Goal: Information Seeking & Learning: Learn about a topic

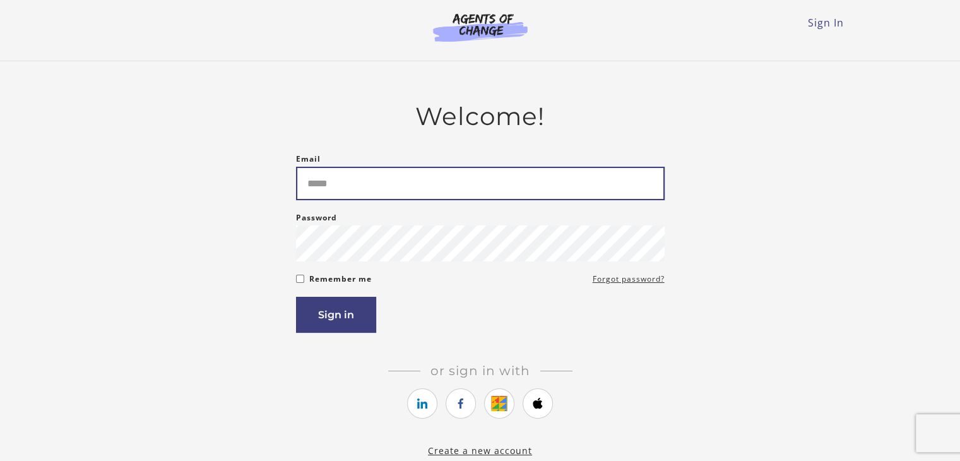
click at [505, 181] on input "Email" at bounding box center [480, 183] width 368 height 33
type input "**********"
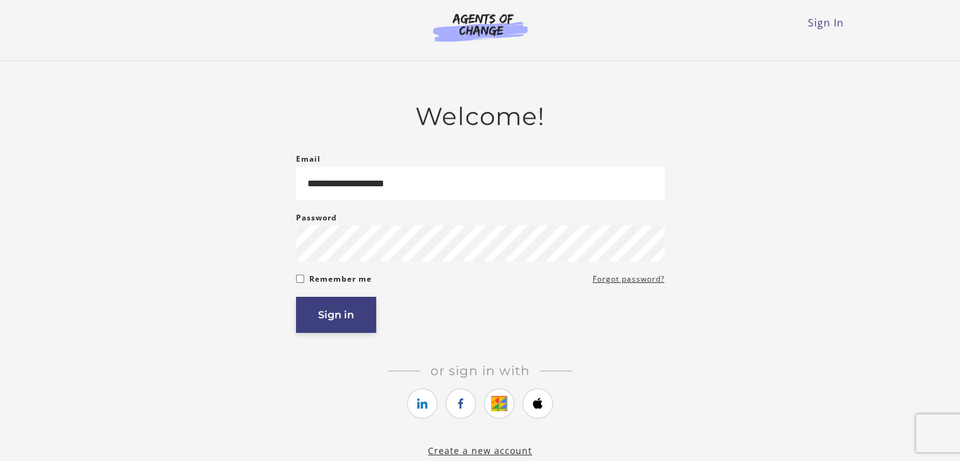
click at [363, 318] on button "Sign in" at bounding box center [336, 314] width 80 height 36
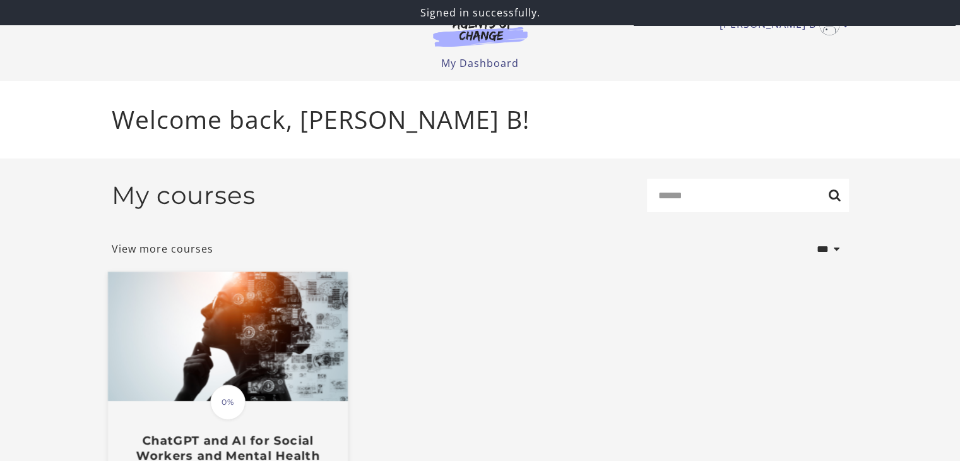
click at [262, 337] on img at bounding box center [227, 336] width 240 height 129
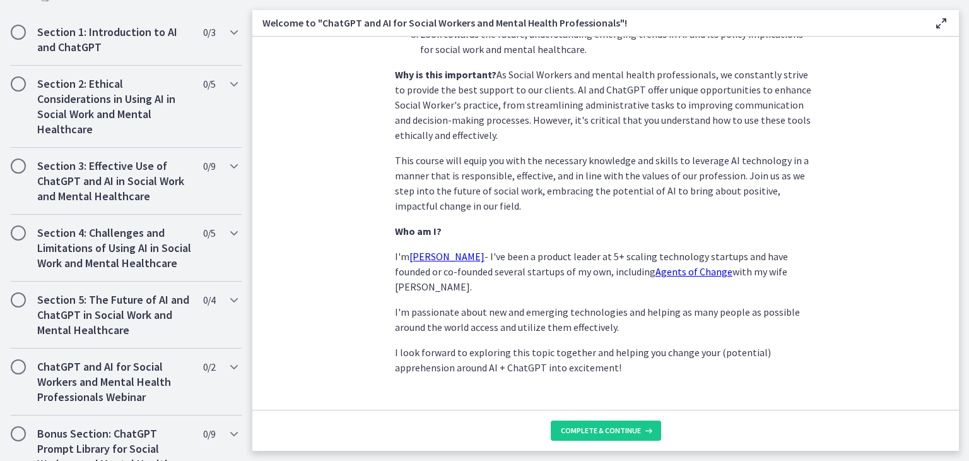
scroll to position [406, 0]
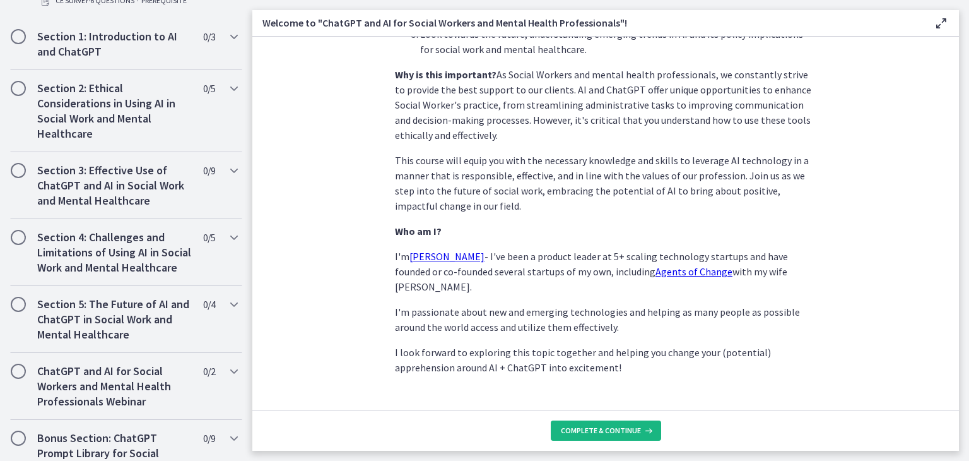
click at [611, 427] on span "Complete & continue" at bounding box center [601, 430] width 80 height 10
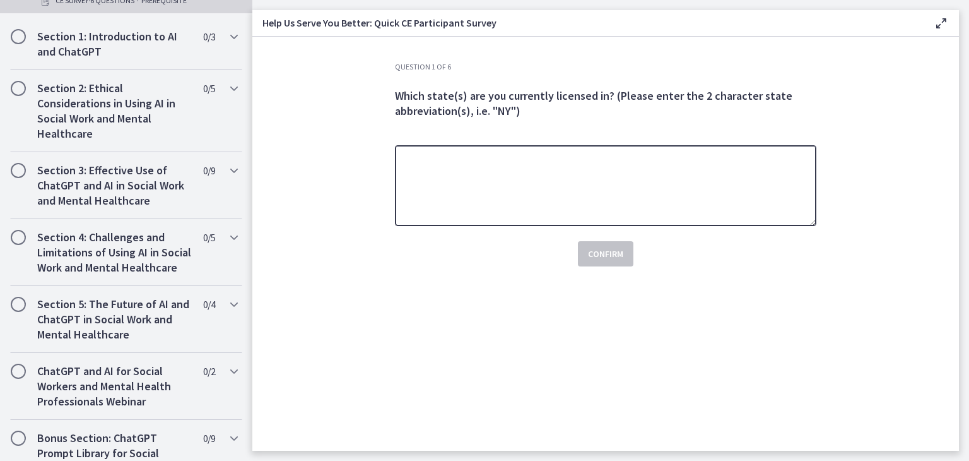
click at [667, 165] on textarea at bounding box center [605, 185] width 421 height 81
type textarea "*********"
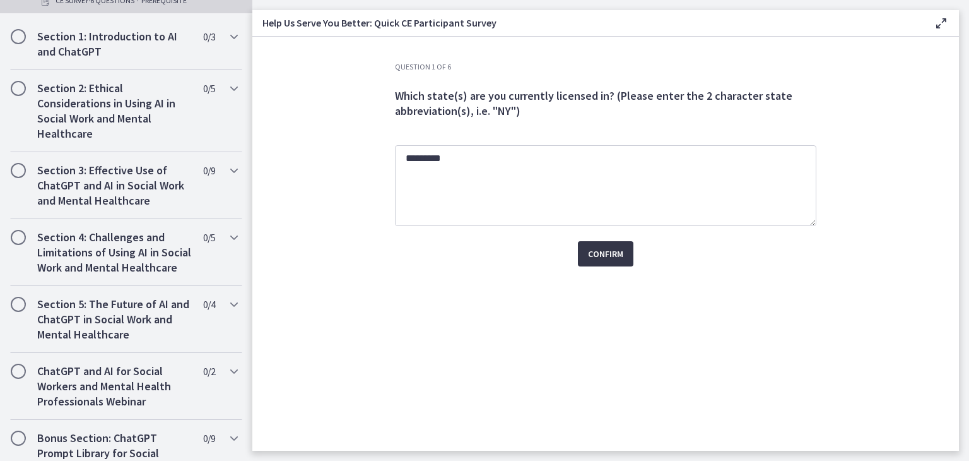
click at [616, 256] on span "Confirm" at bounding box center [605, 253] width 35 height 15
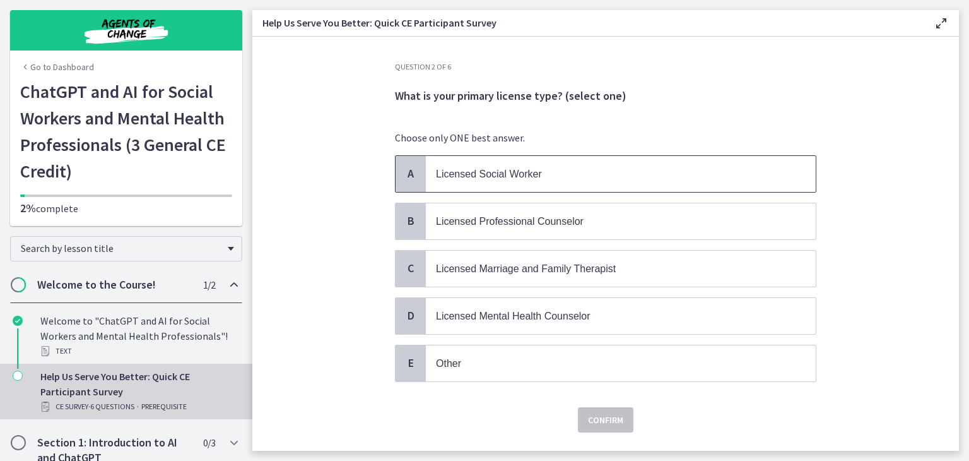
click at [482, 178] on span "Licensed Social Worker" at bounding box center [489, 173] width 106 height 11
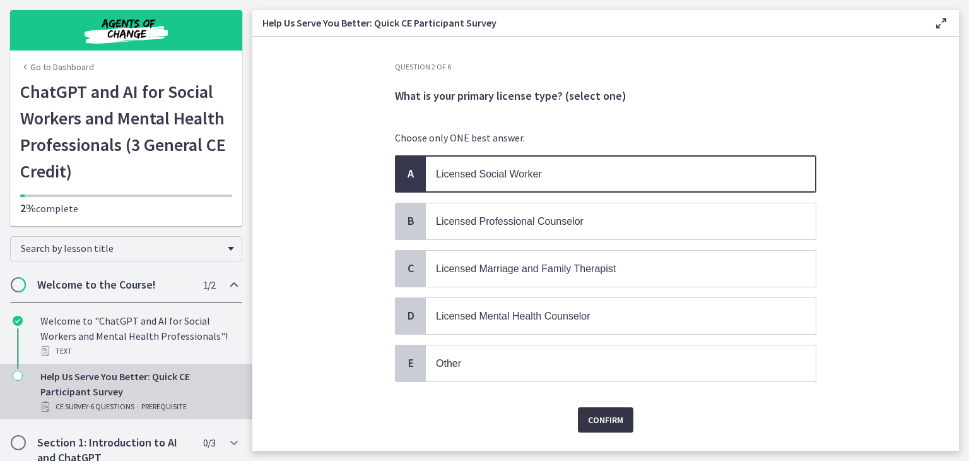
click at [596, 416] on span "Confirm" at bounding box center [605, 419] width 35 height 15
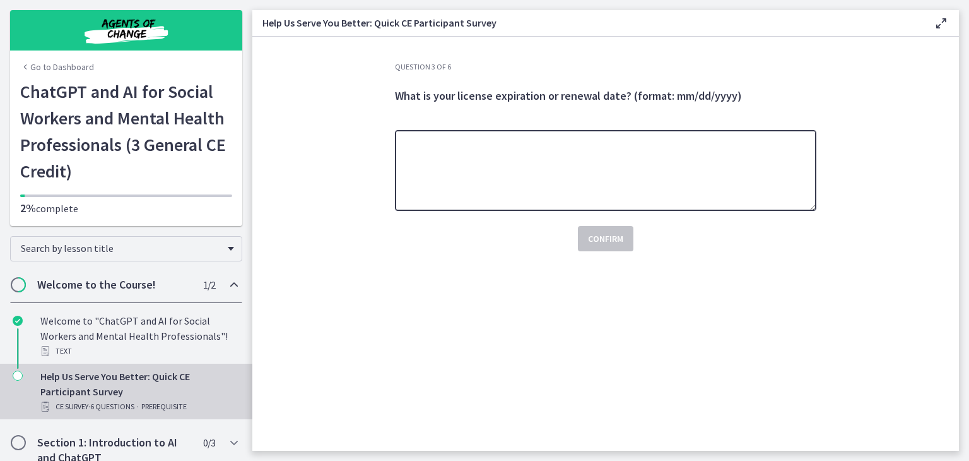
click at [724, 178] on textarea at bounding box center [605, 170] width 421 height 81
type textarea "**********"
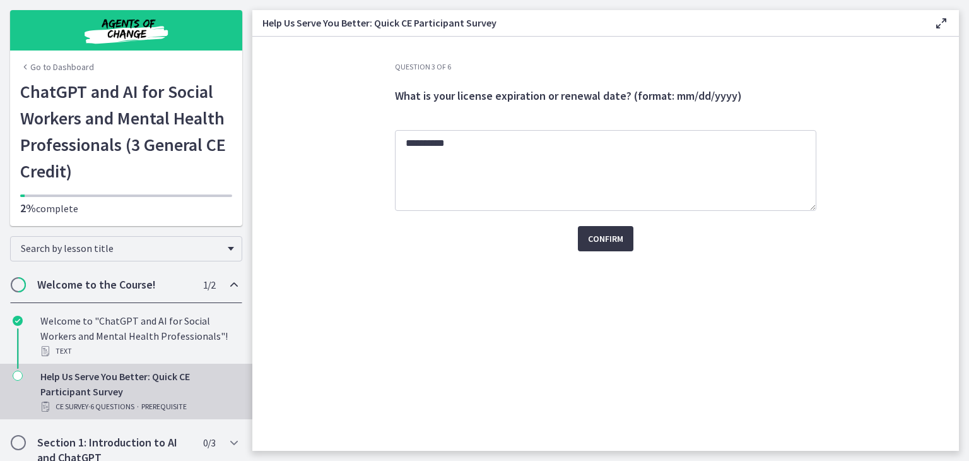
click at [614, 232] on span "Confirm" at bounding box center [605, 238] width 35 height 15
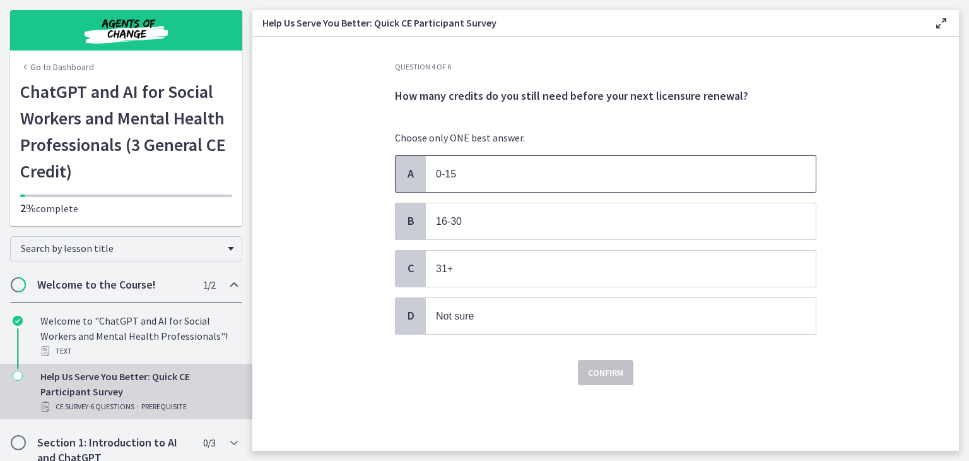
click at [439, 169] on span "0-15" at bounding box center [446, 173] width 20 height 11
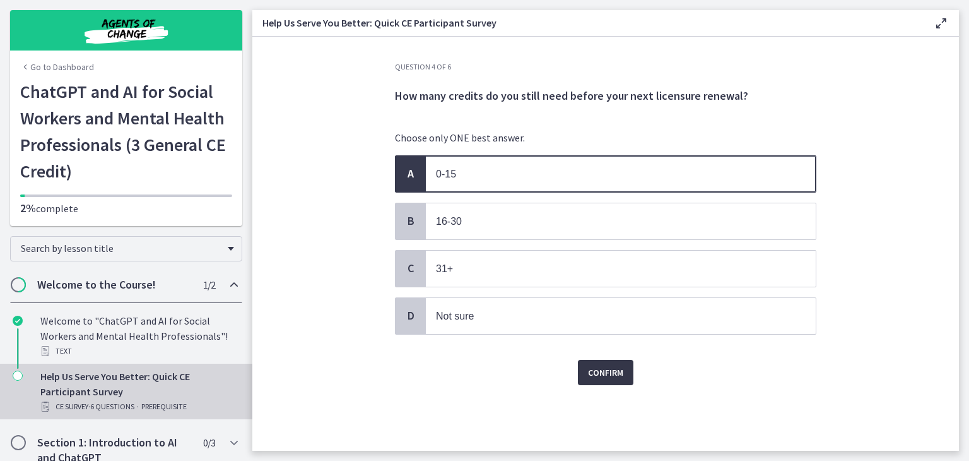
click at [601, 368] on span "Confirm" at bounding box center [605, 372] width 35 height 15
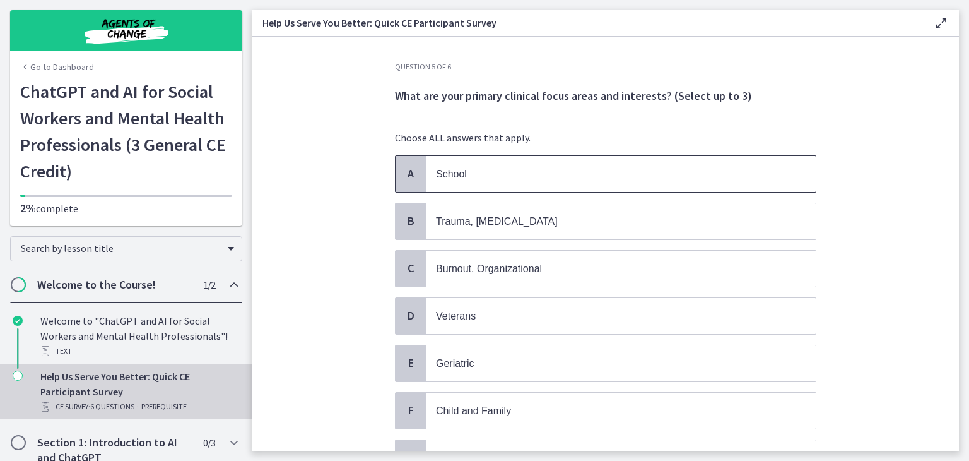
click at [604, 184] on span "School" at bounding box center [621, 174] width 390 height 36
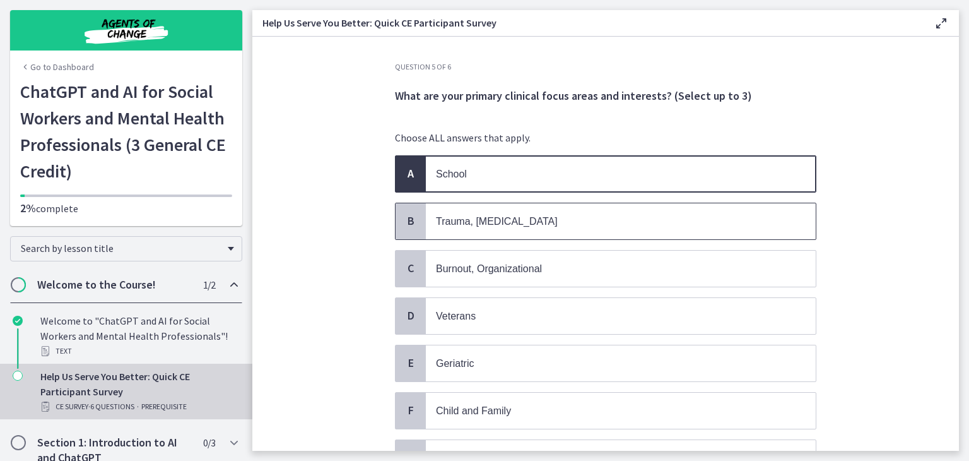
click at [583, 233] on span "Trauma, PTSD" at bounding box center [621, 221] width 390 height 36
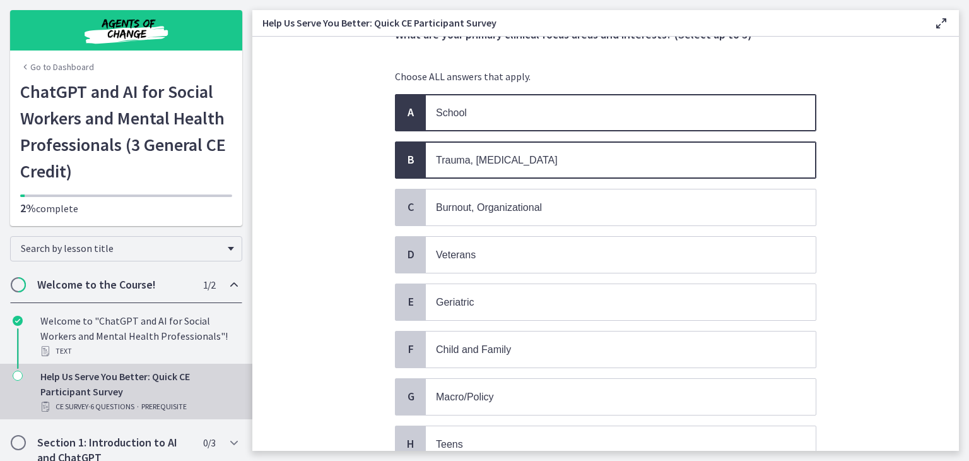
scroll to position [78, 0]
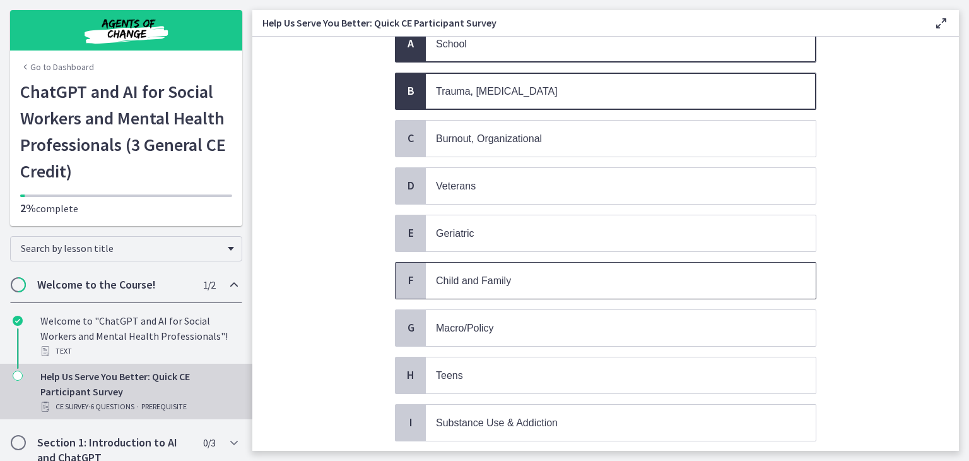
click at [545, 280] on p "Child and Family" at bounding box center [608, 281] width 344 height 16
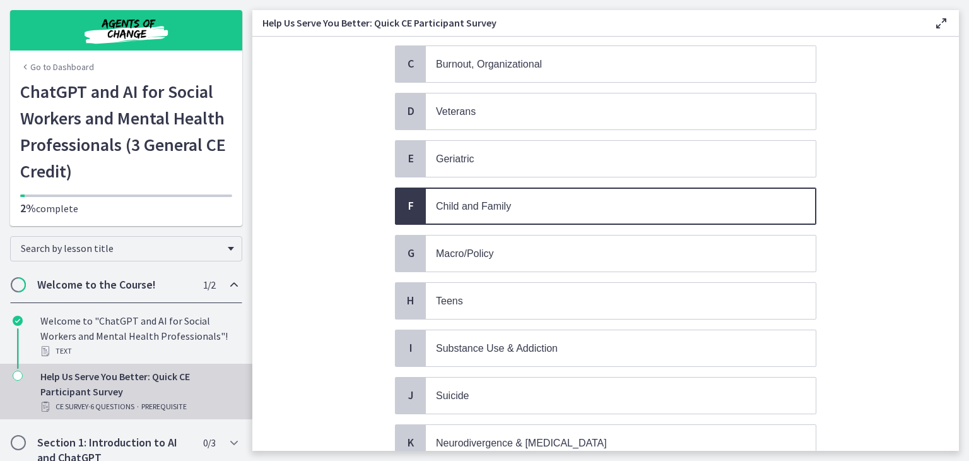
scroll to position [208, 0]
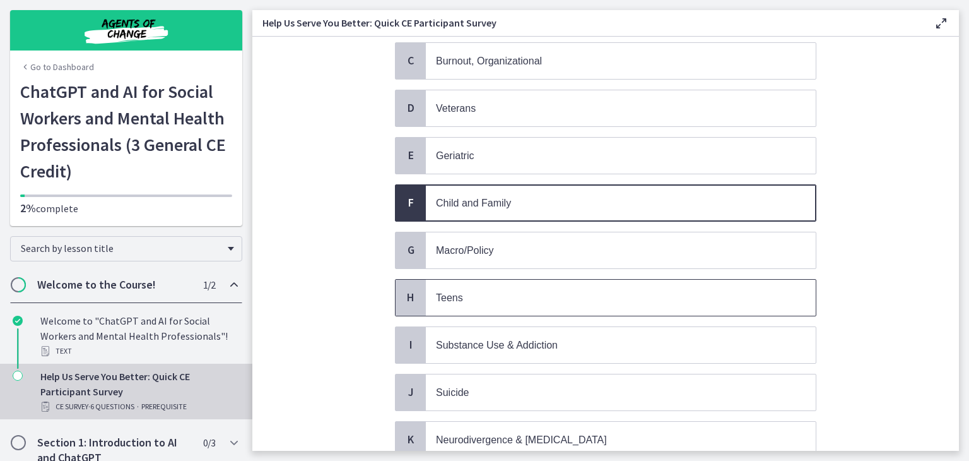
click at [553, 295] on p "Teens" at bounding box center [608, 298] width 344 height 16
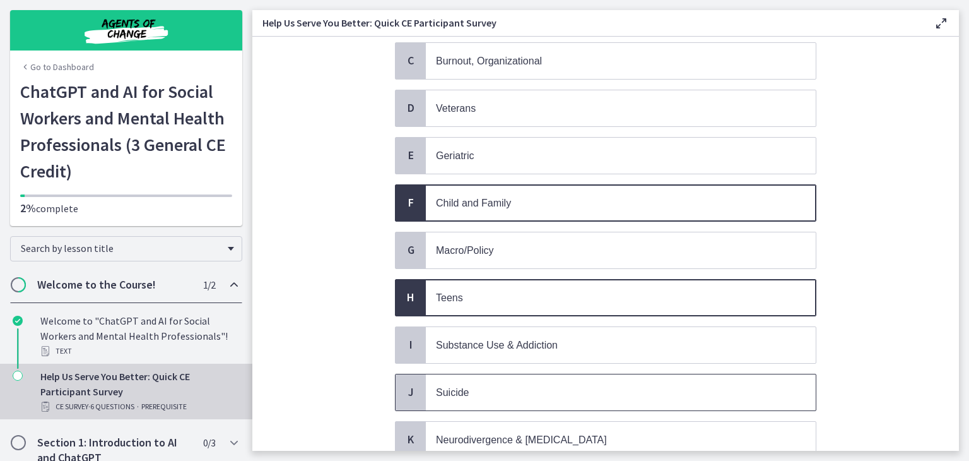
click at [500, 387] on p "Suicide" at bounding box center [608, 392] width 344 height 16
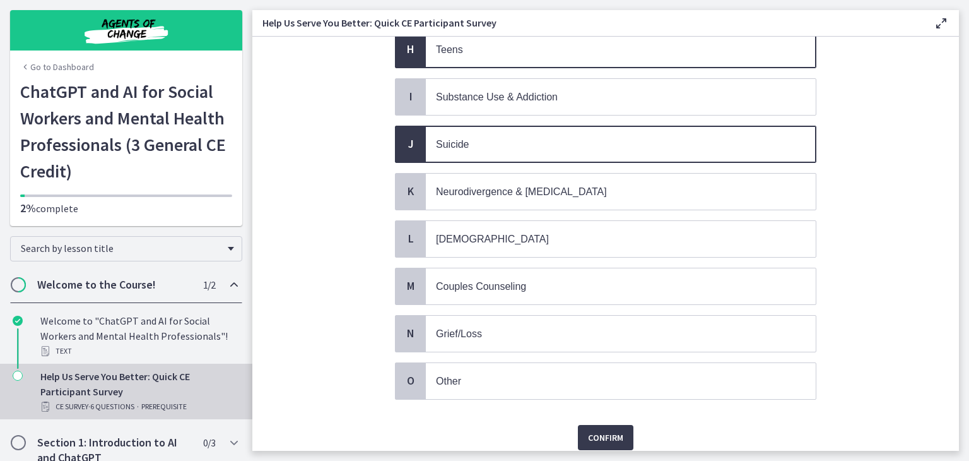
scroll to position [457, 0]
click at [548, 324] on p "Grief/Loss" at bounding box center [608, 332] width 344 height 16
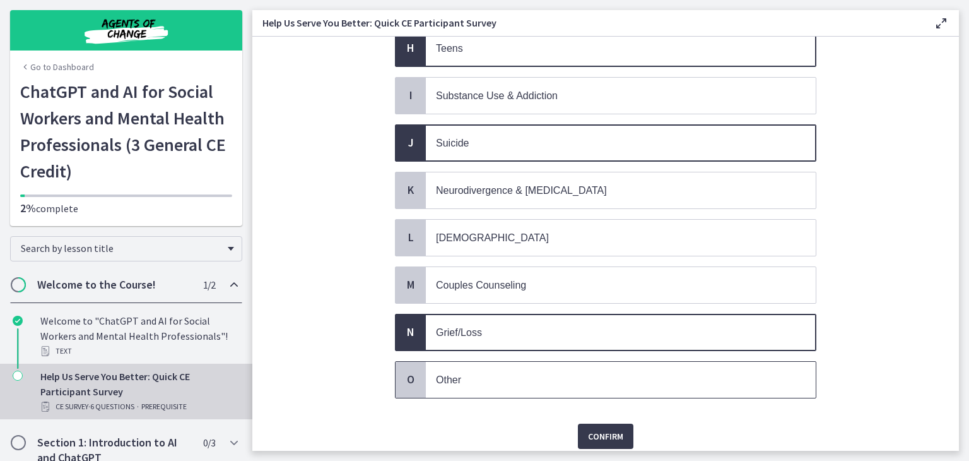
click at [517, 372] on p "Other" at bounding box center [608, 380] width 344 height 16
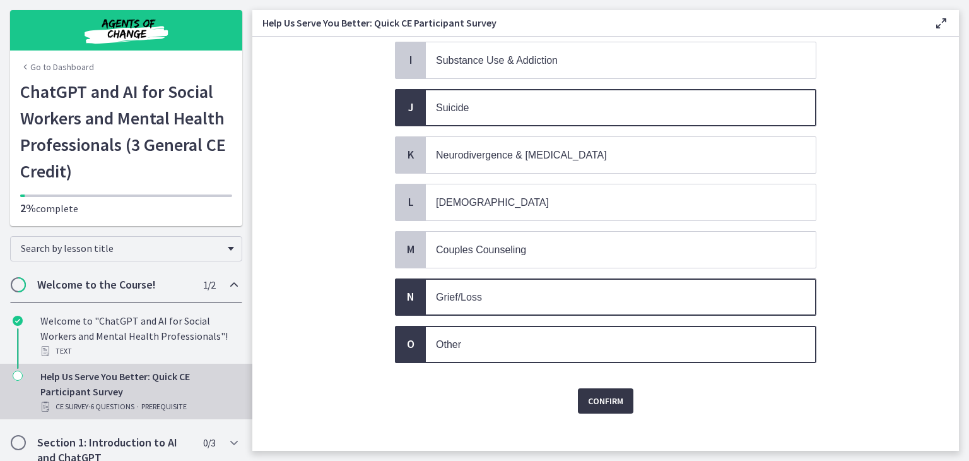
click at [604, 395] on button "Confirm" at bounding box center [606, 400] width 56 height 25
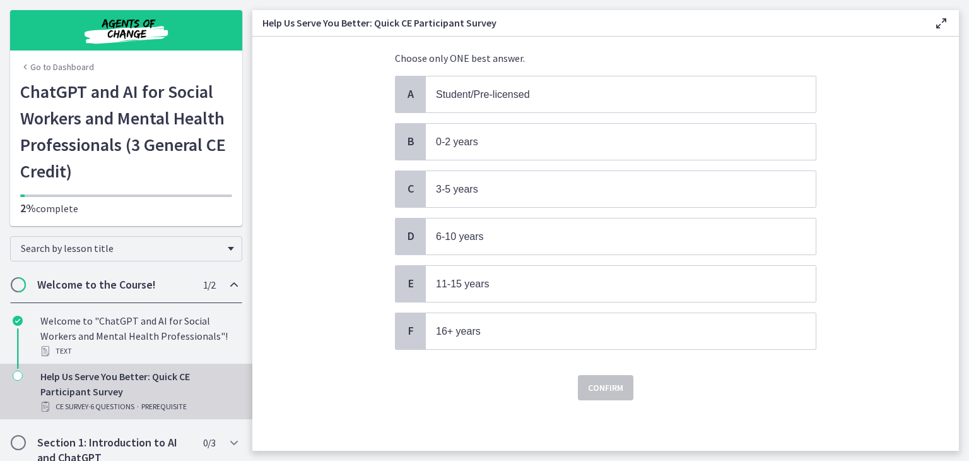
scroll to position [0, 0]
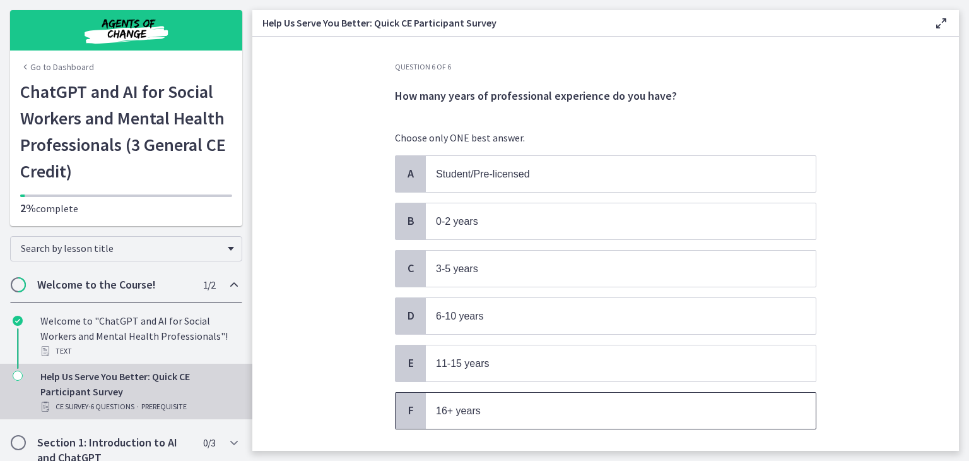
click at [469, 397] on span "16+ years" at bounding box center [621, 410] width 390 height 36
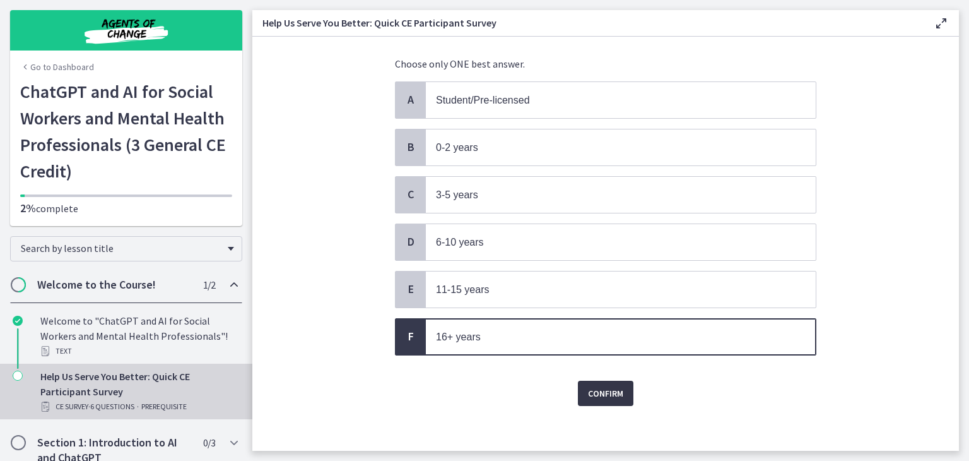
click at [613, 391] on span "Confirm" at bounding box center [605, 392] width 35 height 15
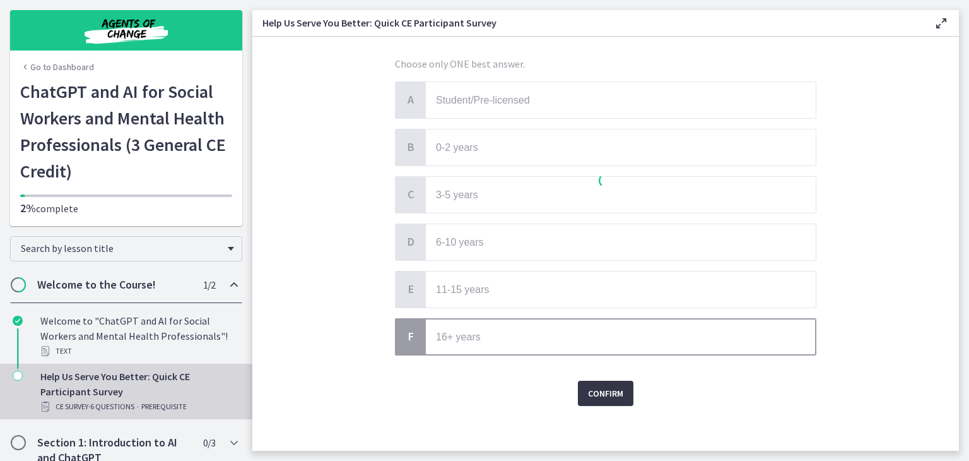
scroll to position [0, 0]
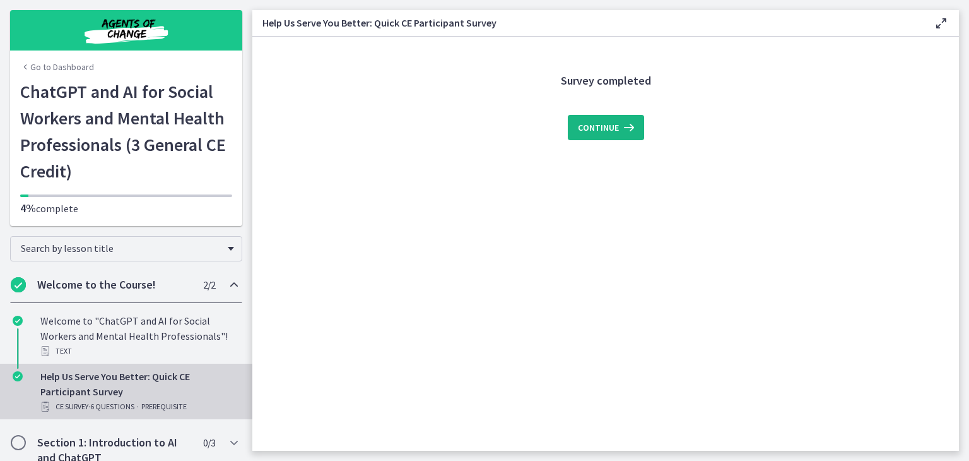
click at [581, 136] on button "Continue" at bounding box center [606, 127] width 76 height 25
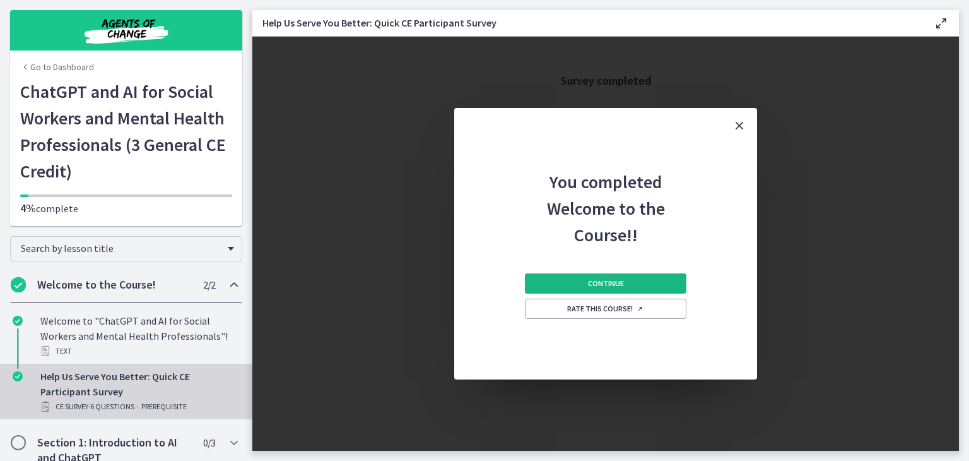
click at [607, 280] on span "Continue" at bounding box center [606, 283] width 36 height 10
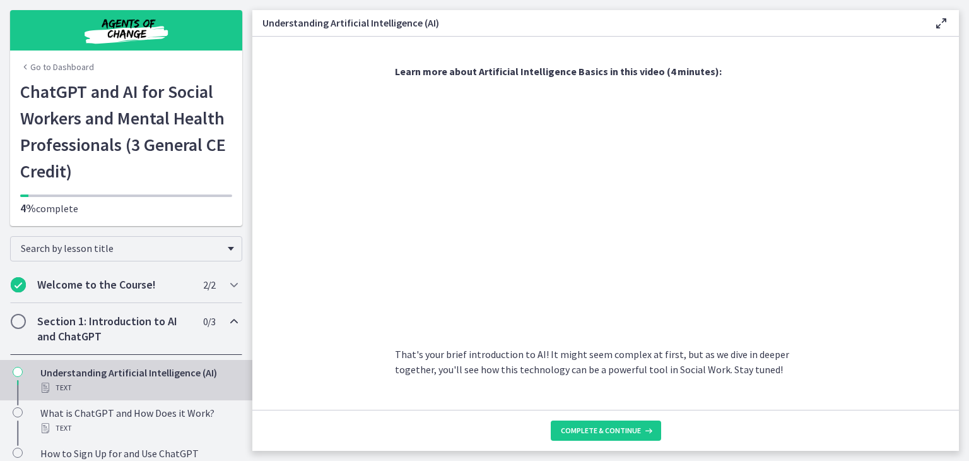
scroll to position [555, 0]
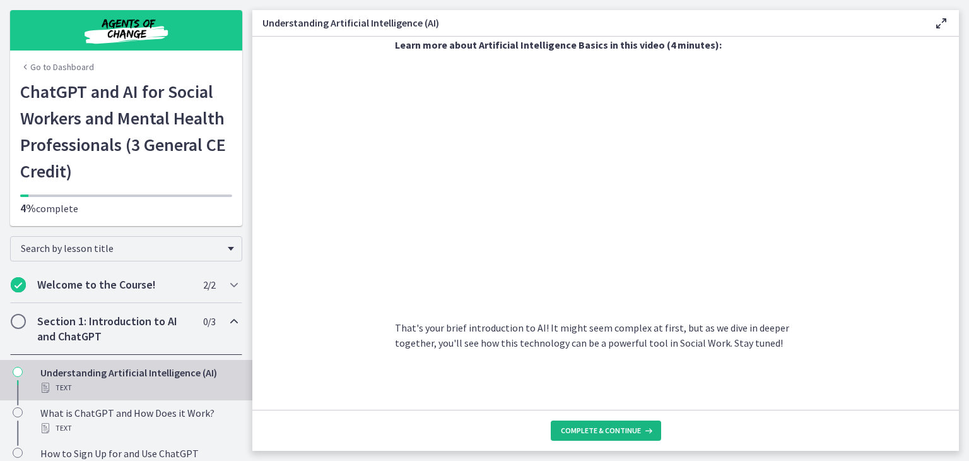
click at [635, 427] on span "Complete & continue" at bounding box center [601, 430] width 80 height 10
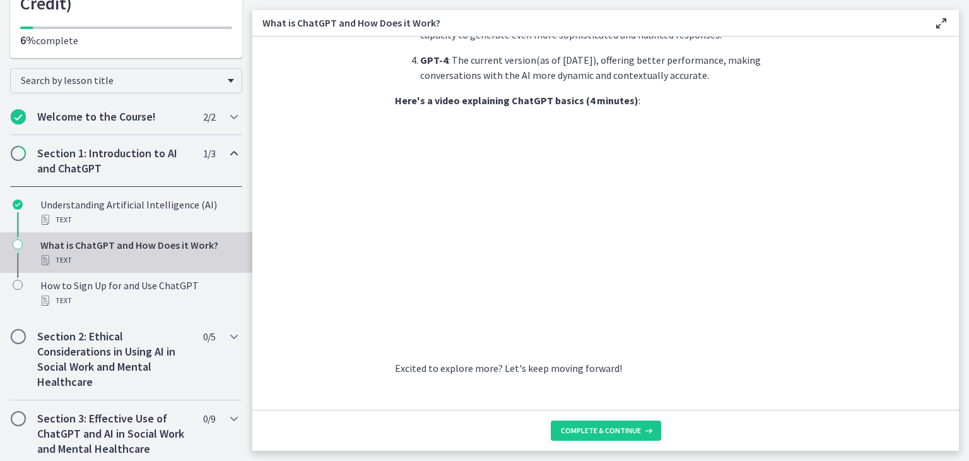
scroll to position [625, 0]
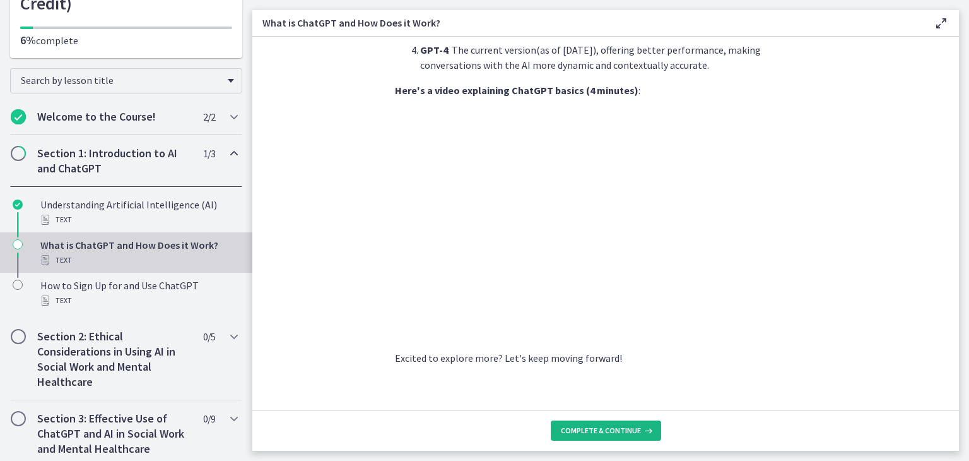
click at [602, 427] on span "Complete & continue" at bounding box center [601, 430] width 80 height 10
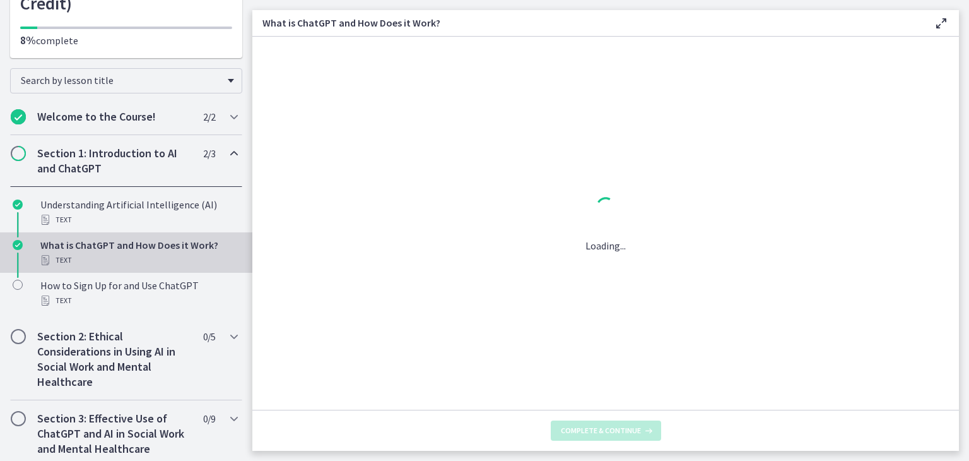
scroll to position [0, 0]
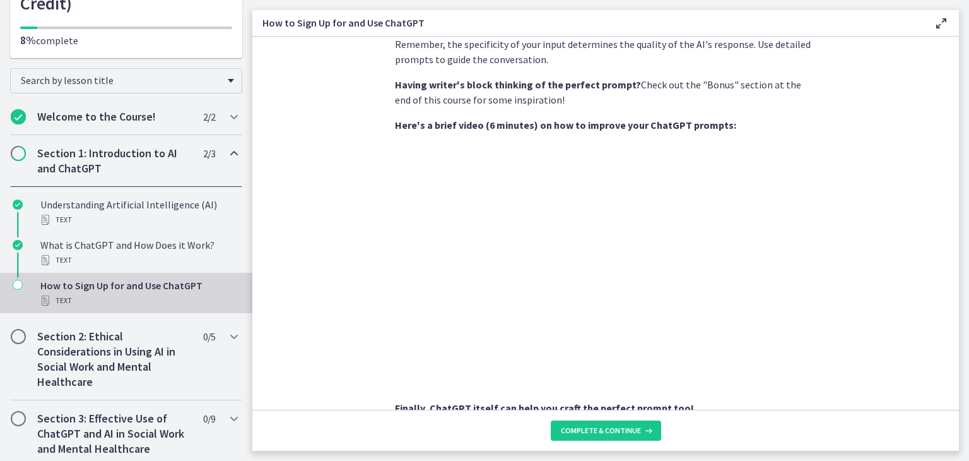
scroll to position [431, 0]
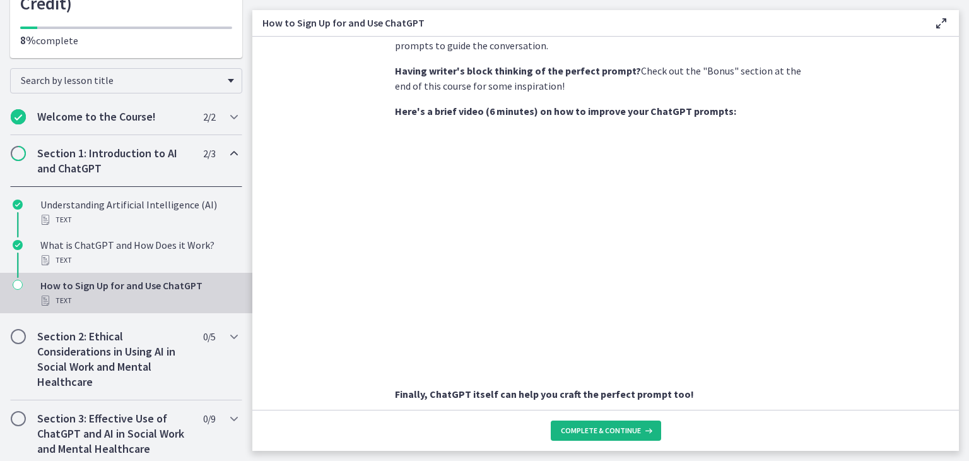
click at [614, 425] on span "Complete & continue" at bounding box center [601, 430] width 80 height 10
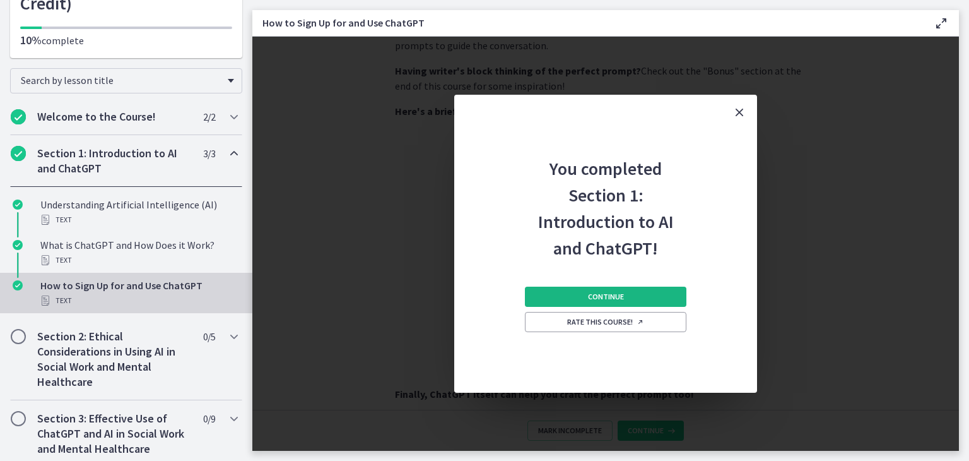
click at [614, 295] on span "Continue" at bounding box center [606, 296] width 36 height 10
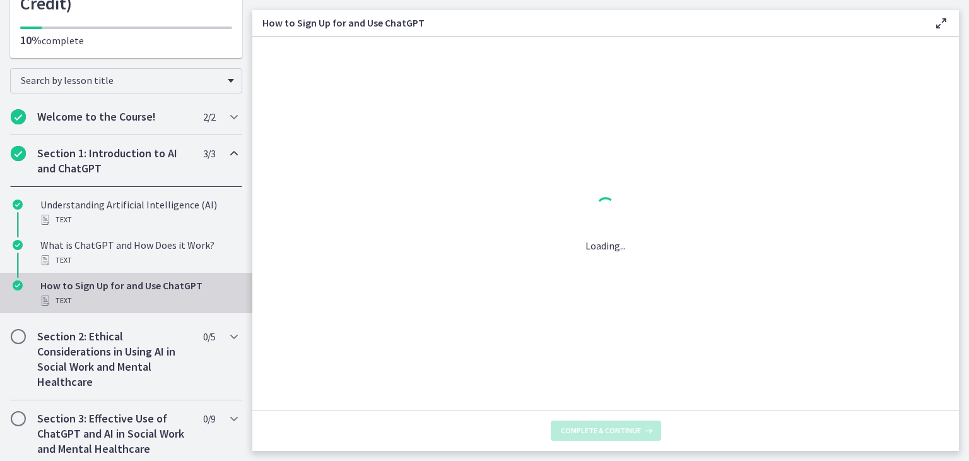
scroll to position [0, 0]
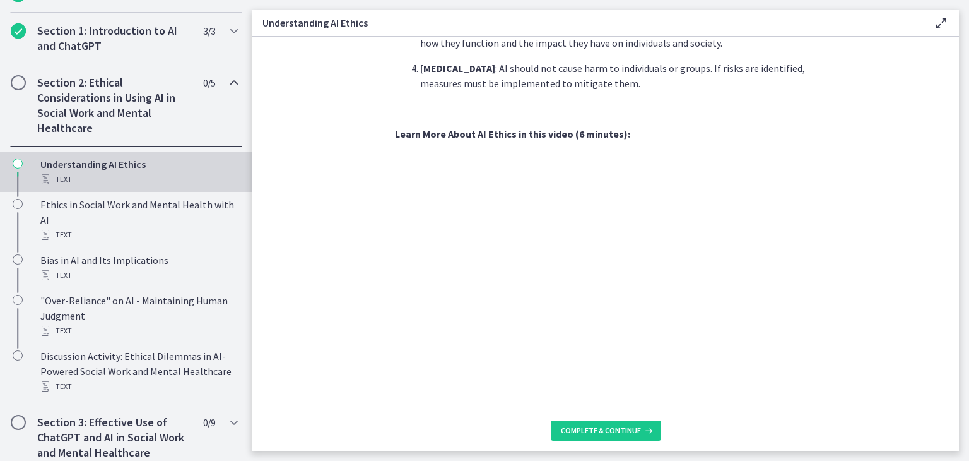
scroll to position [539, 0]
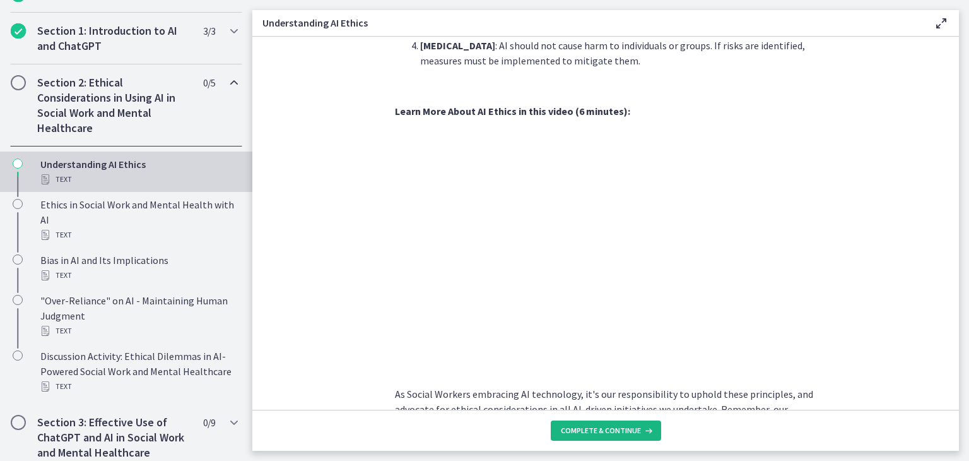
click at [617, 429] on span "Complete & continue" at bounding box center [601, 430] width 80 height 10
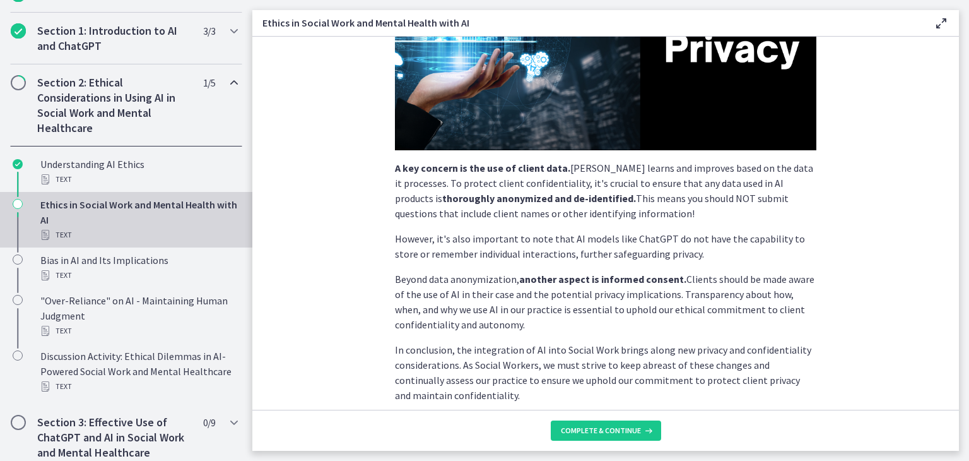
scroll to position [323, 0]
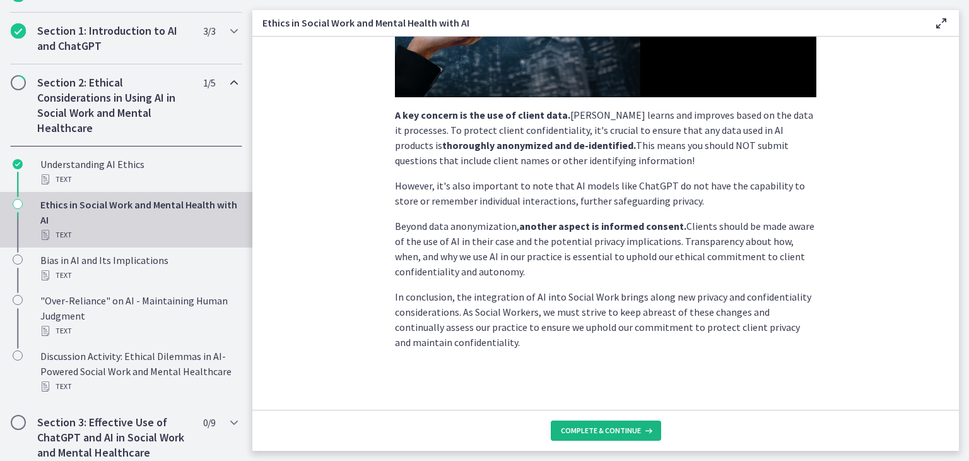
click at [631, 428] on span "Complete & continue" at bounding box center [601, 430] width 80 height 10
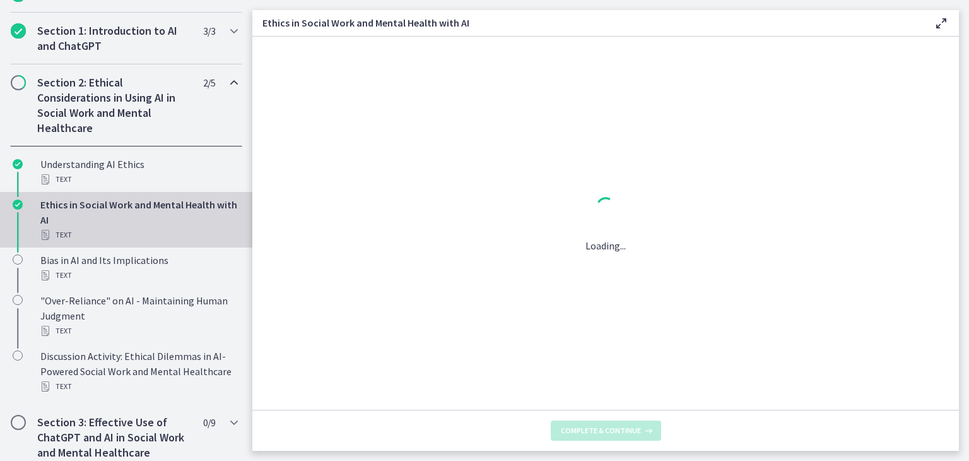
scroll to position [0, 0]
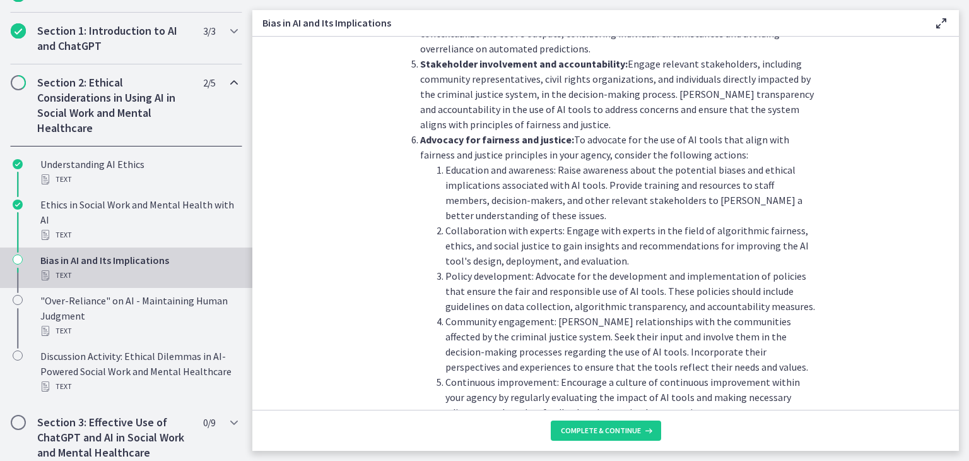
scroll to position [1417, 0]
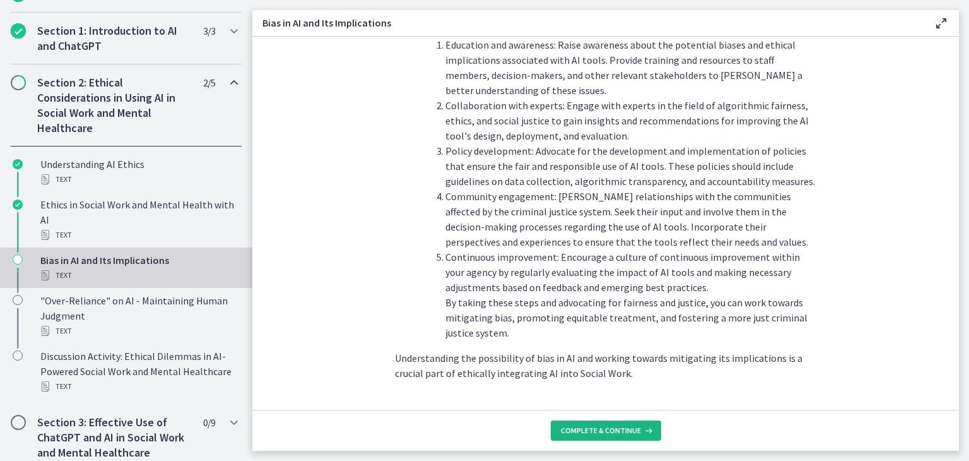
click at [631, 428] on span "Complete & continue" at bounding box center [601, 430] width 80 height 10
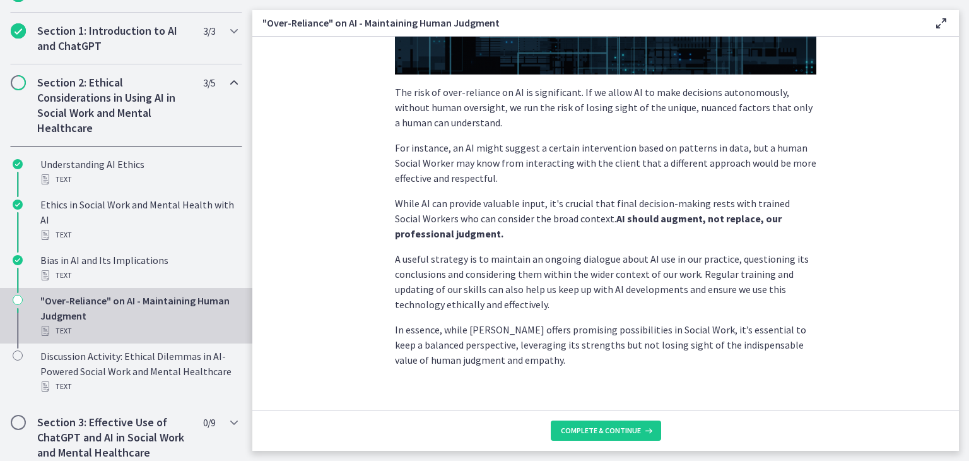
scroll to position [316, 0]
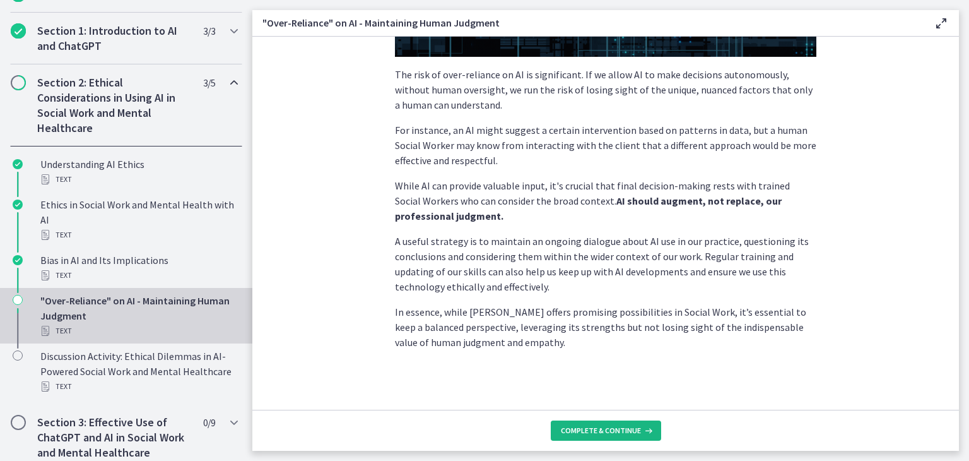
click at [621, 420] on button "Complete & continue" at bounding box center [606, 430] width 110 height 20
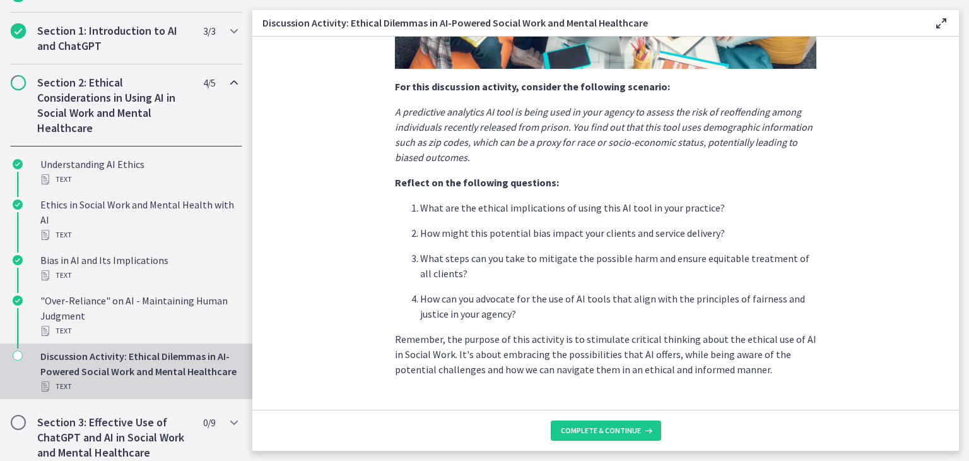
scroll to position [303, 0]
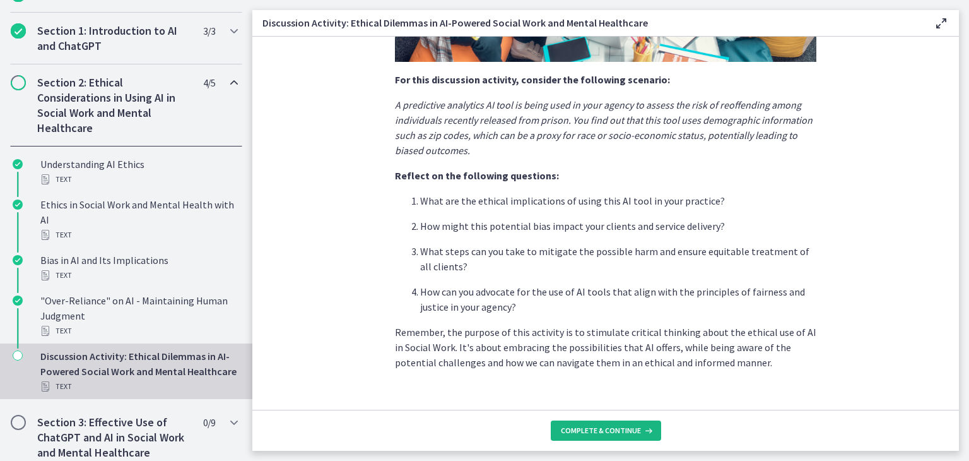
click at [611, 426] on span "Complete & continue" at bounding box center [601, 430] width 80 height 10
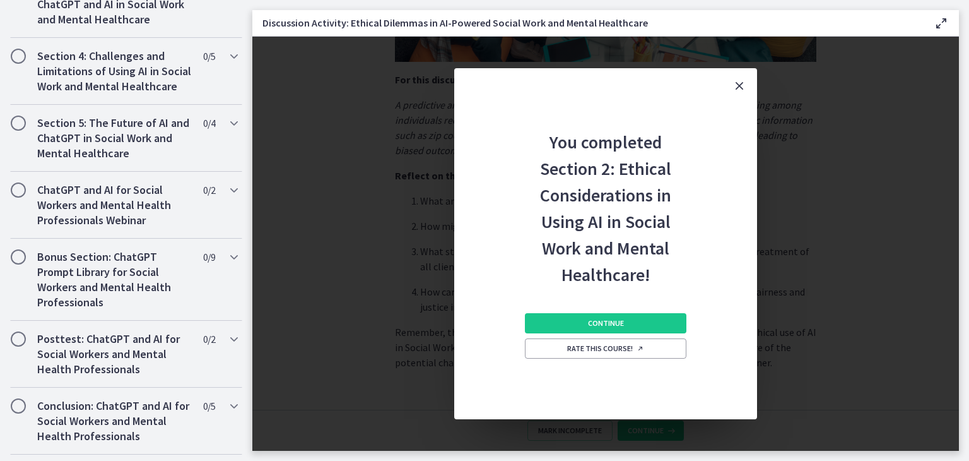
scroll to position [782, 0]
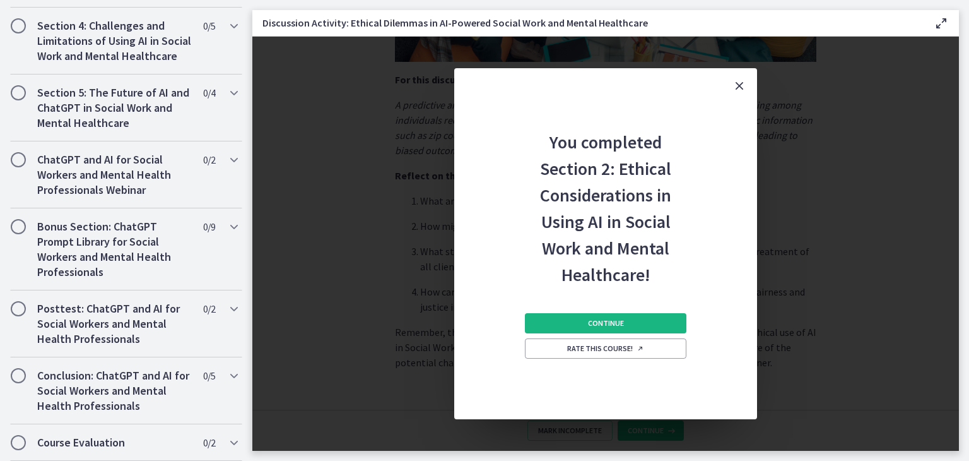
click at [631, 317] on button "Continue" at bounding box center [605, 323] width 161 height 20
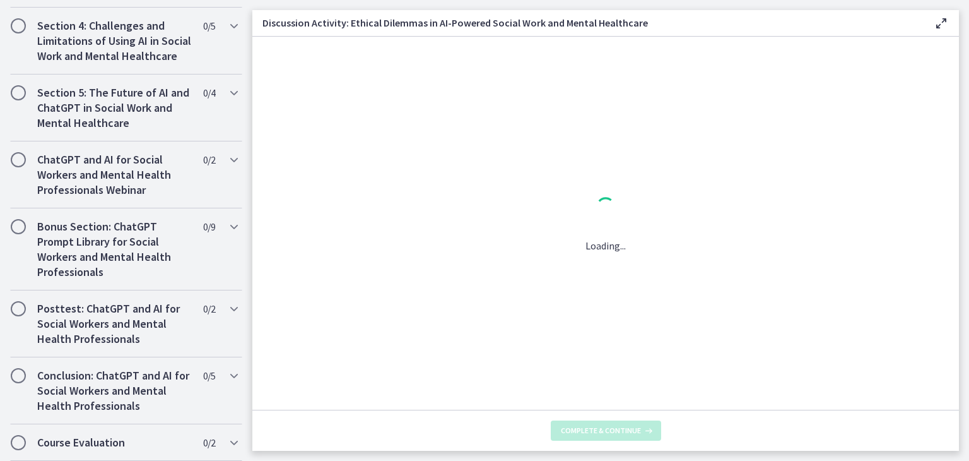
scroll to position [0, 0]
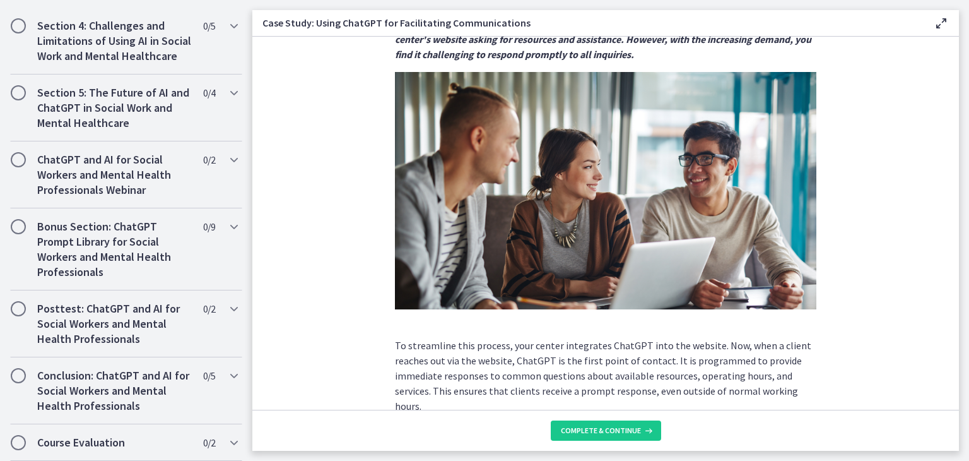
scroll to position [1004, 0]
click at [112, 437] on h2 "Course Evaluation" at bounding box center [114, 442] width 154 height 15
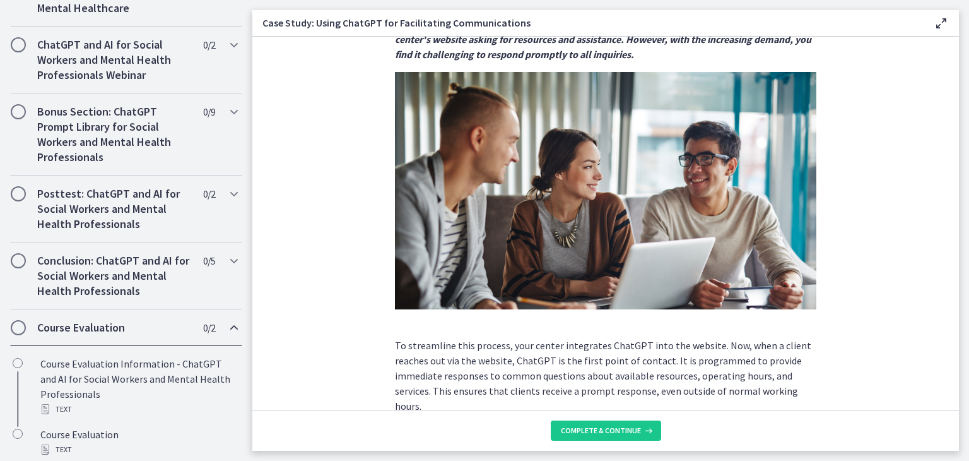
scroll to position [509, 0]
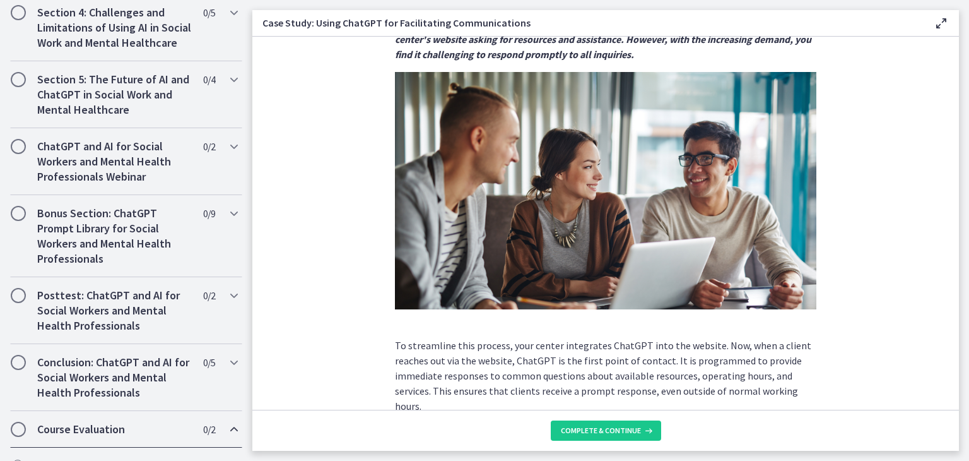
click at [73, 437] on h2 "Course Evaluation" at bounding box center [114, 428] width 154 height 15
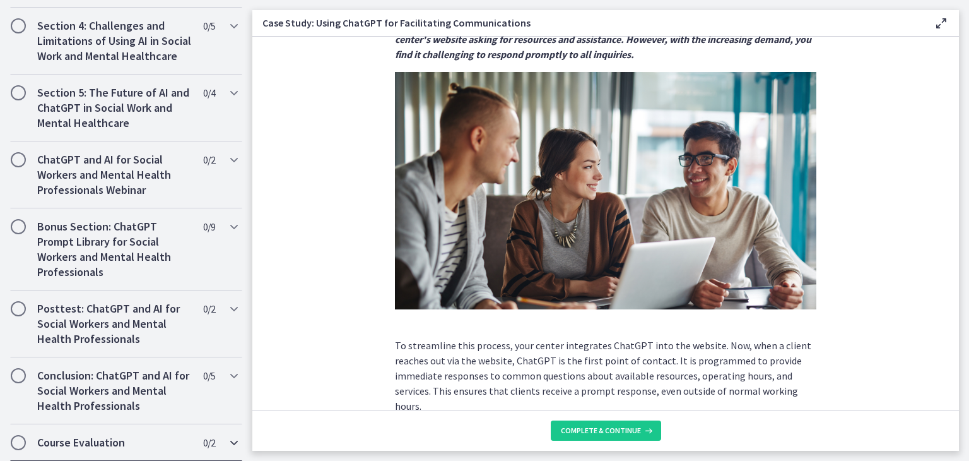
click at [23, 437] on span "Chapters" at bounding box center [18, 442] width 13 height 13
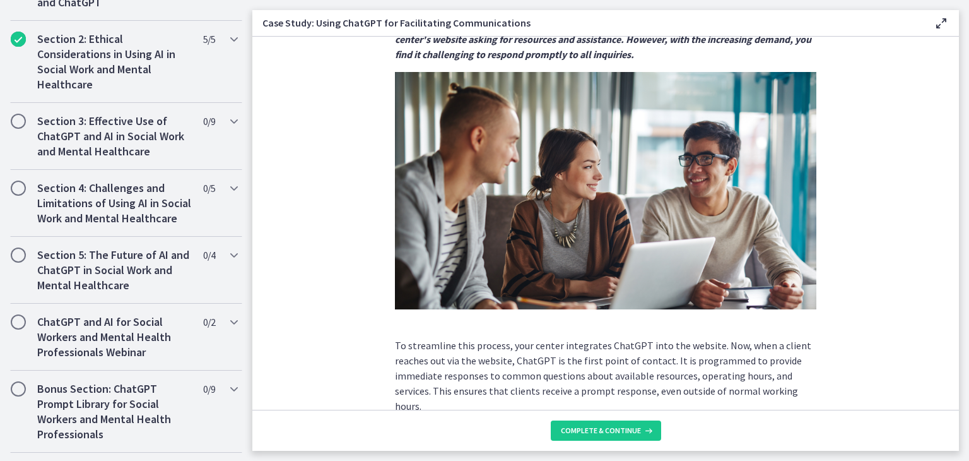
scroll to position [328, 0]
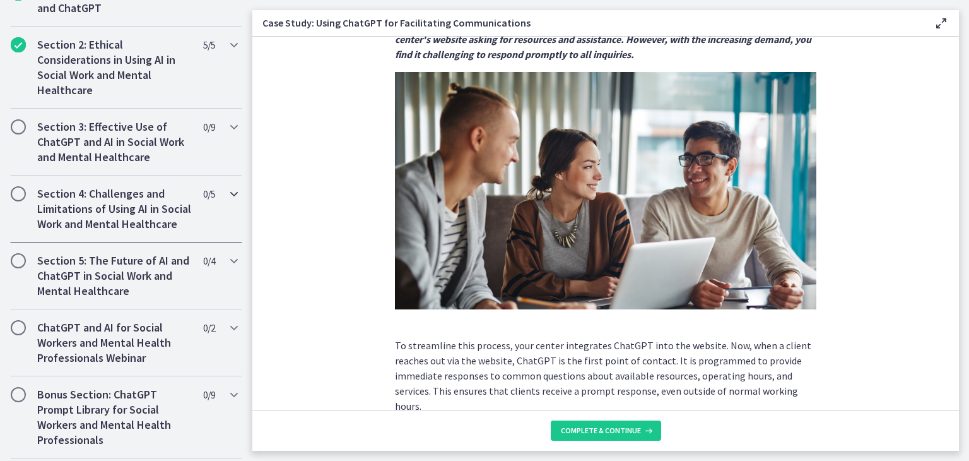
click at [136, 232] on h2 "Section 4: Challenges and Limitations of Using AI in Social Work and Mental Hea…" at bounding box center [114, 208] width 154 height 45
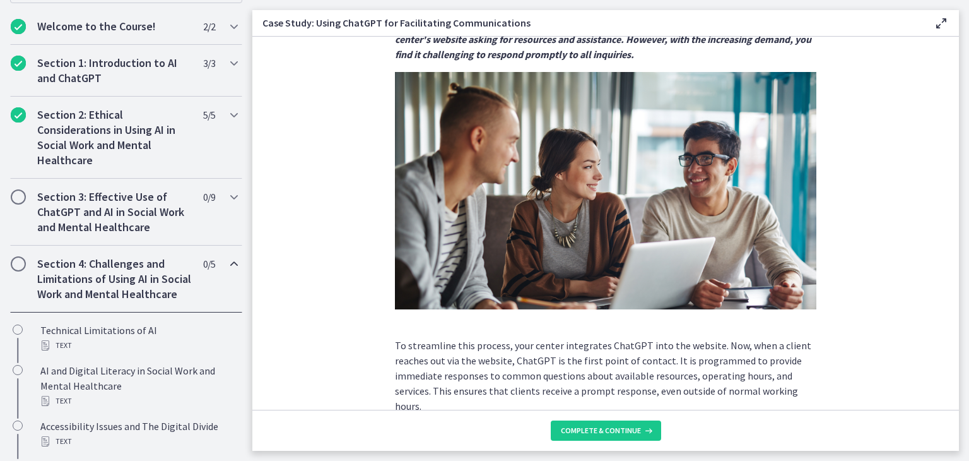
scroll to position [257, 0]
click at [153, 198] on h2 "Section 3: Effective Use of ChatGPT and AI in Social Work and Mental Healthcare" at bounding box center [114, 212] width 154 height 45
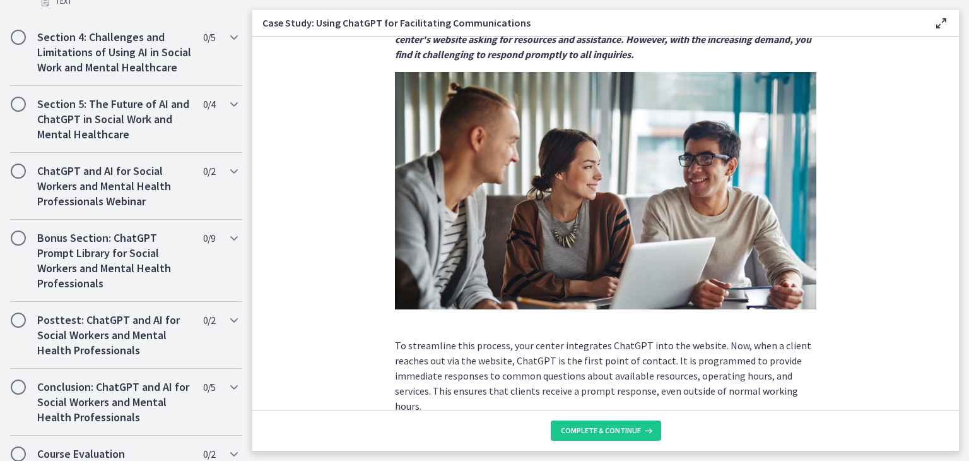
scroll to position [1004, 0]
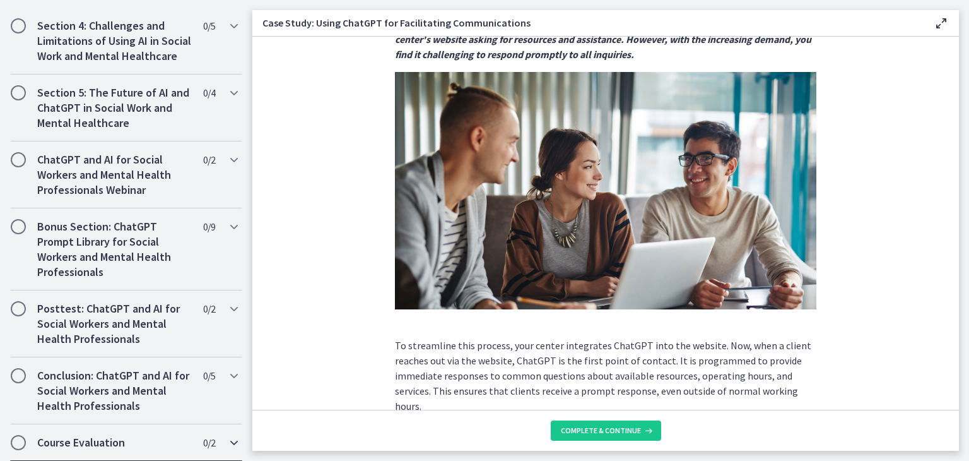
click at [66, 445] on h2 "Course Evaluation" at bounding box center [114, 442] width 154 height 15
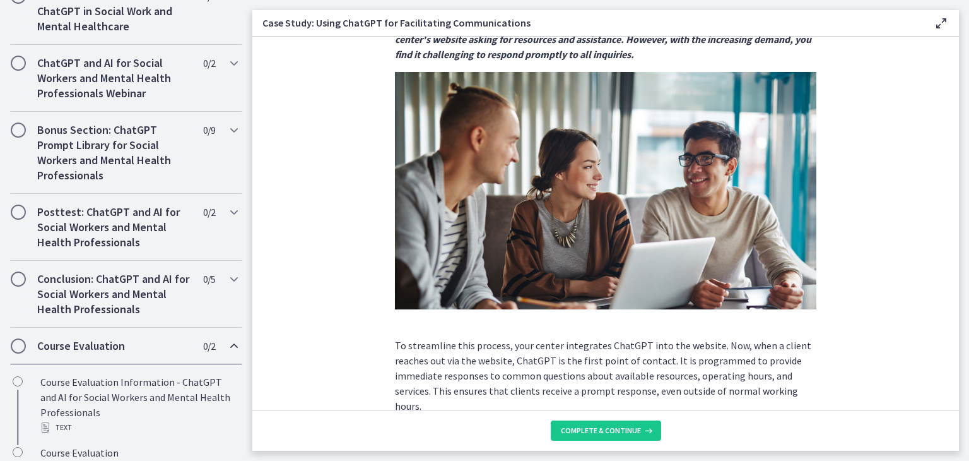
scroll to position [630, 0]
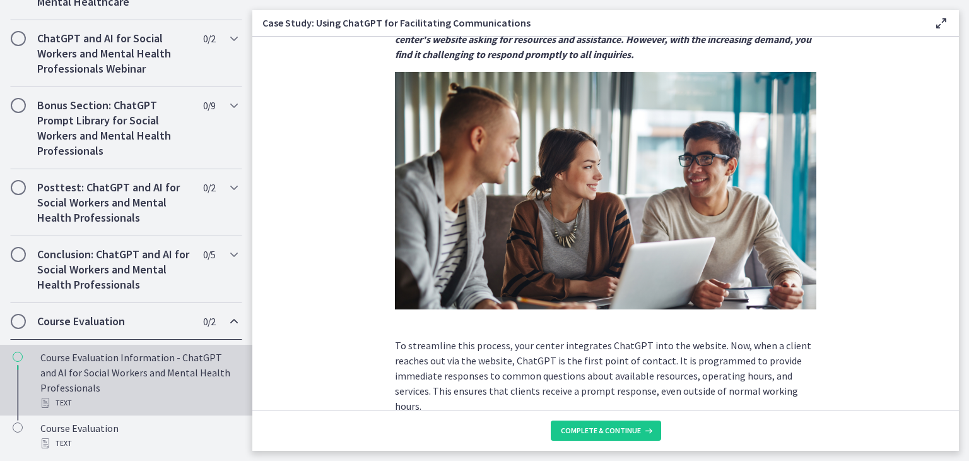
click at [136, 366] on div "Course Evaluation Information - ChatGPT and AI for Social Workers and Mental He…" at bounding box center [138, 379] width 197 height 61
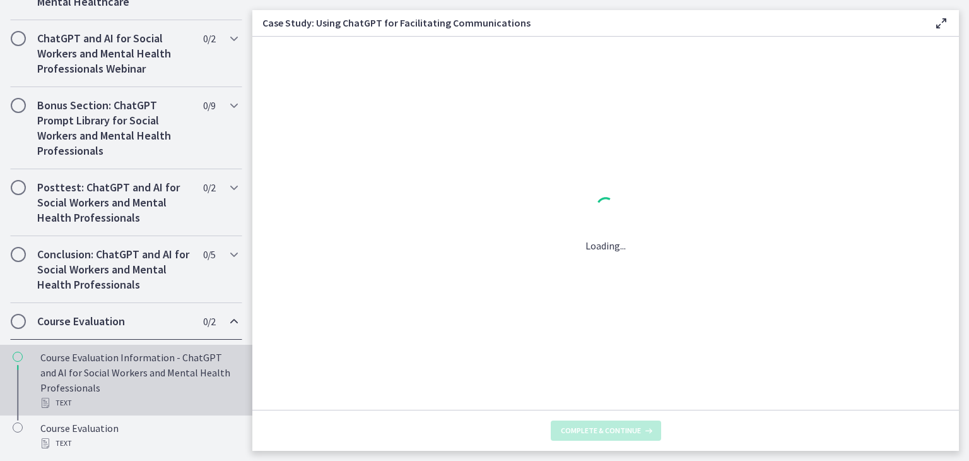
scroll to position [0, 0]
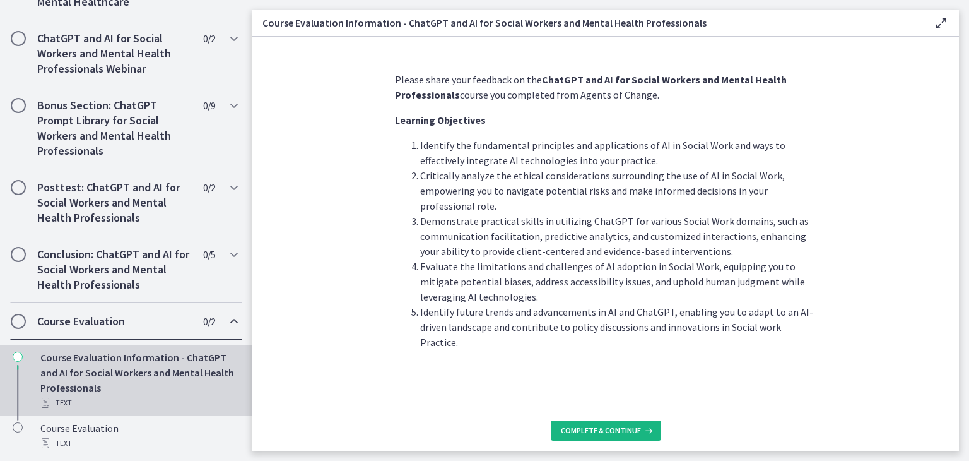
click at [626, 429] on span "Complete & continue" at bounding box center [601, 430] width 80 height 10
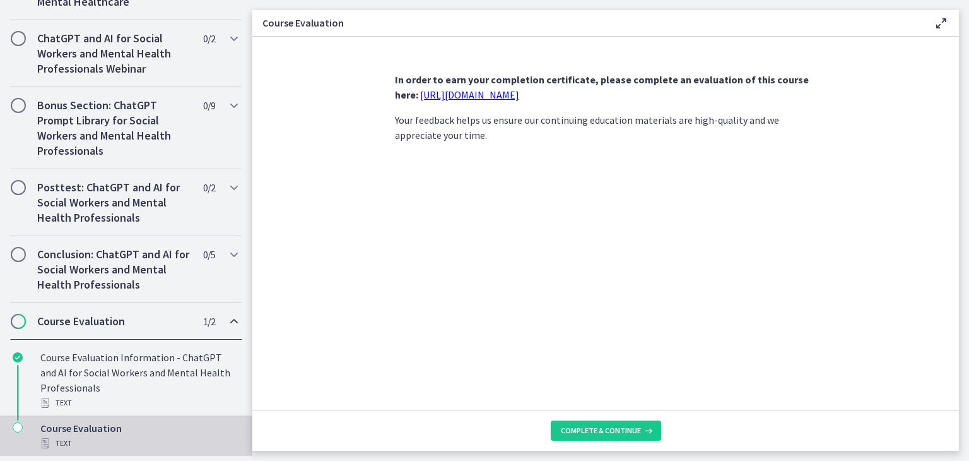
click at [519, 92] on link "https://forms.gle/jm1zbfhChZ2exBv78" at bounding box center [469, 94] width 99 height 13
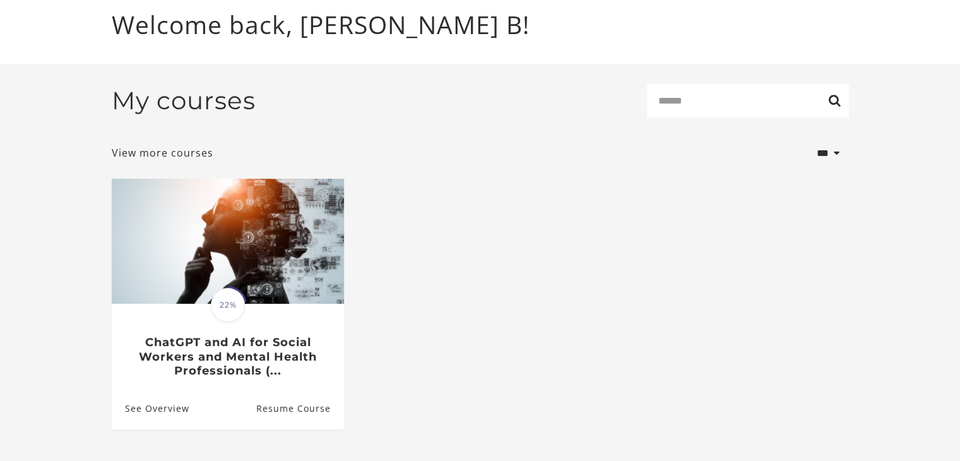
scroll to position [117, 0]
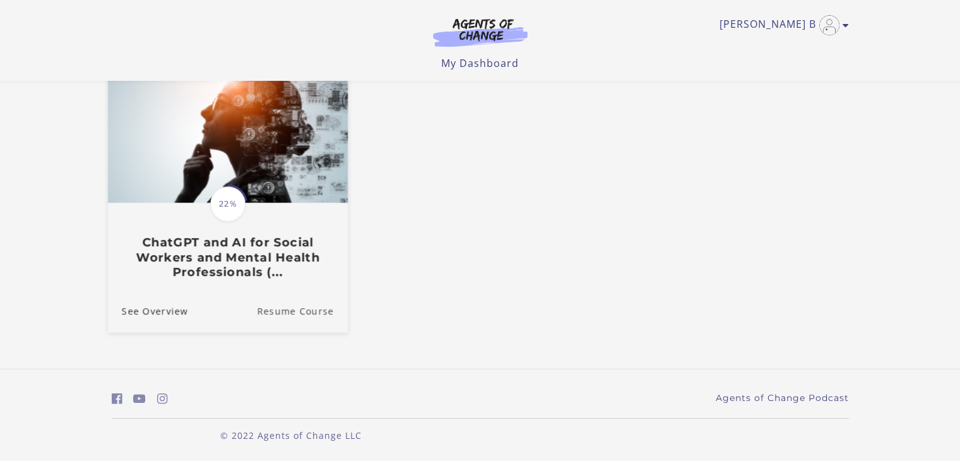
click at [284, 302] on link "Resume Course" at bounding box center [302, 311] width 91 height 42
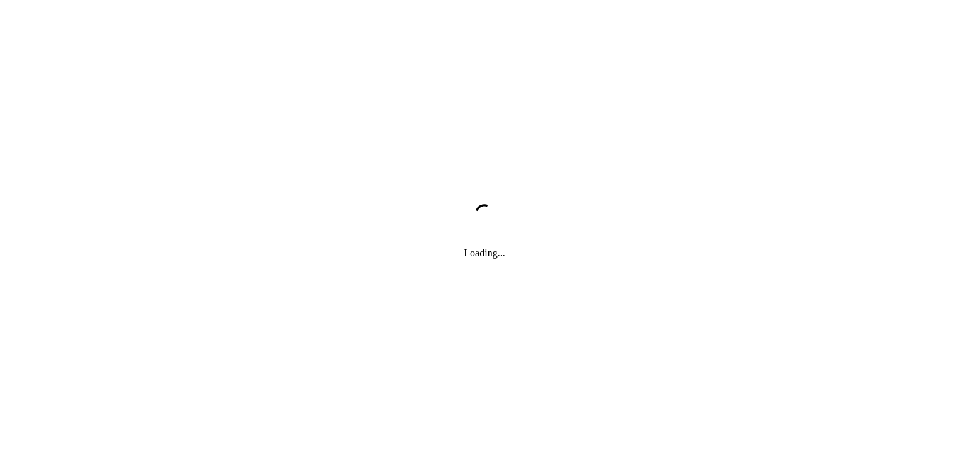
click at [298, 304] on div "Loading..." at bounding box center [484, 230] width 969 height 461
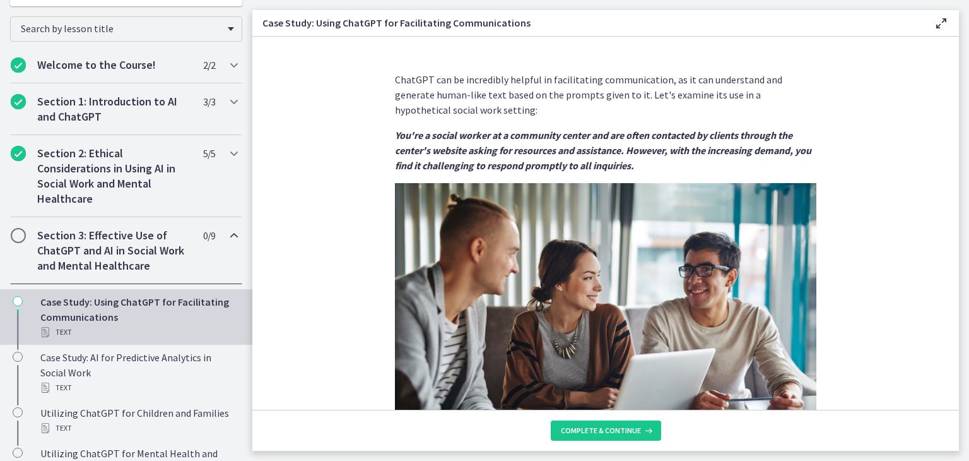
scroll to position [224, 0]
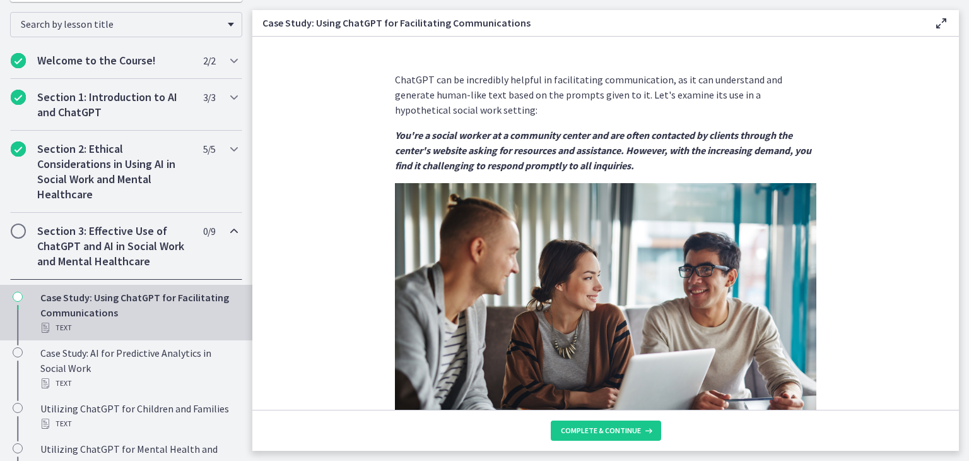
click at [160, 234] on h2 "Section 3: Effective Use of ChatGPT and AI in Social Work and Mental Healthcare" at bounding box center [114, 245] width 154 height 45
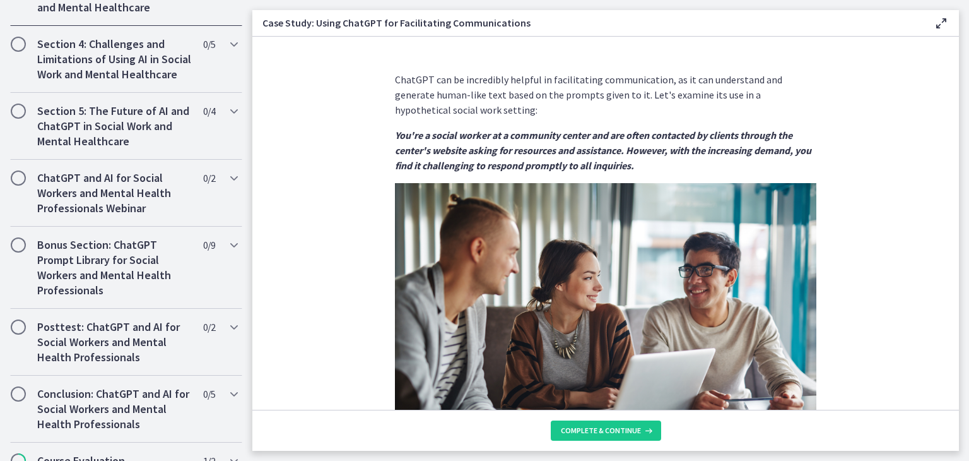
scroll to position [509, 0]
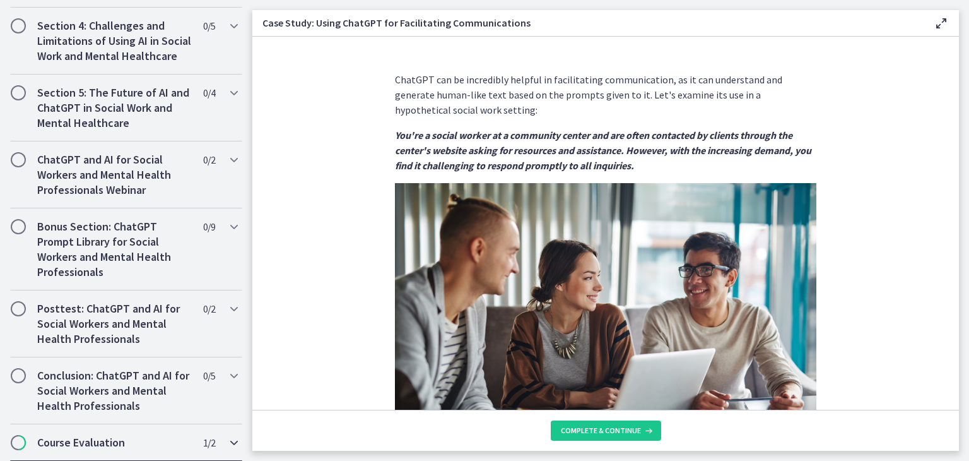
click at [157, 437] on h2 "Course Evaluation" at bounding box center [114, 442] width 154 height 15
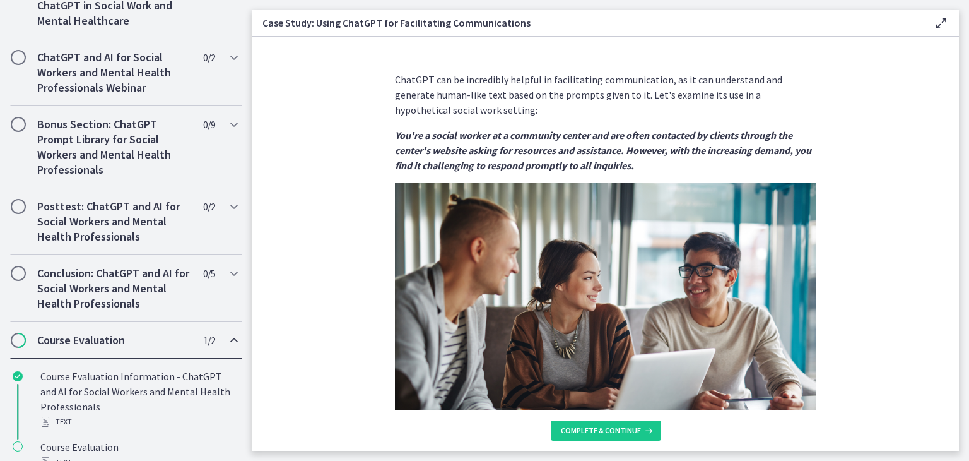
scroll to position [630, 0]
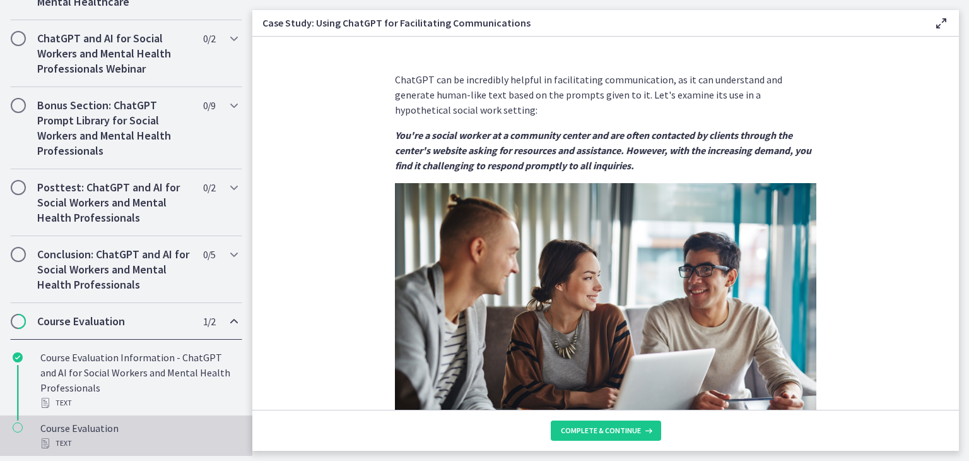
click at [112, 418] on link "Course Evaluation Text" at bounding box center [126, 435] width 252 height 40
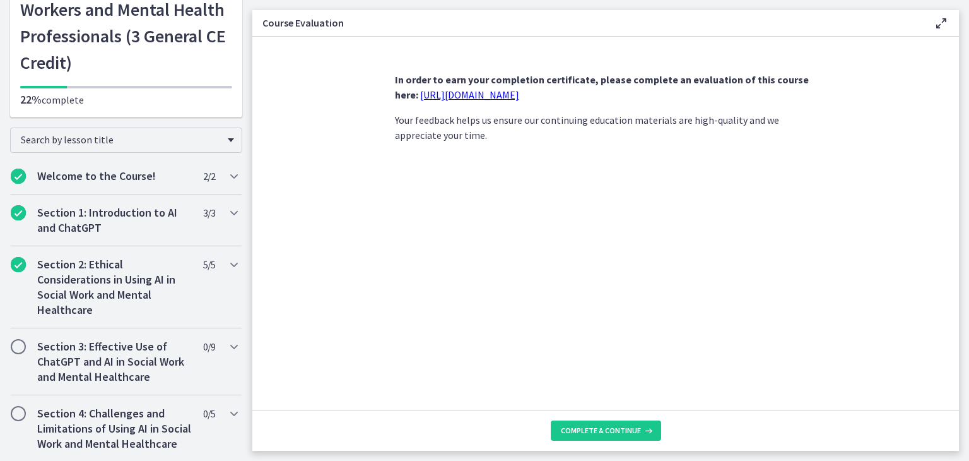
scroll to position [110, 0]
click at [112, 355] on h2 "Section 3: Effective Use of ChatGPT and AI in Social Work and Mental Healthcare" at bounding box center [114, 359] width 154 height 45
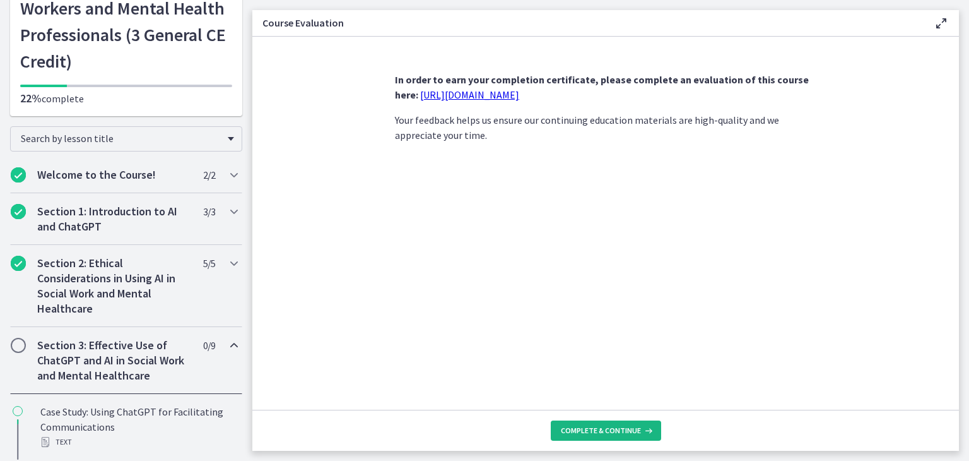
click at [597, 431] on span "Complete & continue" at bounding box center [601, 430] width 80 height 10
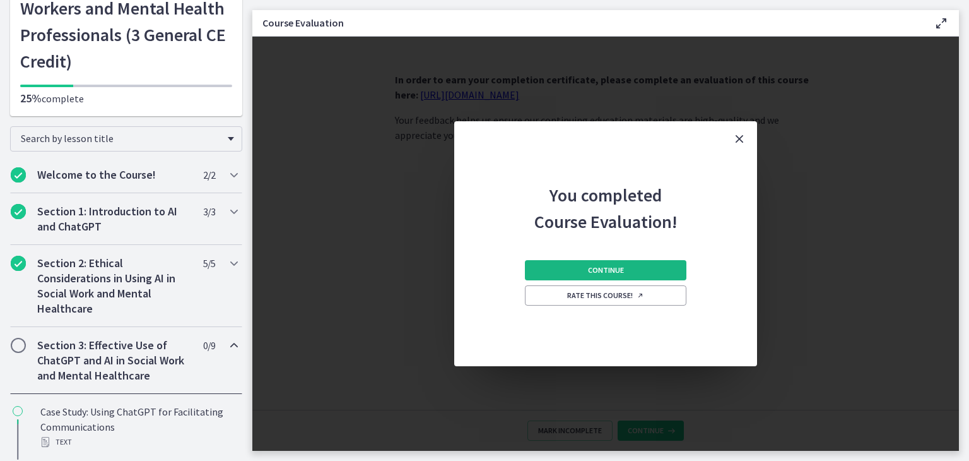
click at [616, 265] on span "Continue" at bounding box center [606, 270] width 36 height 10
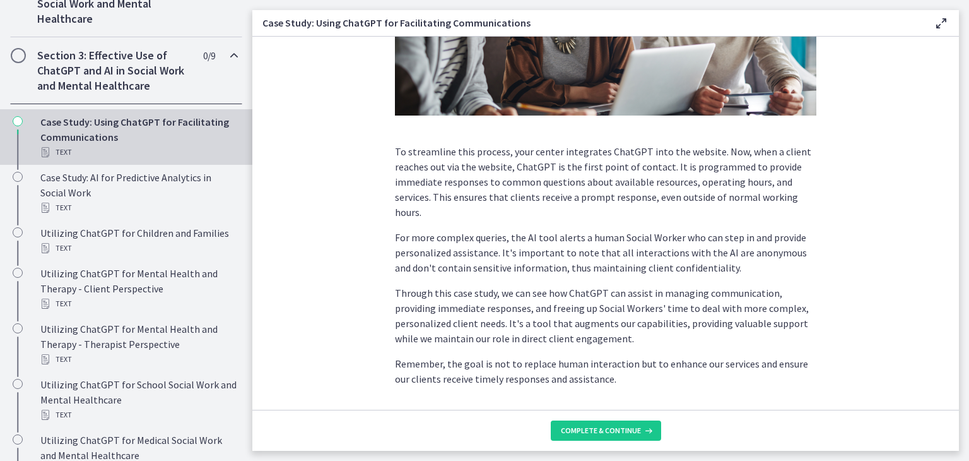
scroll to position [326, 0]
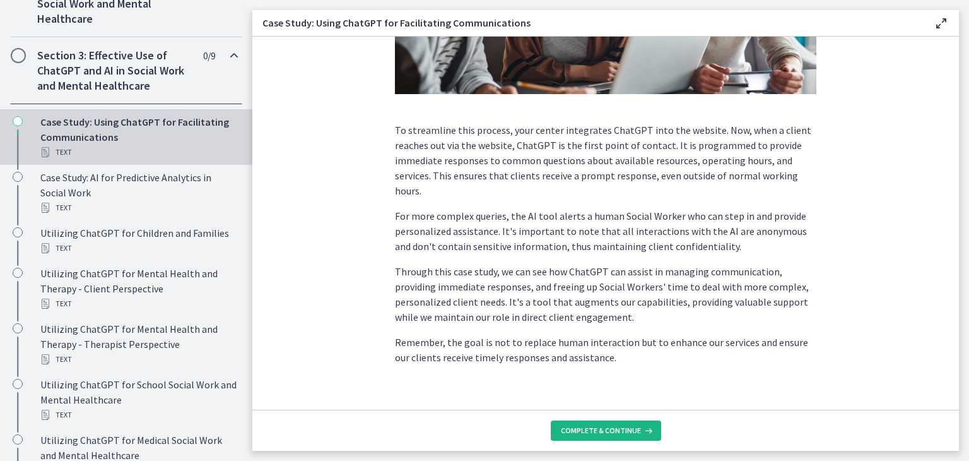
click at [617, 428] on span "Complete & continue" at bounding box center [601, 430] width 80 height 10
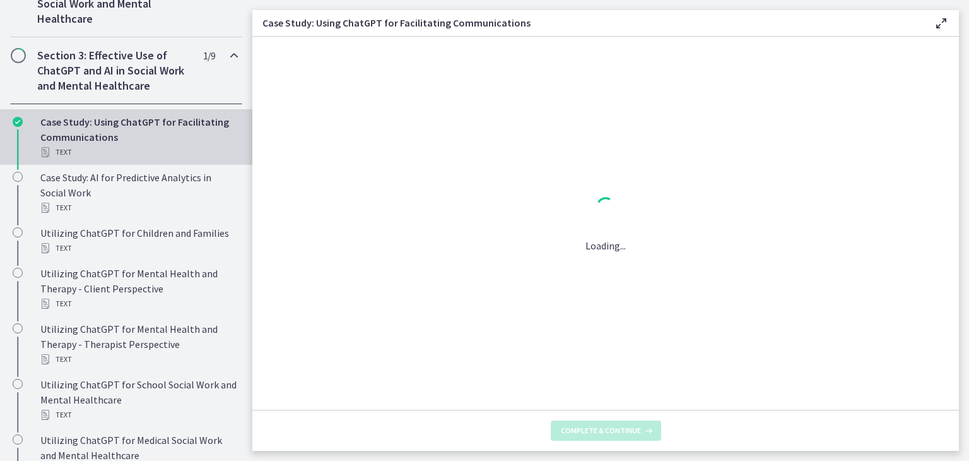
scroll to position [0, 0]
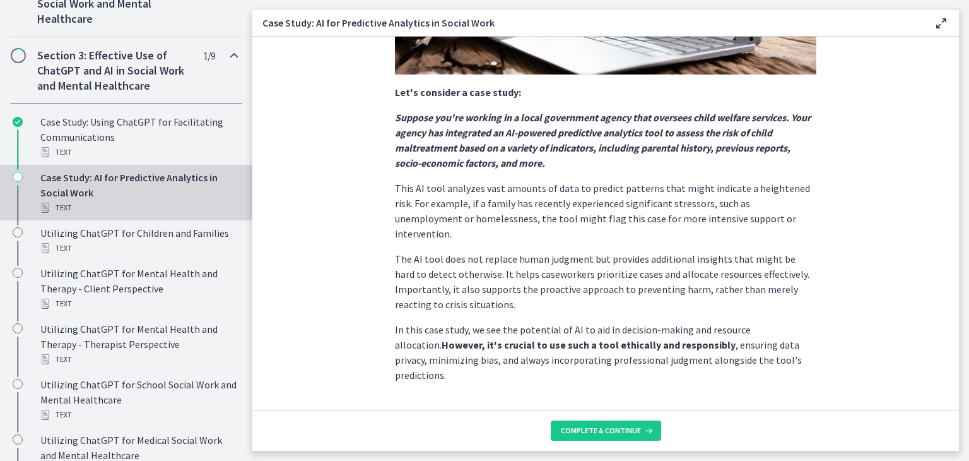
scroll to position [293, 0]
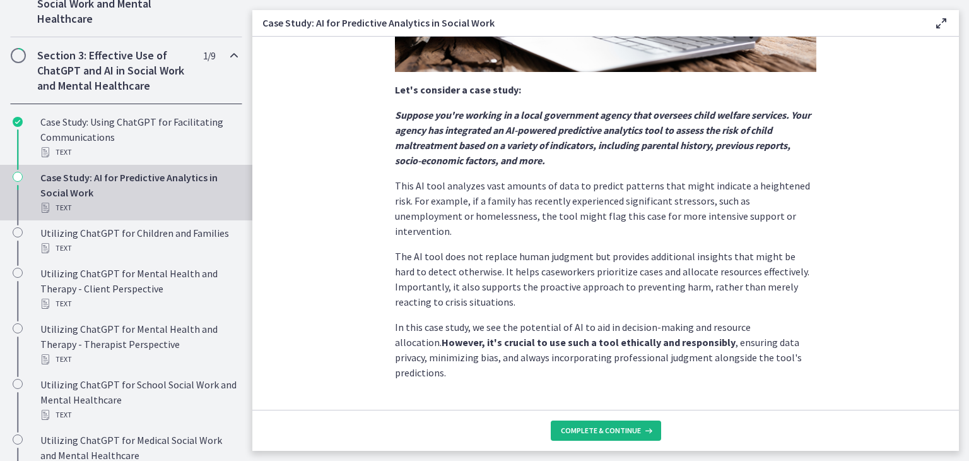
click at [617, 428] on span "Complete & continue" at bounding box center [601, 430] width 80 height 10
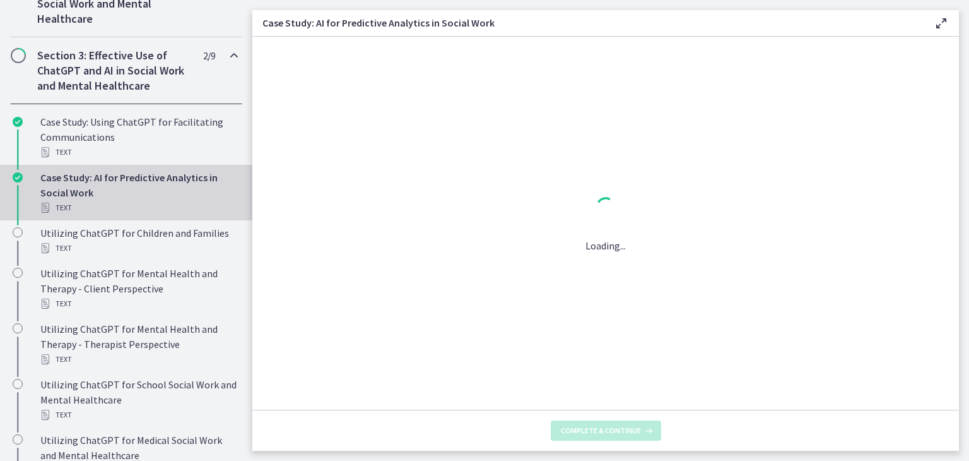
scroll to position [0, 0]
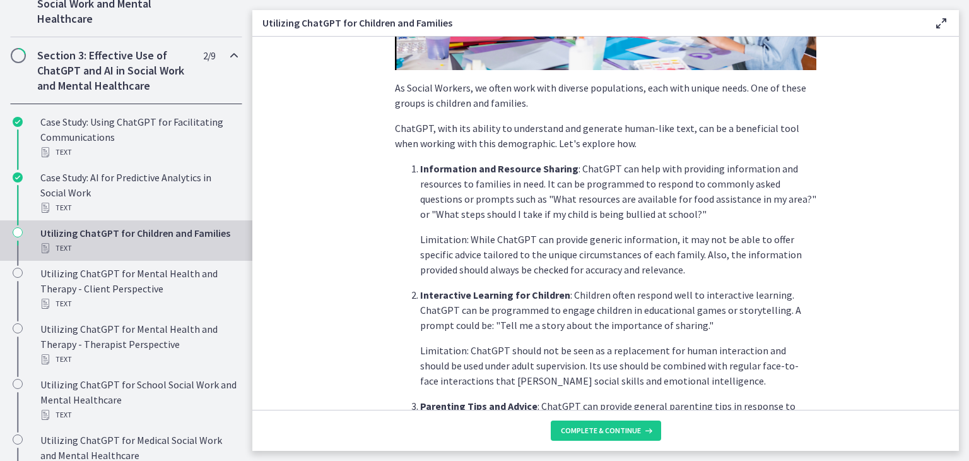
scroll to position [243, 0]
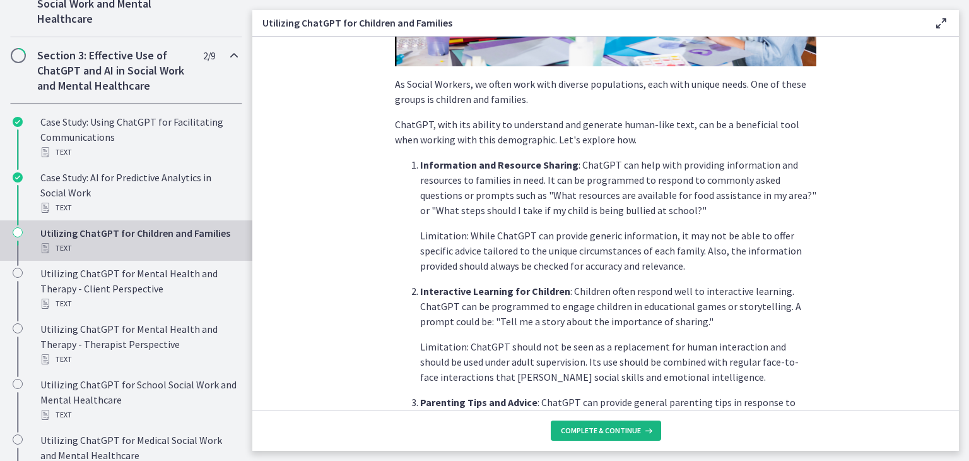
click at [606, 433] on span "Complete & continue" at bounding box center [601, 430] width 80 height 10
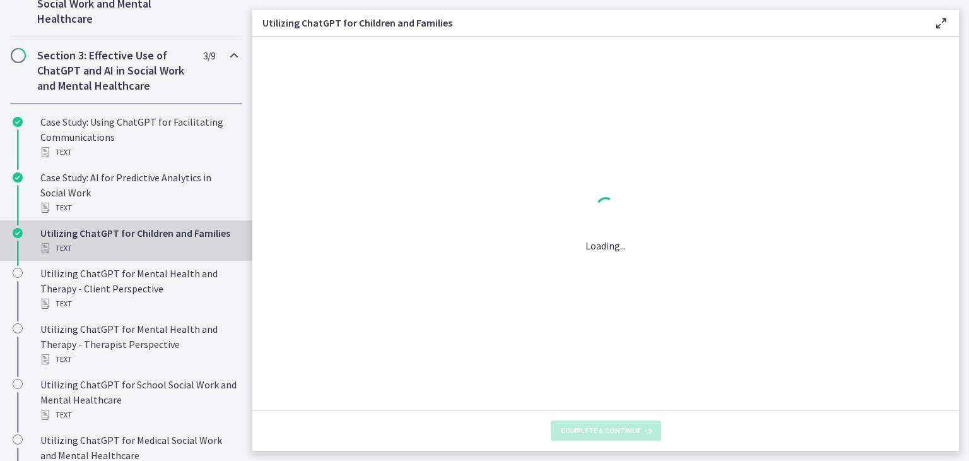
scroll to position [0, 0]
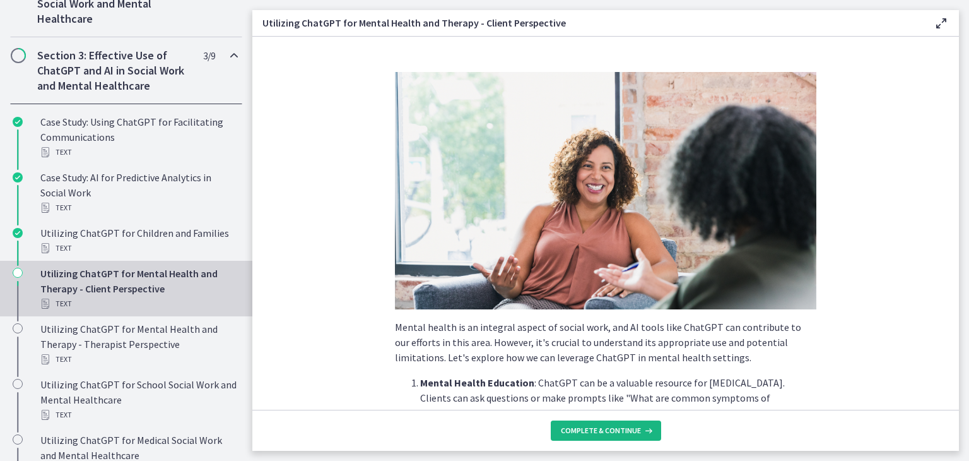
click at [623, 429] on span "Complete & continue" at bounding box center [601, 430] width 80 height 10
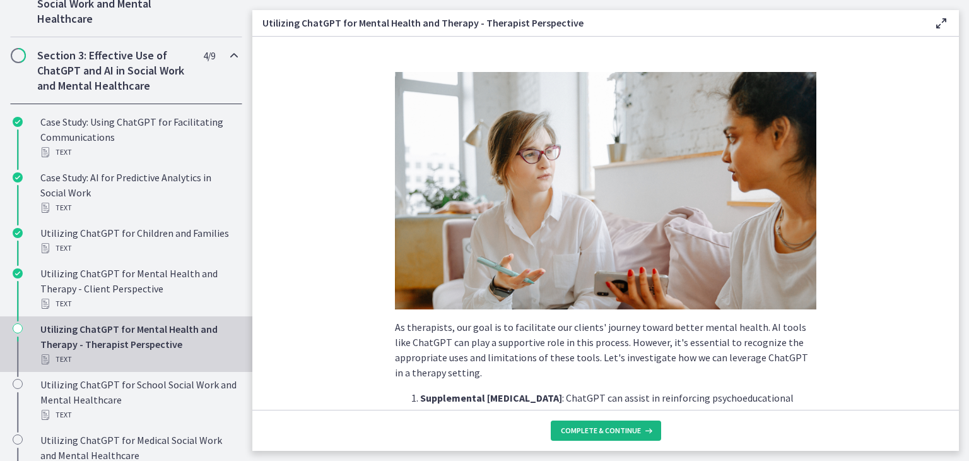
click at [614, 428] on span "Complete & continue" at bounding box center [601, 430] width 80 height 10
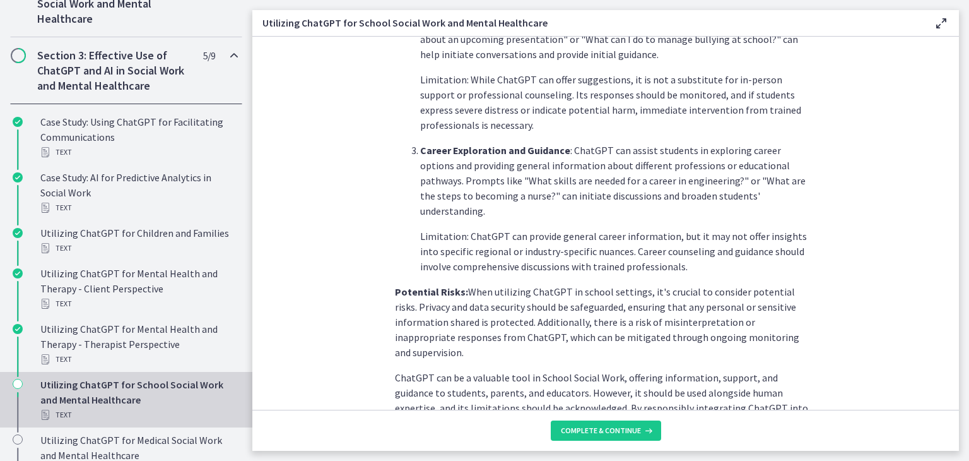
scroll to position [565, 0]
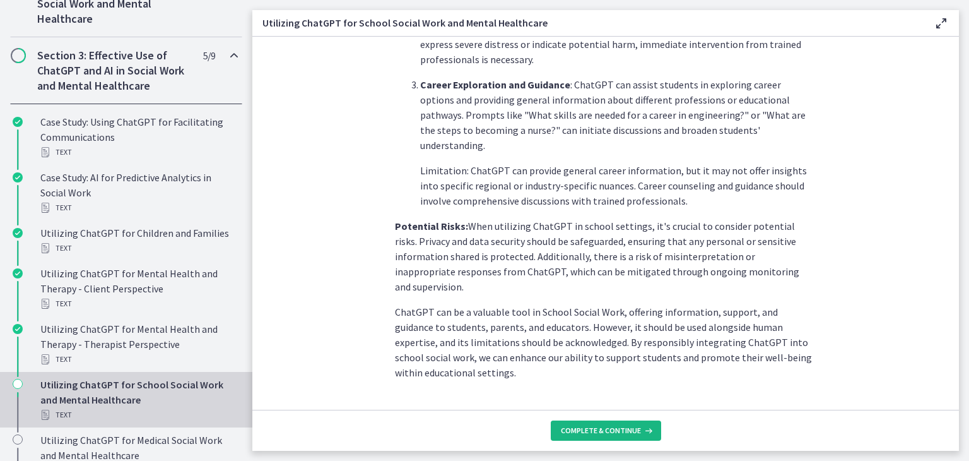
click at [607, 428] on span "Complete & continue" at bounding box center [601, 430] width 80 height 10
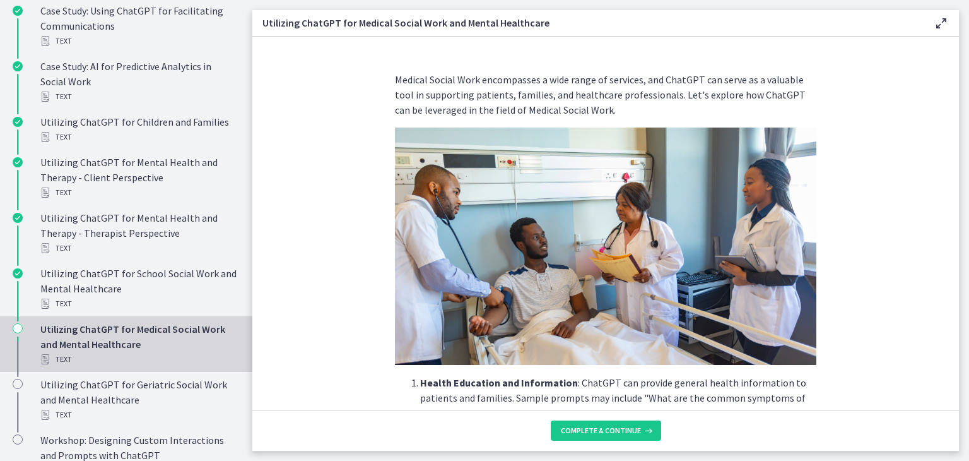
scroll to position [555, 0]
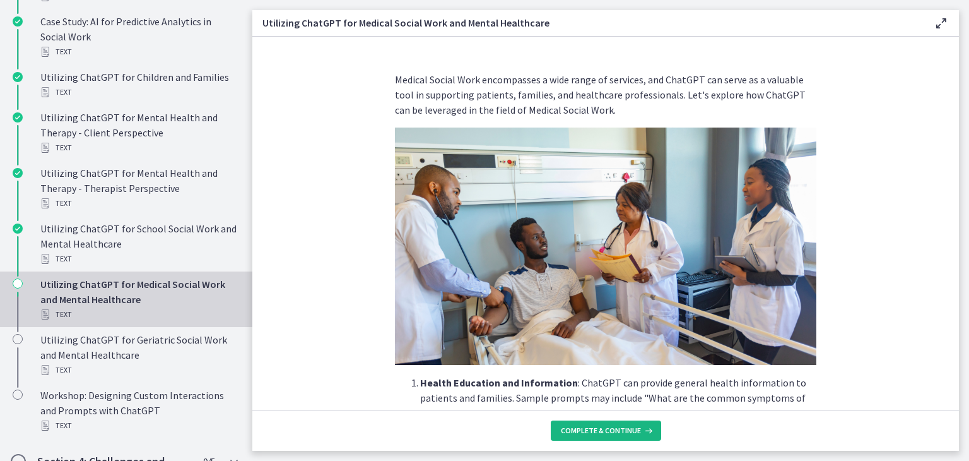
click at [615, 429] on span "Complete & continue" at bounding box center [601, 430] width 80 height 10
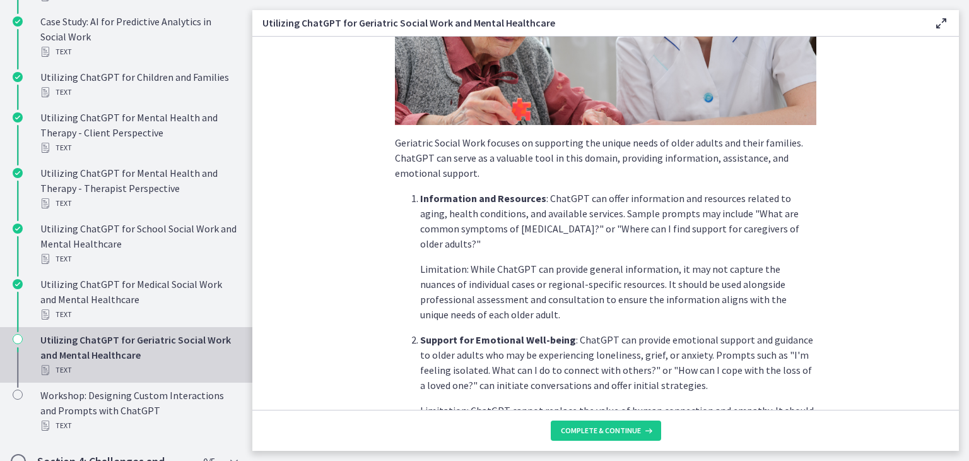
scroll to position [186, 0]
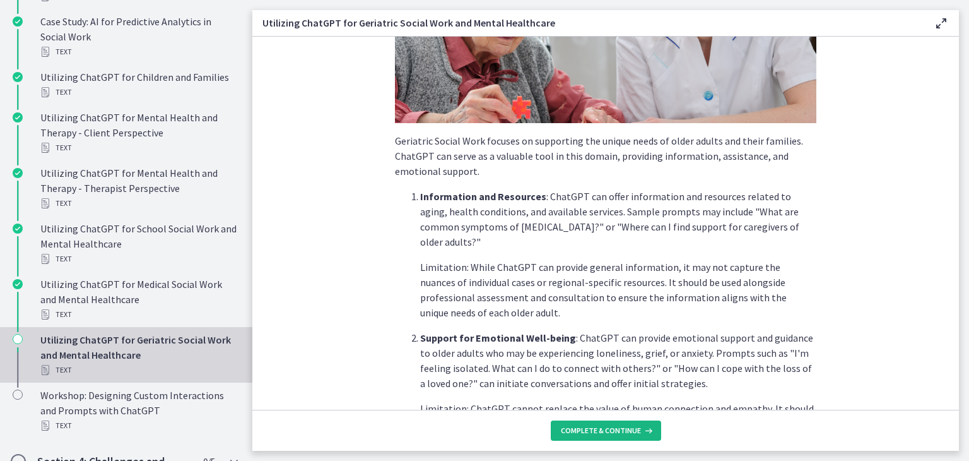
click at [615, 429] on span "Complete & continue" at bounding box center [601, 430] width 80 height 10
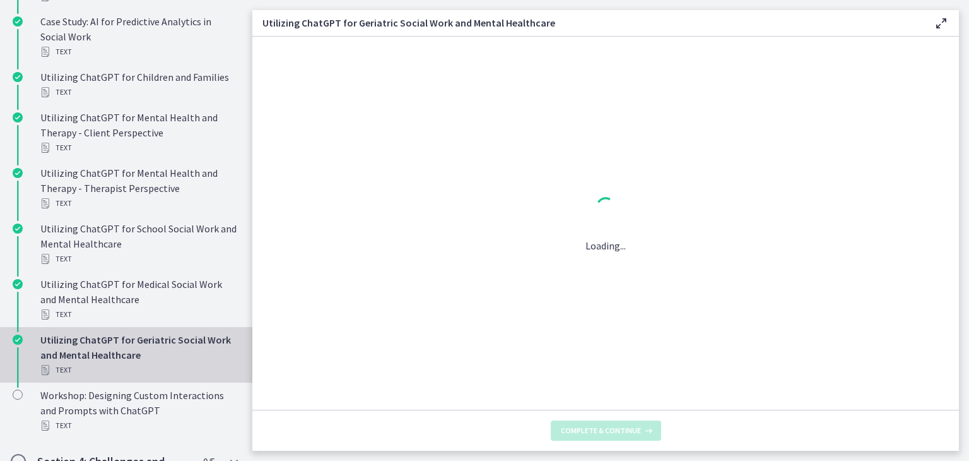
scroll to position [0, 0]
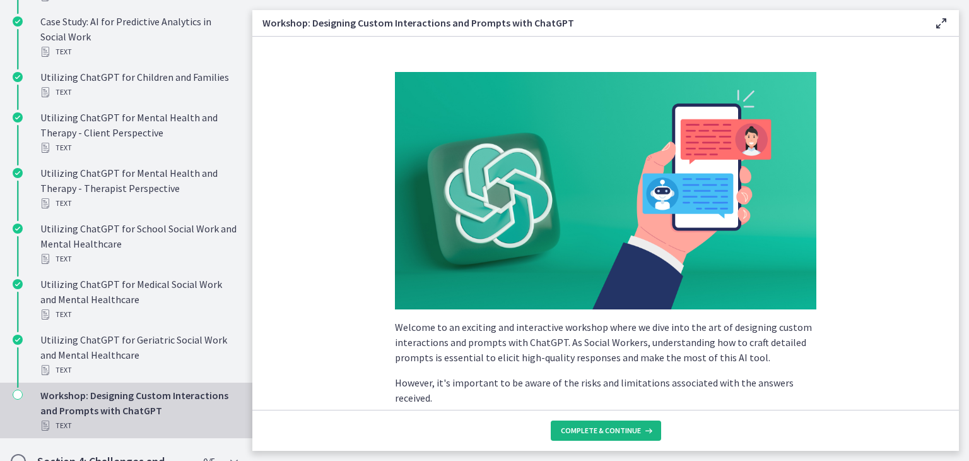
click at [626, 429] on span "Complete & continue" at bounding box center [601, 430] width 80 height 10
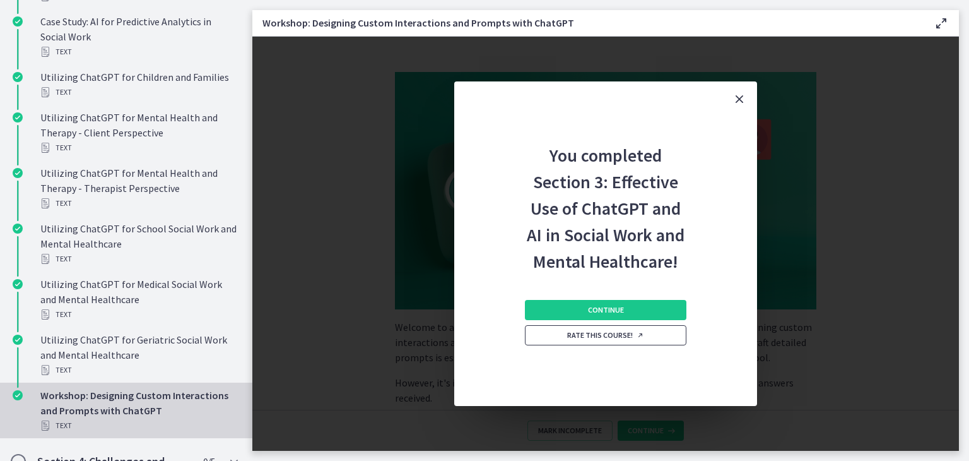
click at [621, 329] on link "Rate this course!" at bounding box center [605, 335] width 161 height 20
click at [611, 313] on span "Continue" at bounding box center [606, 310] width 36 height 10
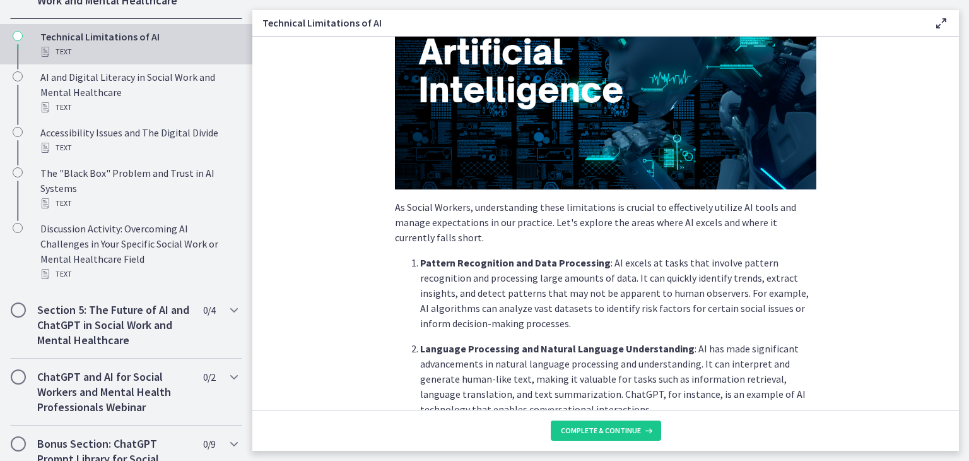
scroll to position [124, 0]
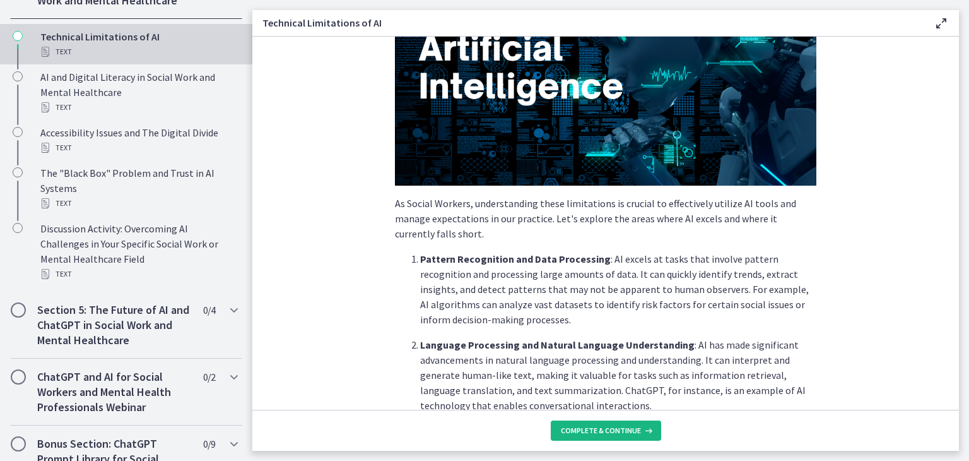
click at [617, 432] on span "Complete & continue" at bounding box center [601, 430] width 80 height 10
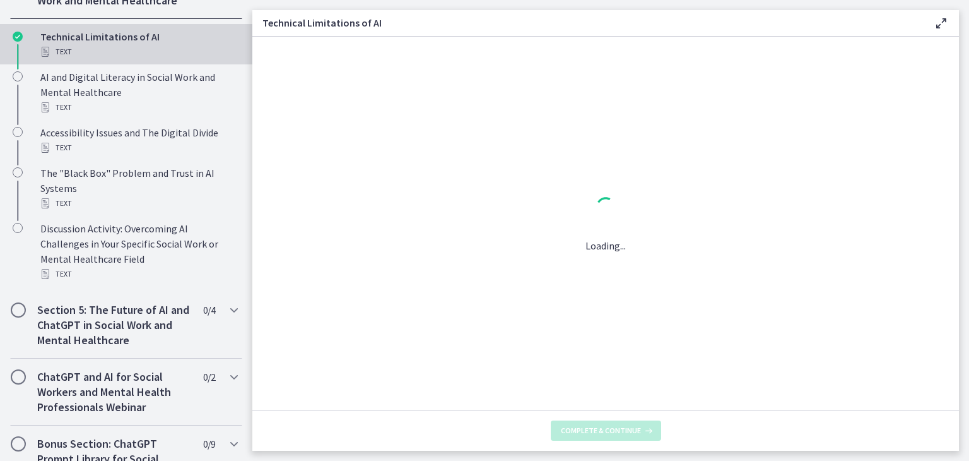
scroll to position [0, 0]
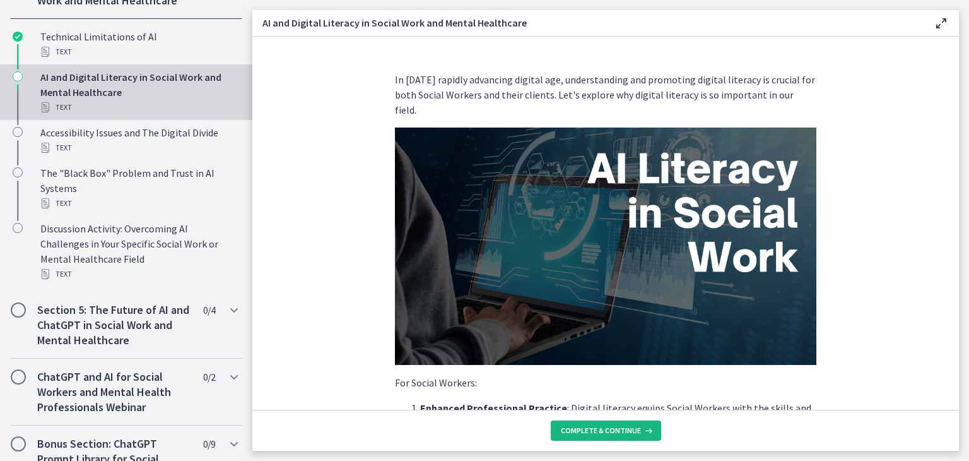
click at [617, 432] on span "Complete & continue" at bounding box center [601, 430] width 80 height 10
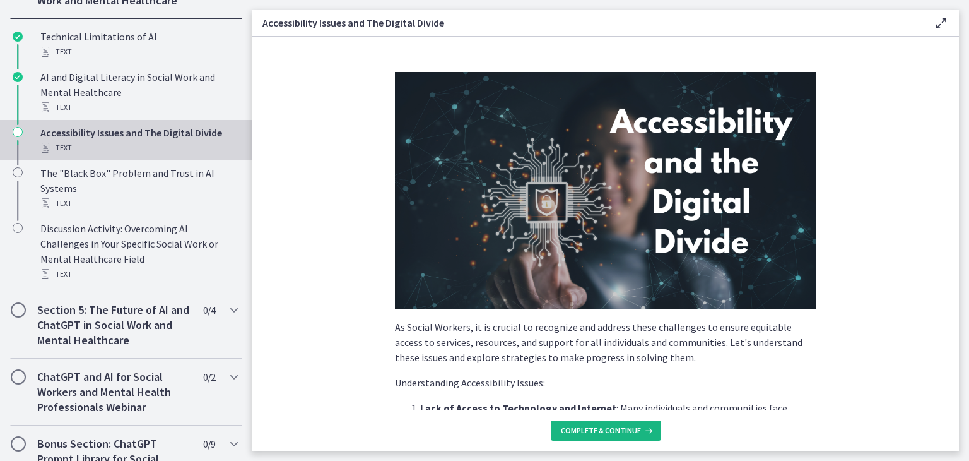
click at [617, 432] on span "Complete & continue" at bounding box center [601, 430] width 80 height 10
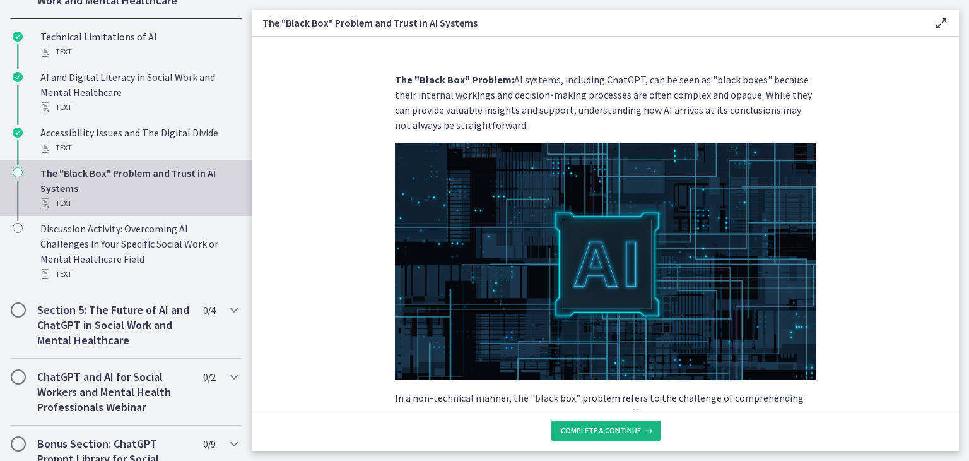
click at [624, 429] on span "Complete & continue" at bounding box center [601, 430] width 80 height 10
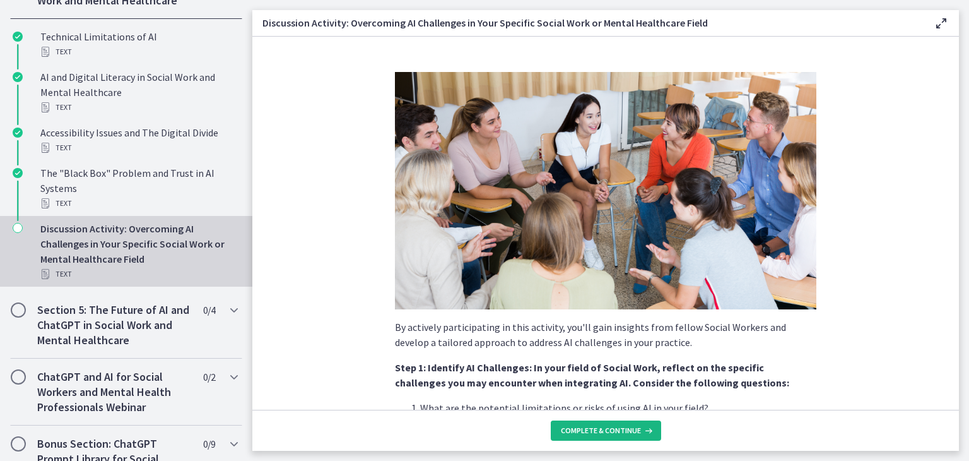
click at [613, 431] on span "Complete & continue" at bounding box center [601, 430] width 80 height 10
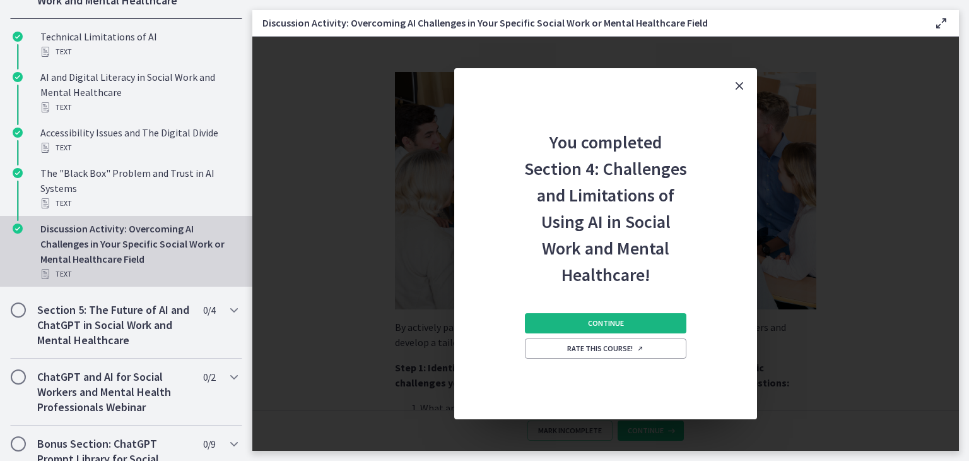
click at [624, 324] on button "Continue" at bounding box center [605, 323] width 161 height 20
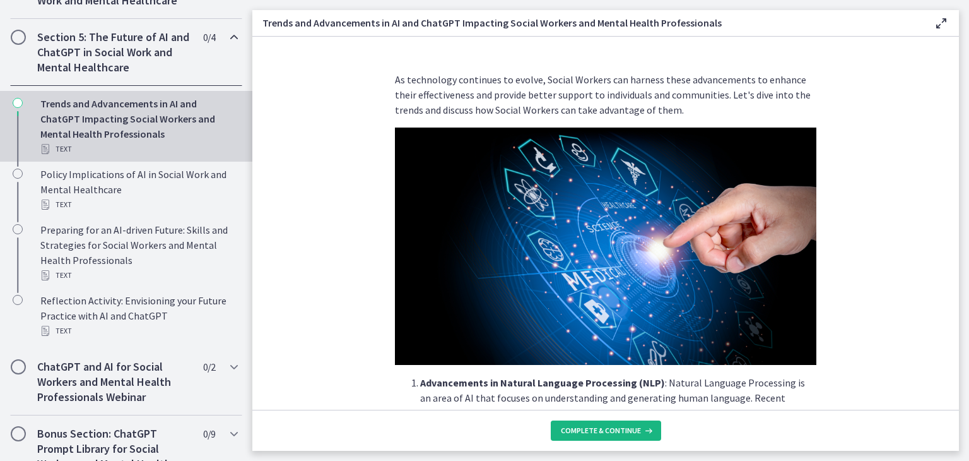
click at [619, 428] on span "Complete & continue" at bounding box center [601, 430] width 80 height 10
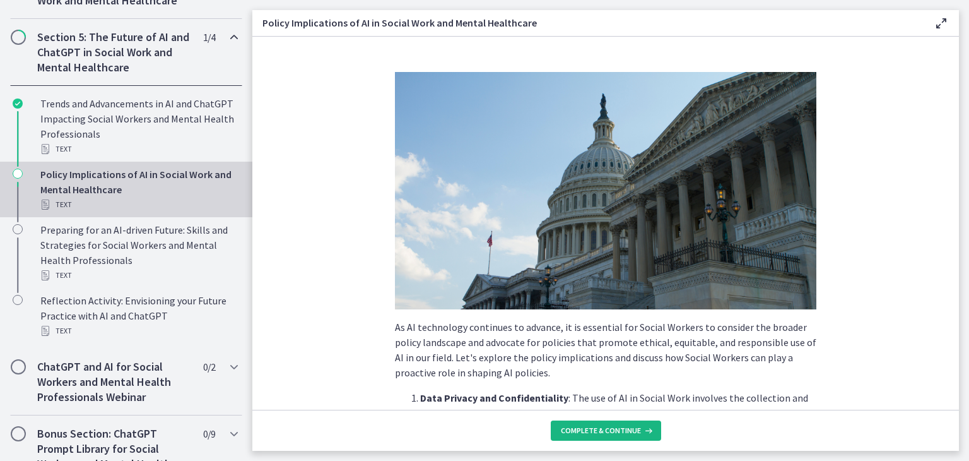
click at [619, 428] on span "Complete & continue" at bounding box center [601, 430] width 80 height 10
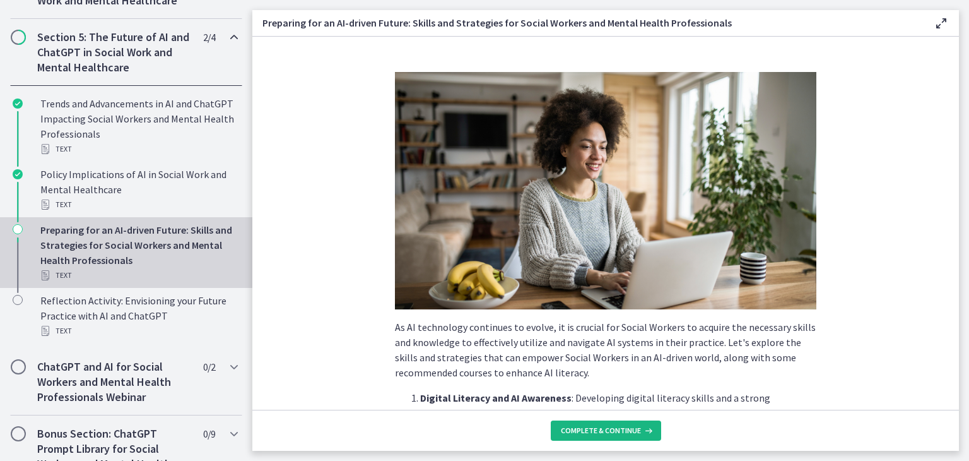
click at [619, 428] on span "Complete & continue" at bounding box center [601, 430] width 80 height 10
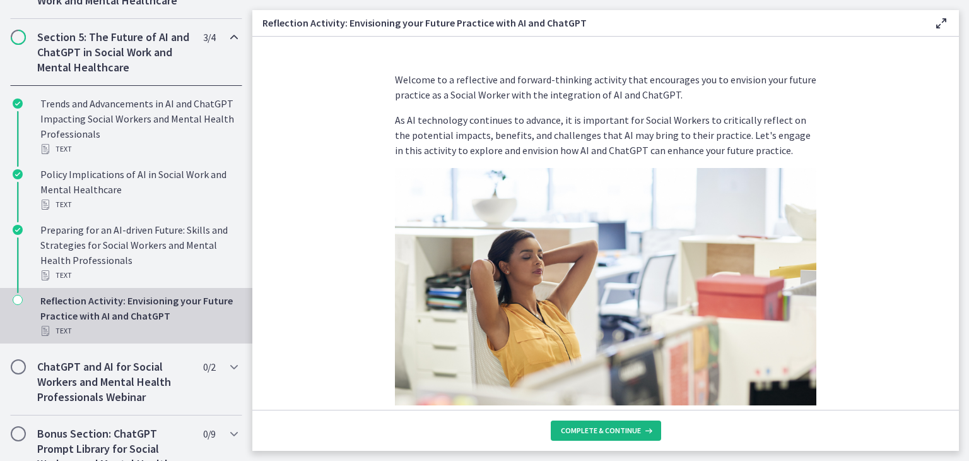
click at [619, 428] on span "Complete & continue" at bounding box center [601, 430] width 80 height 10
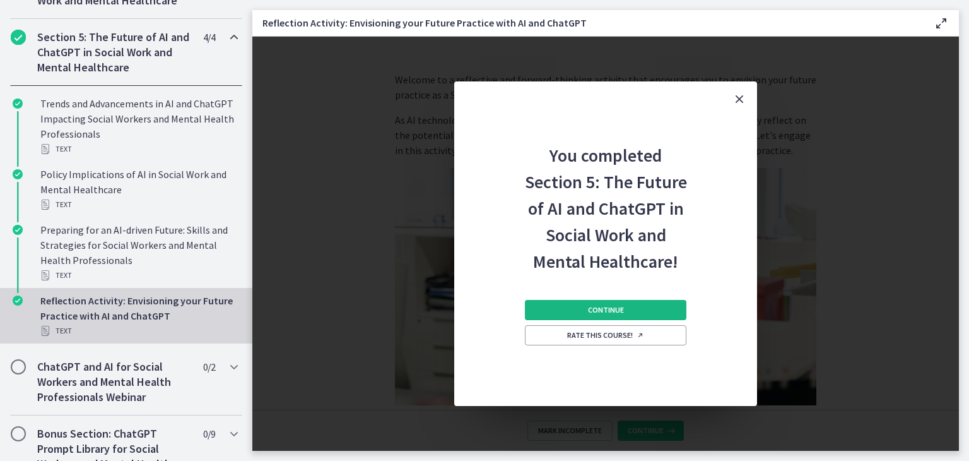
click at [613, 308] on span "Continue" at bounding box center [606, 310] width 36 height 10
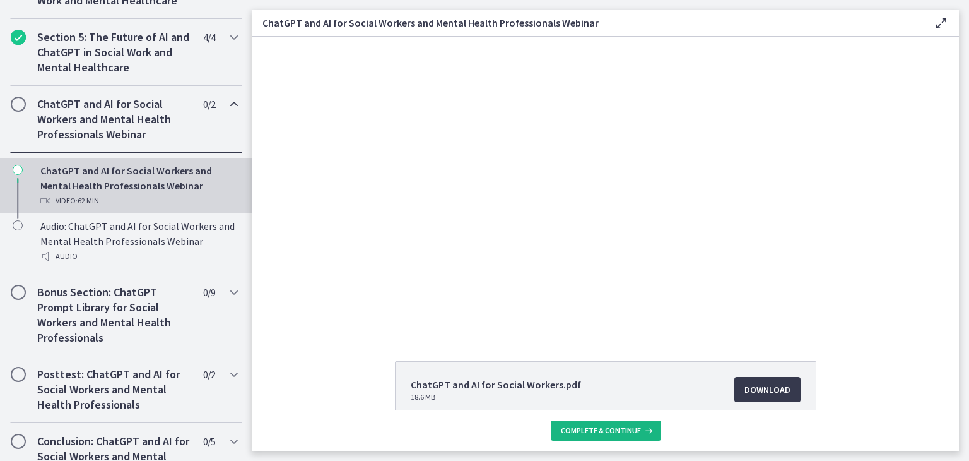
click at [603, 427] on span "Complete & continue" at bounding box center [601, 430] width 80 height 10
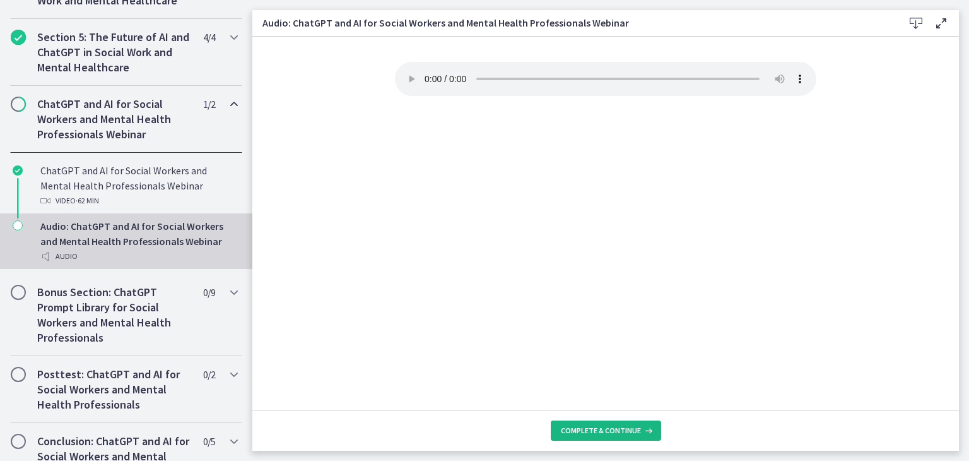
click at [611, 430] on span "Complete & continue" at bounding box center [601, 430] width 80 height 10
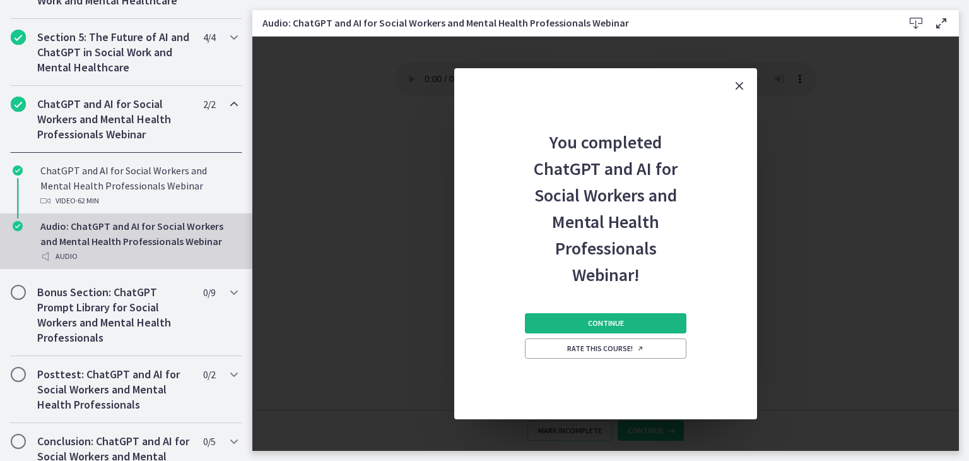
click at [613, 323] on span "Continue" at bounding box center [606, 323] width 36 height 10
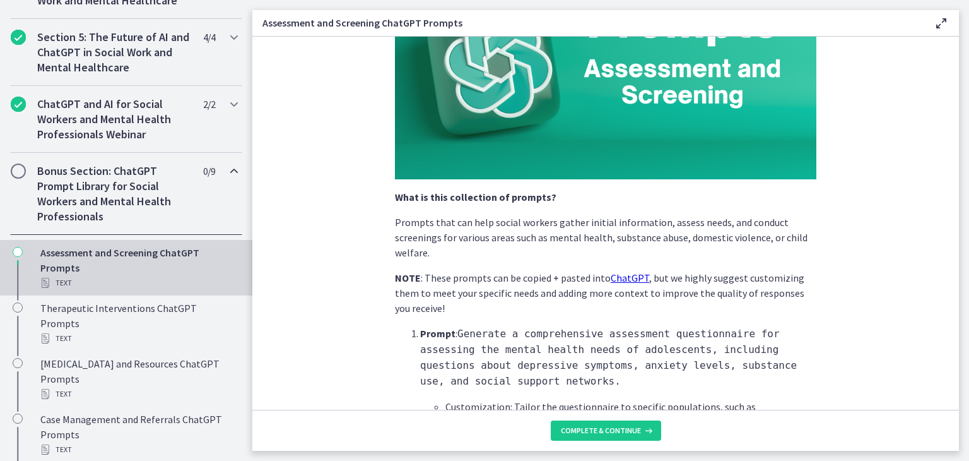
scroll to position [144, 0]
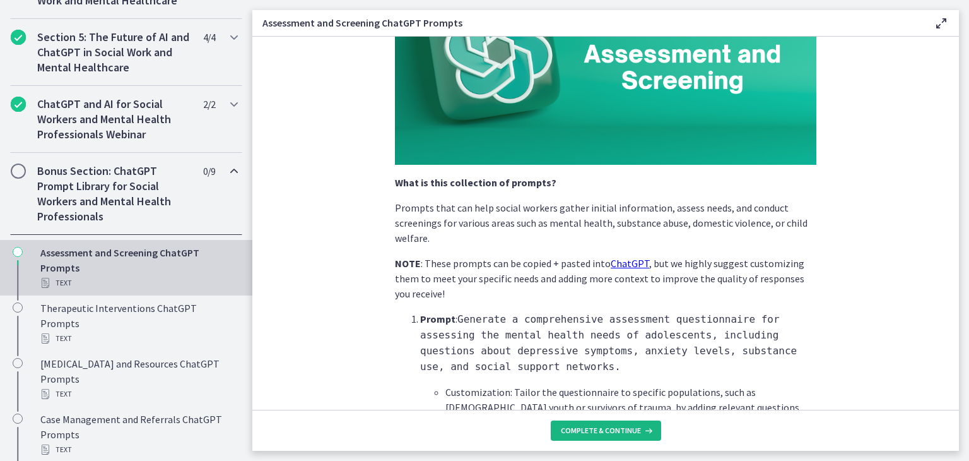
click at [611, 428] on span "Complete & continue" at bounding box center [601, 430] width 80 height 10
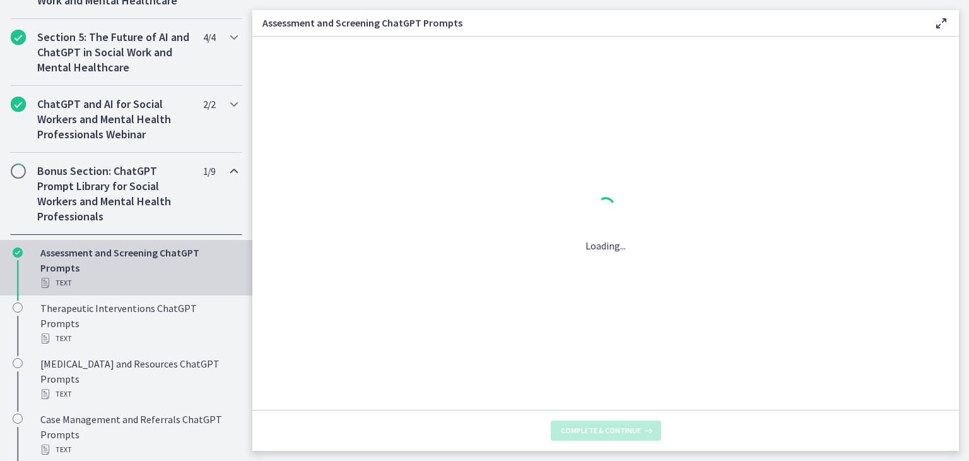
scroll to position [0, 0]
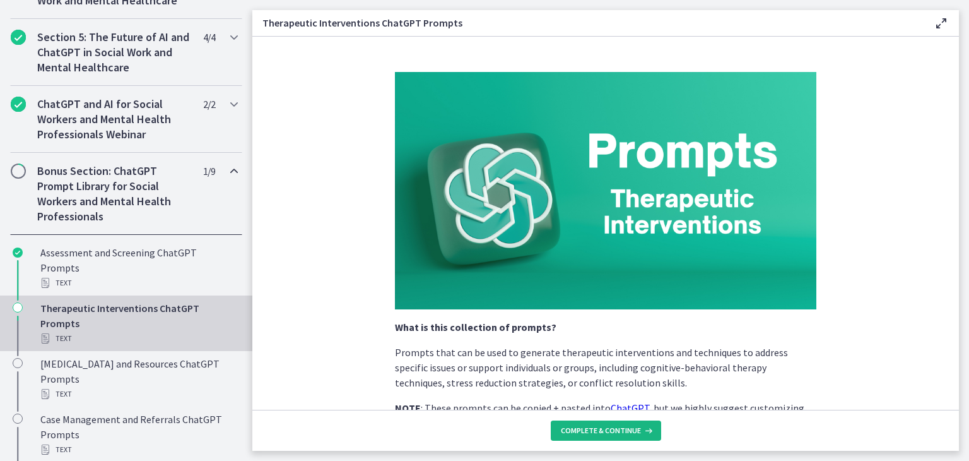
click at [611, 428] on span "Complete & continue" at bounding box center [601, 430] width 80 height 10
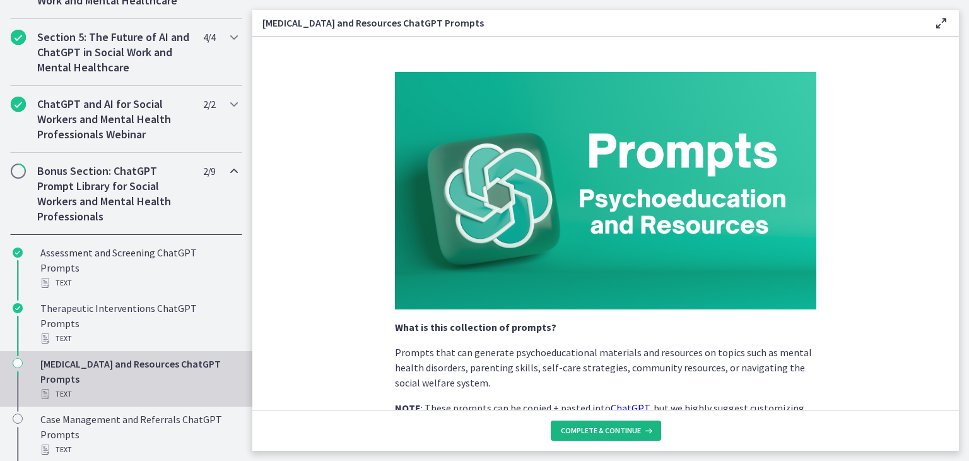
click at [611, 428] on span "Complete & continue" at bounding box center [601, 430] width 80 height 10
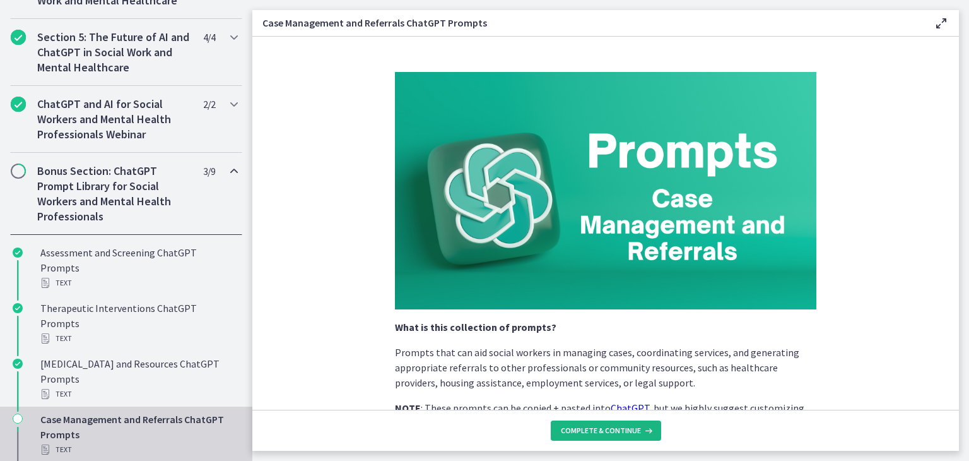
click at [611, 428] on span "Complete & continue" at bounding box center [601, 430] width 80 height 10
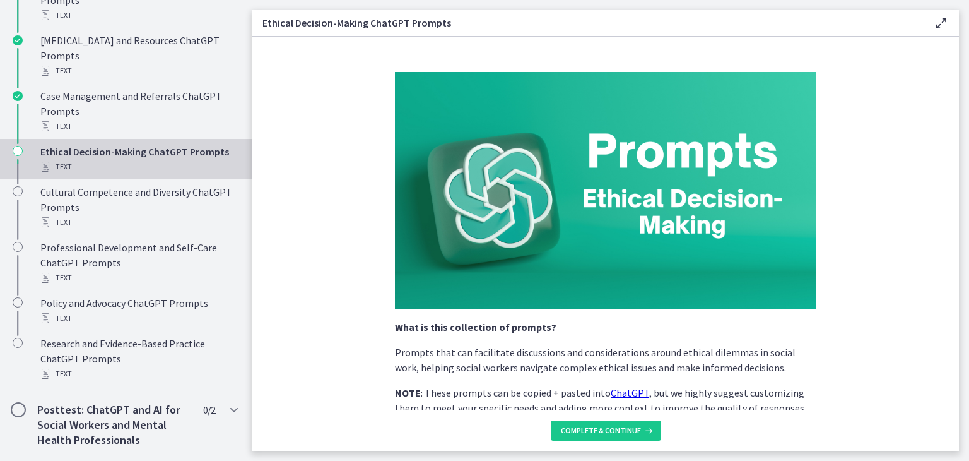
scroll to position [973, 0]
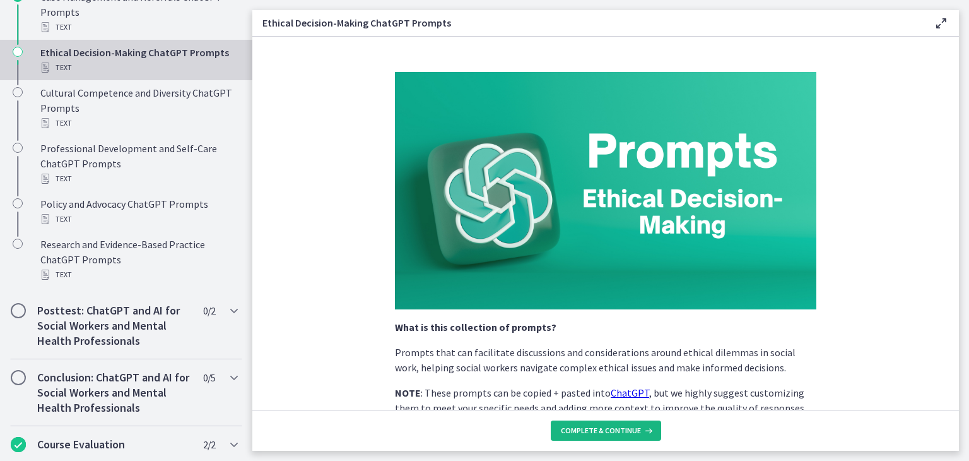
click at [622, 427] on span "Complete & continue" at bounding box center [601, 430] width 80 height 10
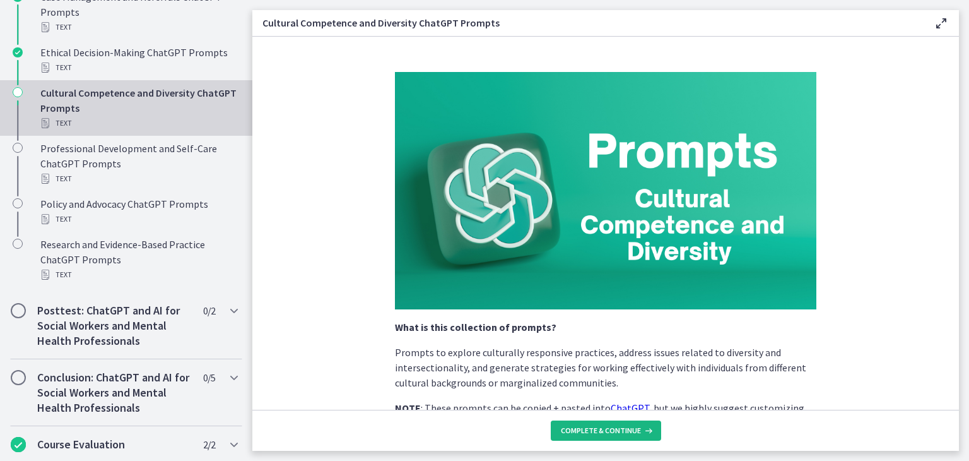
click at [617, 431] on span "Complete & continue" at bounding box center [601, 430] width 80 height 10
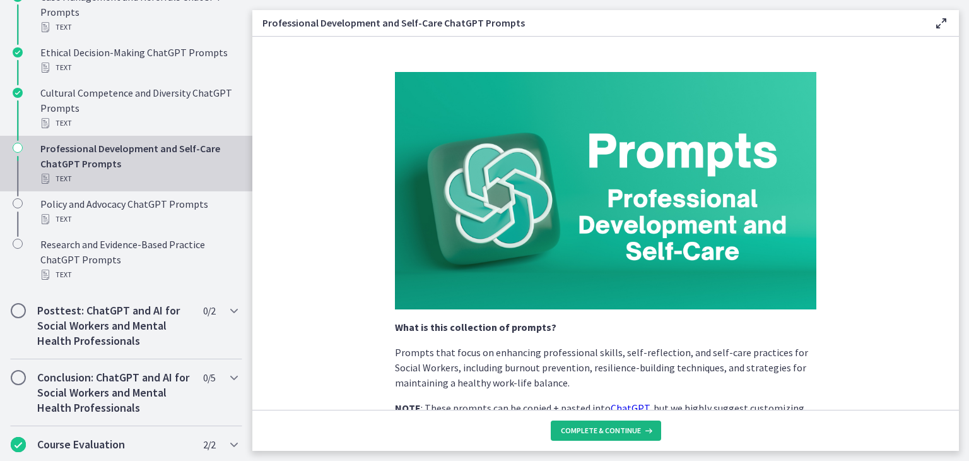
click at [621, 427] on span "Complete & continue" at bounding box center [601, 430] width 80 height 10
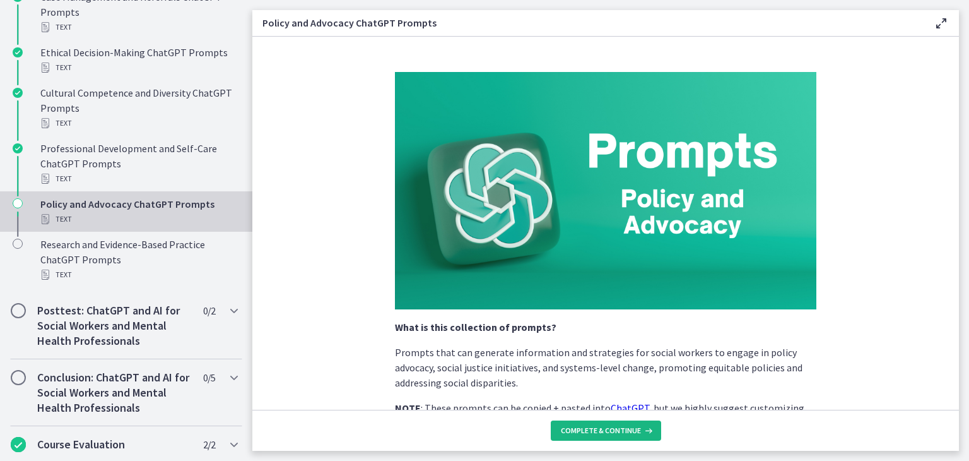
click at [622, 430] on span "Complete & continue" at bounding box center [601, 430] width 80 height 10
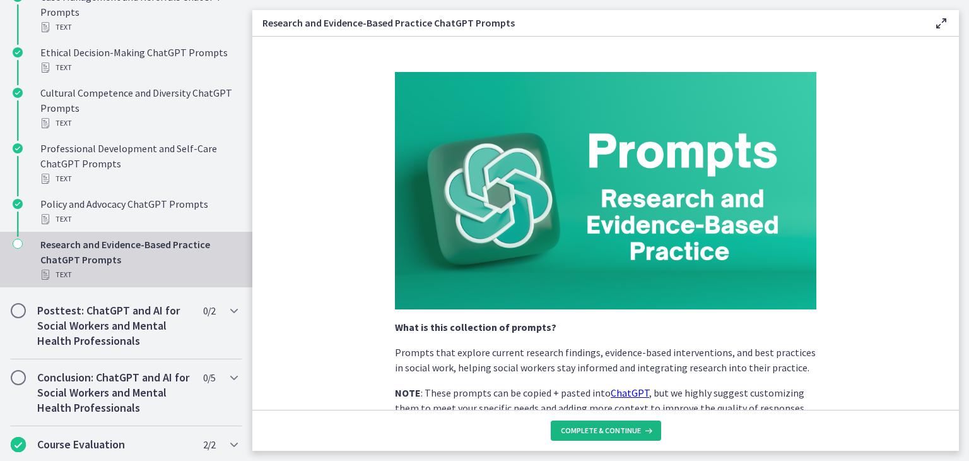
click at [622, 430] on span "Complete & continue" at bounding box center [601, 430] width 80 height 10
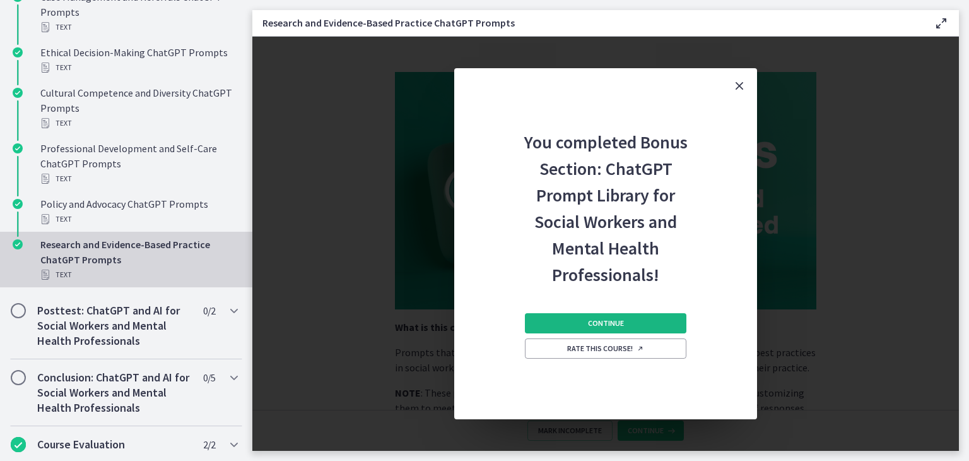
click at [626, 314] on button "Continue" at bounding box center [605, 323] width 161 height 20
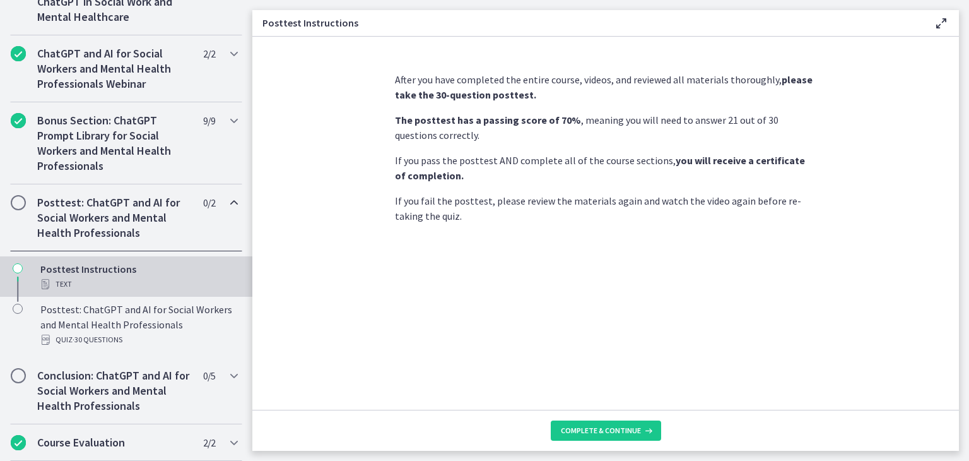
scroll to position [615, 0]
click at [616, 431] on span "Complete & continue" at bounding box center [601, 430] width 80 height 10
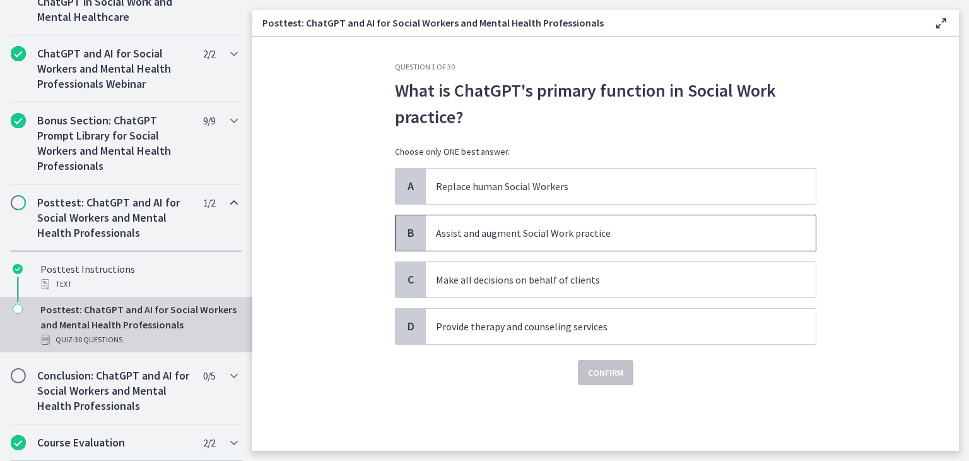
click at [563, 231] on p "Assist and augment Social Work practice" at bounding box center [608, 232] width 344 height 15
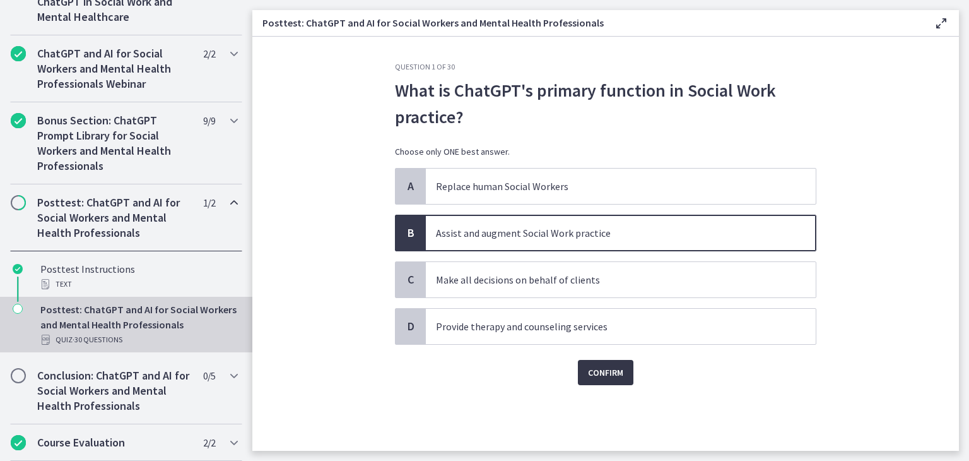
click at [625, 370] on button "Confirm" at bounding box center [606, 372] width 56 height 25
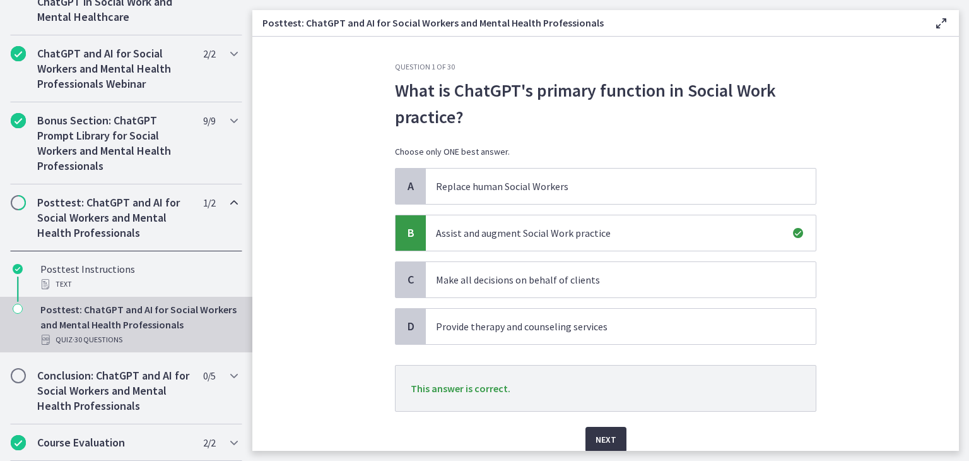
click at [611, 437] on button "Next" at bounding box center [605, 438] width 41 height 25
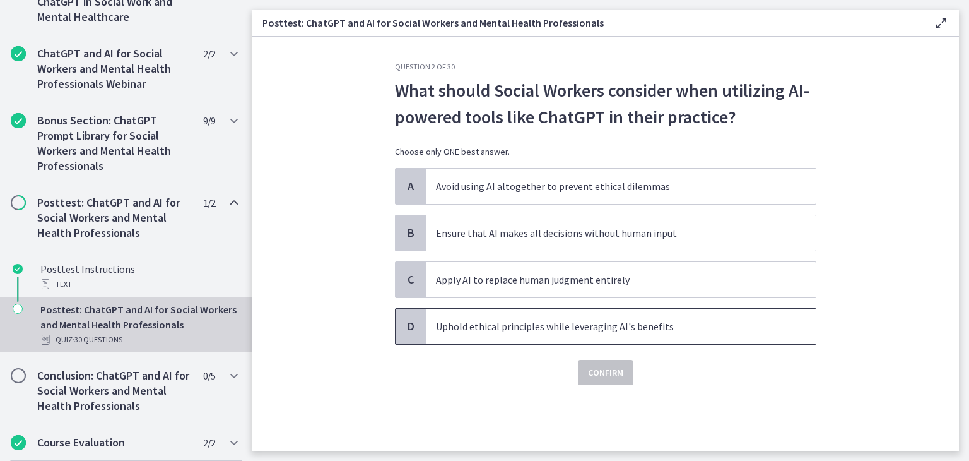
click at [534, 336] on span "Uphold ethical principles while leveraging AI's benefits" at bounding box center [621, 325] width 390 height 35
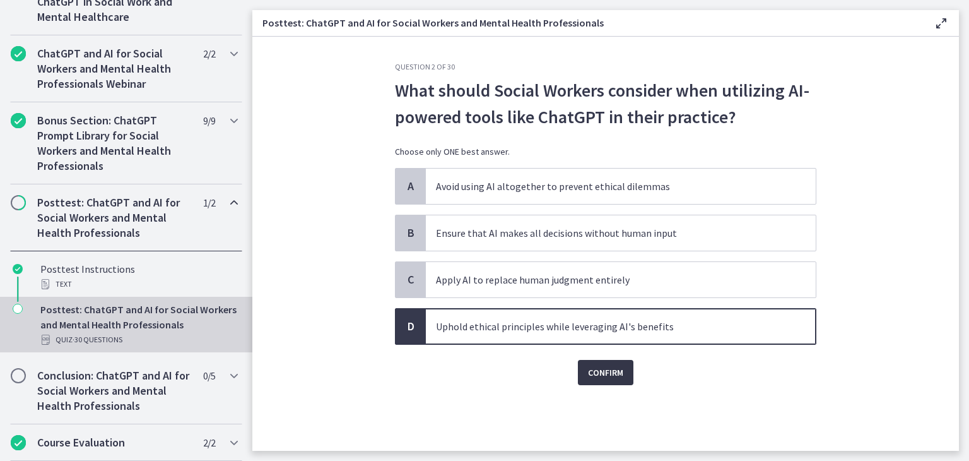
click at [618, 376] on span "Confirm" at bounding box center [605, 372] width 35 height 15
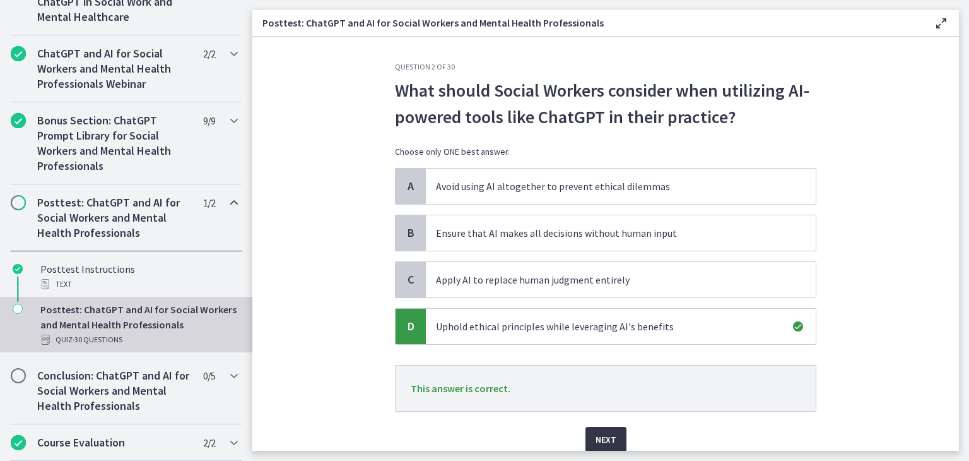
click at [613, 433] on button "Next" at bounding box center [605, 438] width 41 height 25
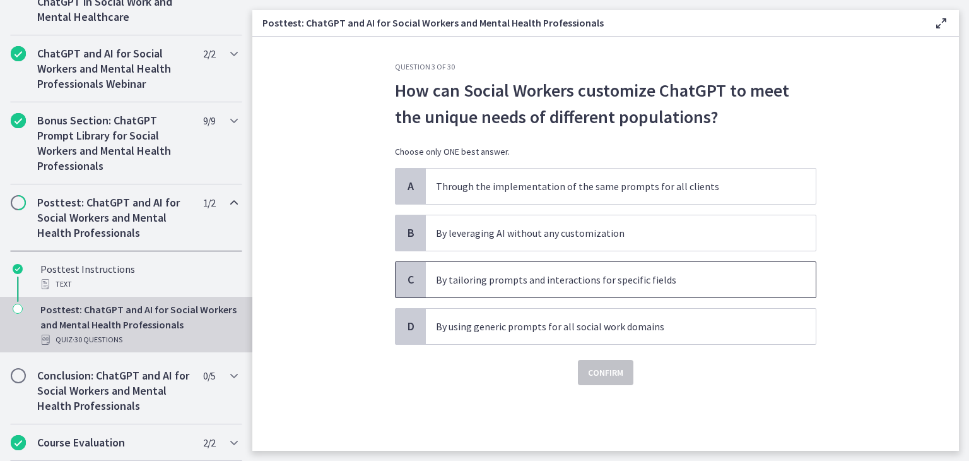
click at [687, 276] on p "By tailoring prompts and interactions for specific fields" at bounding box center [608, 279] width 344 height 15
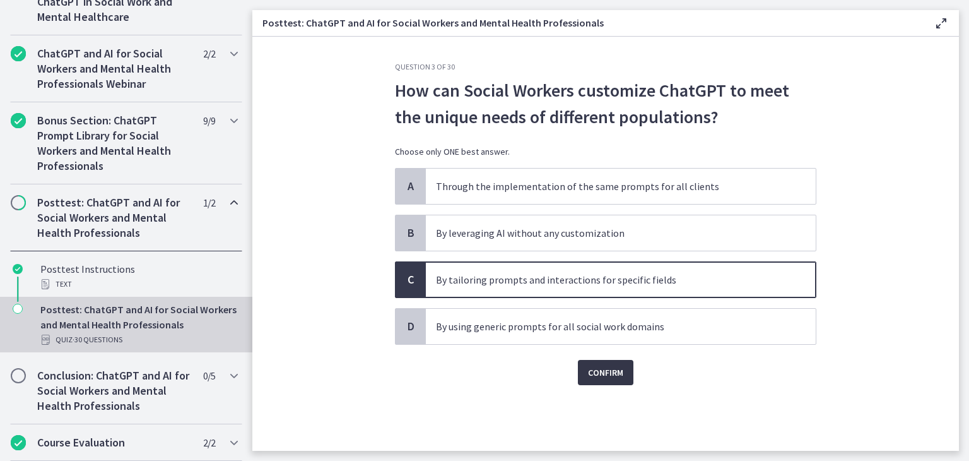
click at [618, 370] on span "Confirm" at bounding box center [605, 372] width 35 height 15
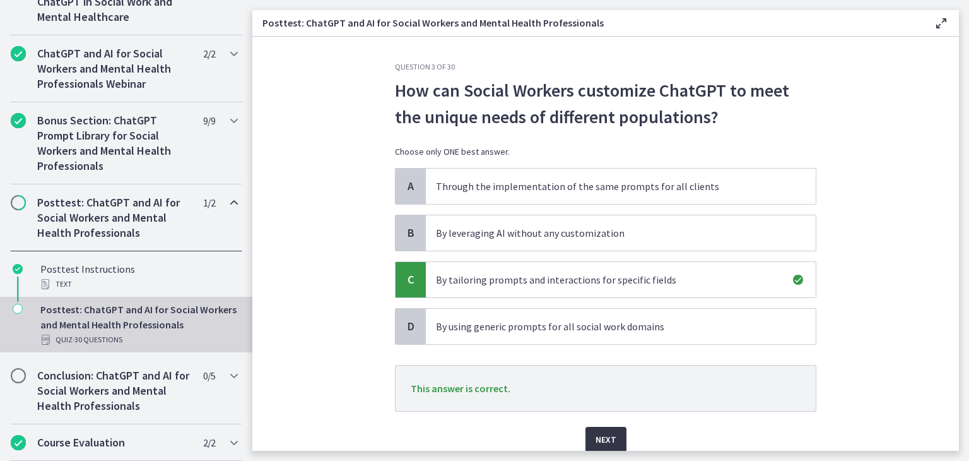
click at [607, 434] on span "Next" at bounding box center [606, 438] width 21 height 15
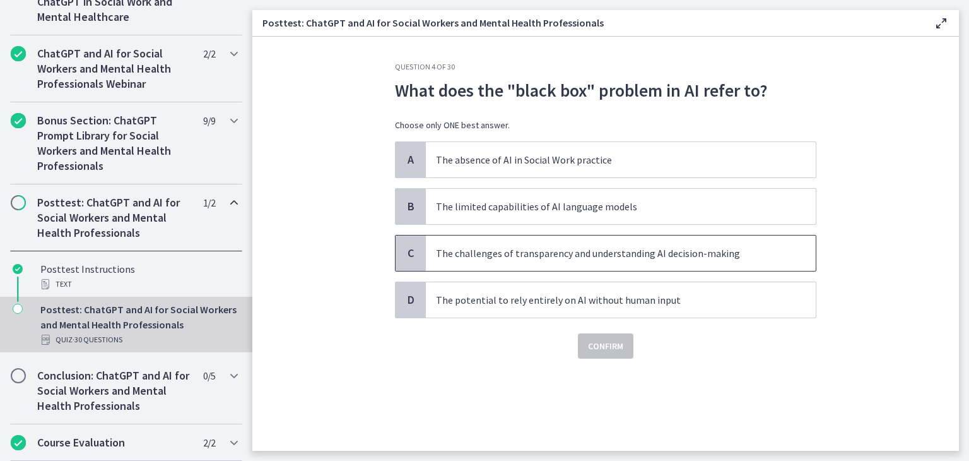
click at [699, 250] on p "The challenges of transparency and understanding AI decision-making" at bounding box center [608, 252] width 344 height 15
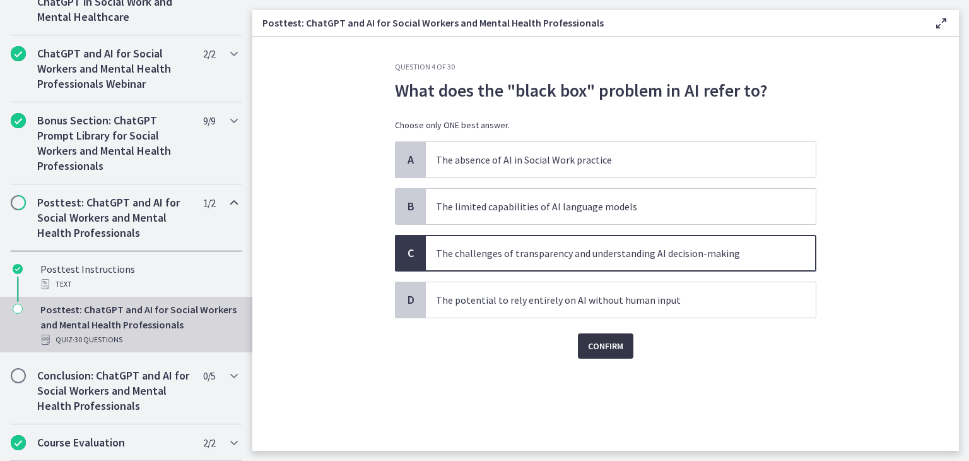
click at [611, 341] on span "Confirm" at bounding box center [605, 345] width 35 height 15
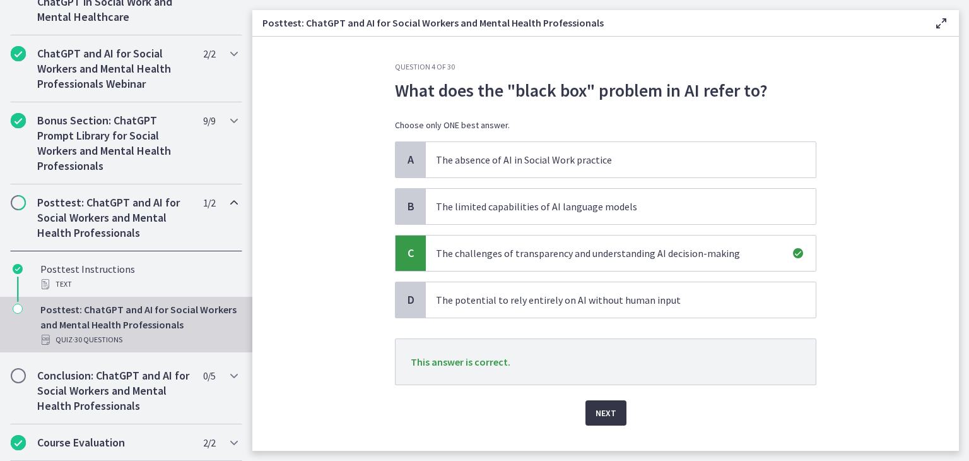
click at [598, 415] on span "Next" at bounding box center [606, 412] width 21 height 15
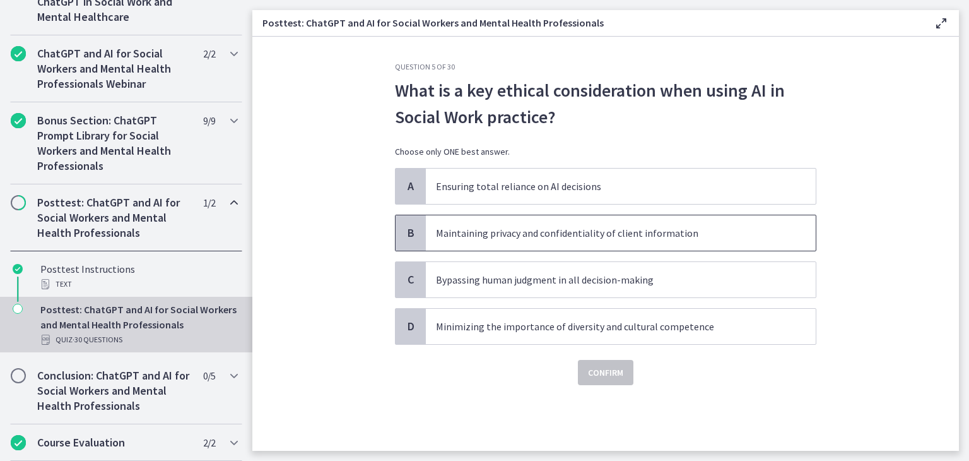
click at [666, 230] on p "Maintaining privacy and confidentiality of client information" at bounding box center [608, 232] width 344 height 15
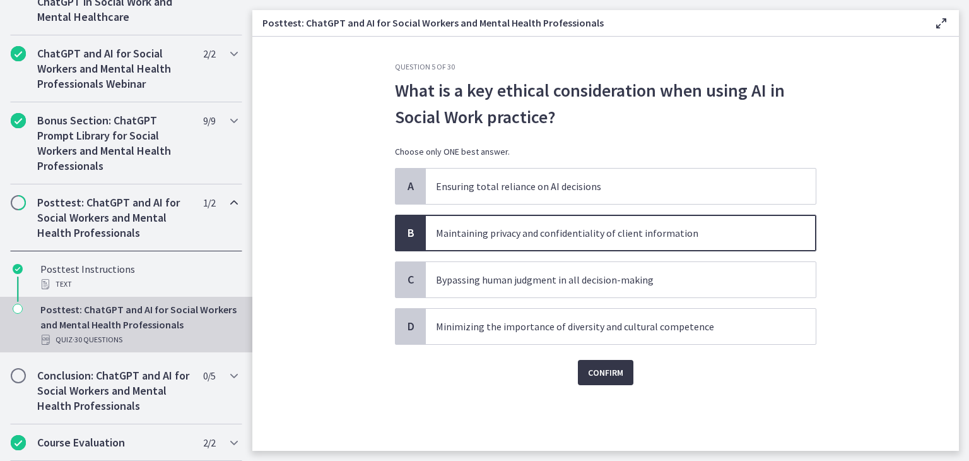
click at [609, 379] on button "Confirm" at bounding box center [606, 372] width 56 height 25
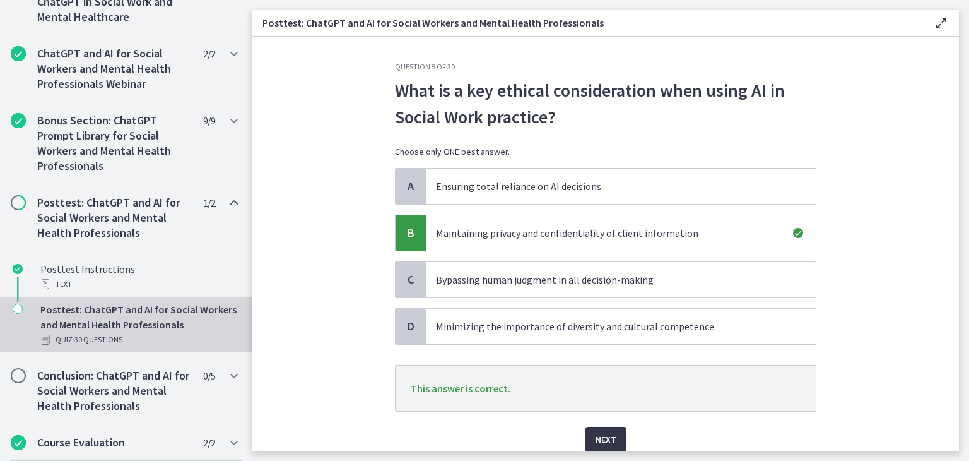
click at [596, 438] on span "Next" at bounding box center [606, 438] width 21 height 15
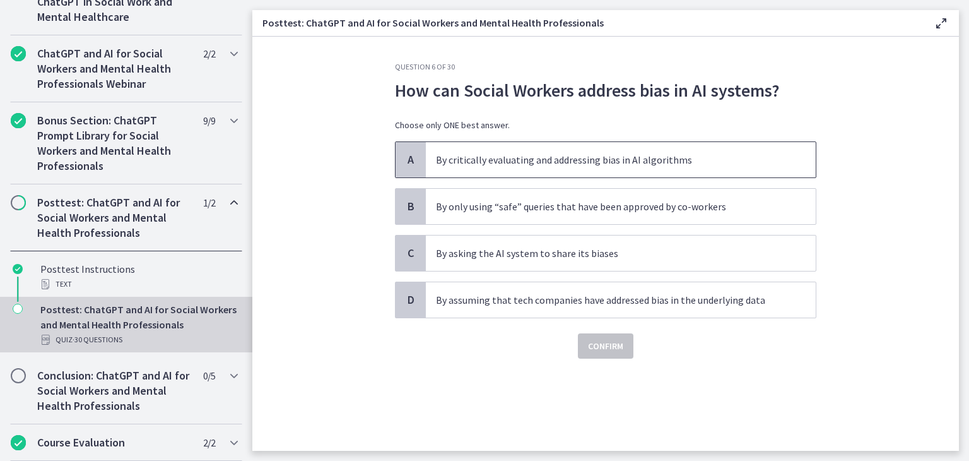
click at [666, 148] on span "By critically evaluating and addressing bias in AI algorithms" at bounding box center [621, 159] width 390 height 35
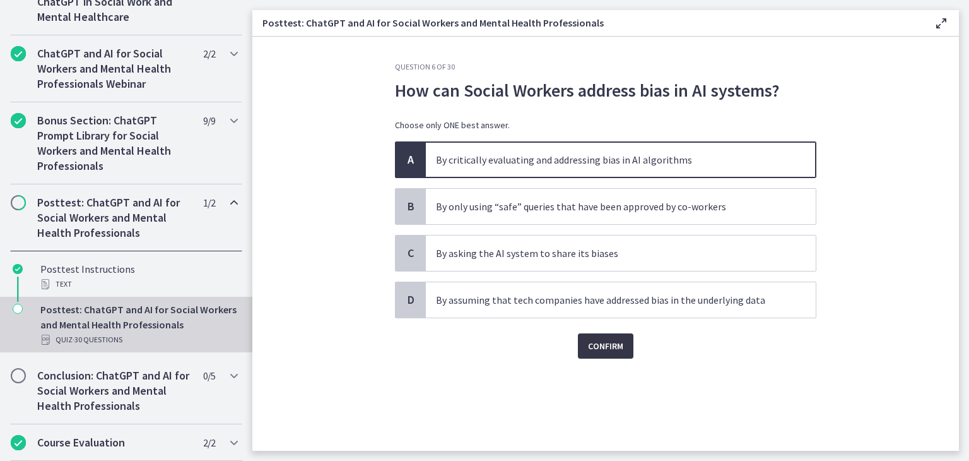
click at [606, 356] on button "Confirm" at bounding box center [606, 345] width 56 height 25
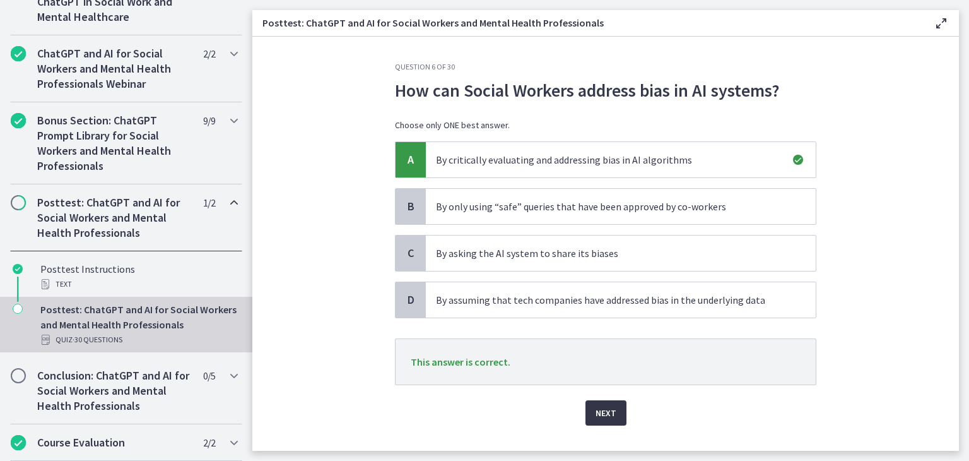
click at [609, 420] on button "Next" at bounding box center [605, 412] width 41 height 25
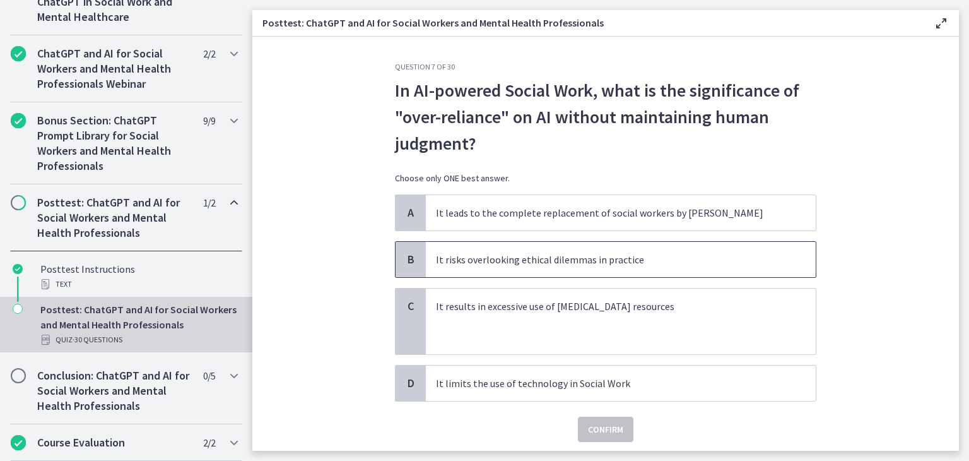
click at [631, 260] on p "It risks overlooking ethical dilemmas in practice" at bounding box center [608, 259] width 344 height 15
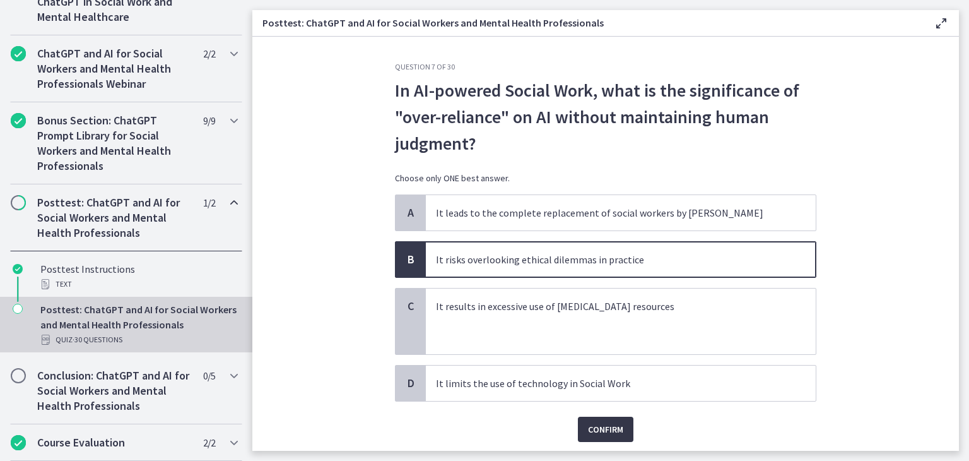
click at [612, 429] on span "Confirm" at bounding box center [605, 428] width 35 height 15
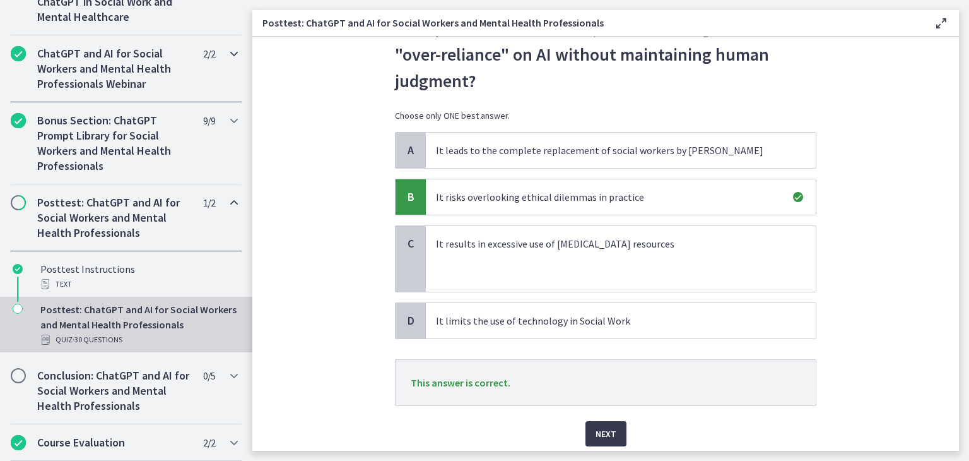
scroll to position [73, 0]
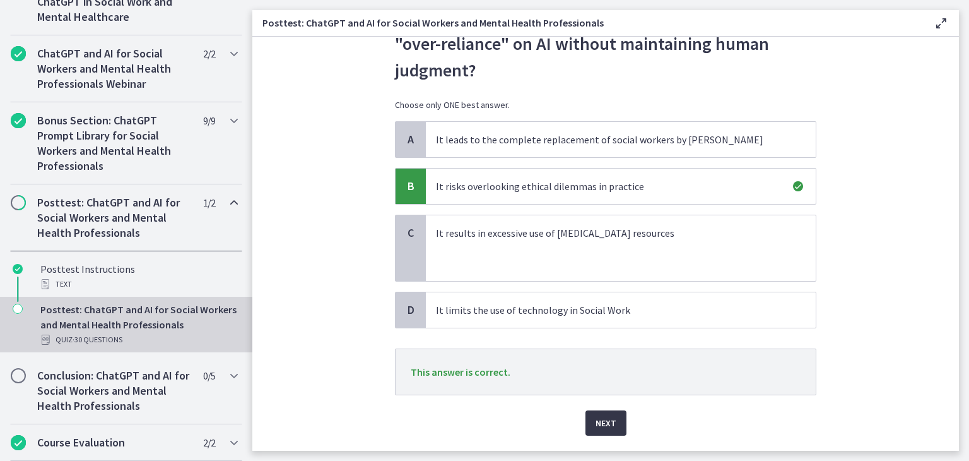
click at [597, 421] on span "Next" at bounding box center [606, 422] width 21 height 15
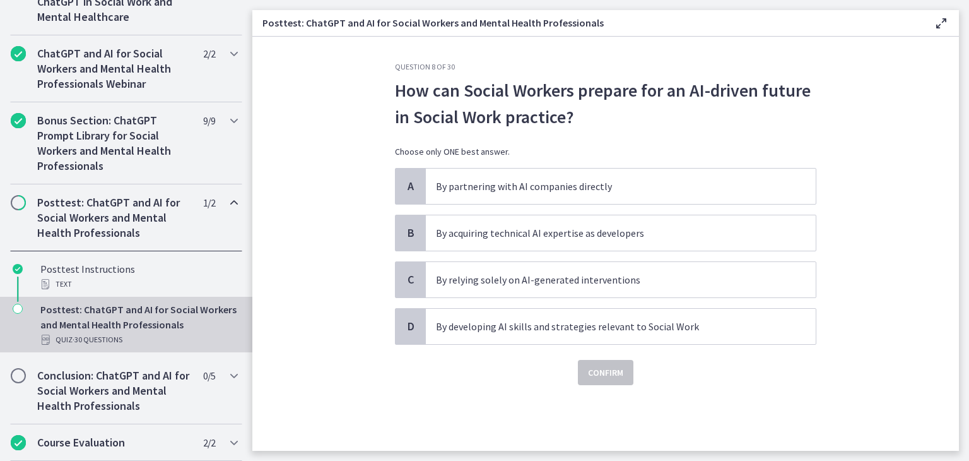
scroll to position [0, 0]
click at [674, 319] on p "By developing AI skills and strategies relevant to Social Work" at bounding box center [608, 326] width 344 height 15
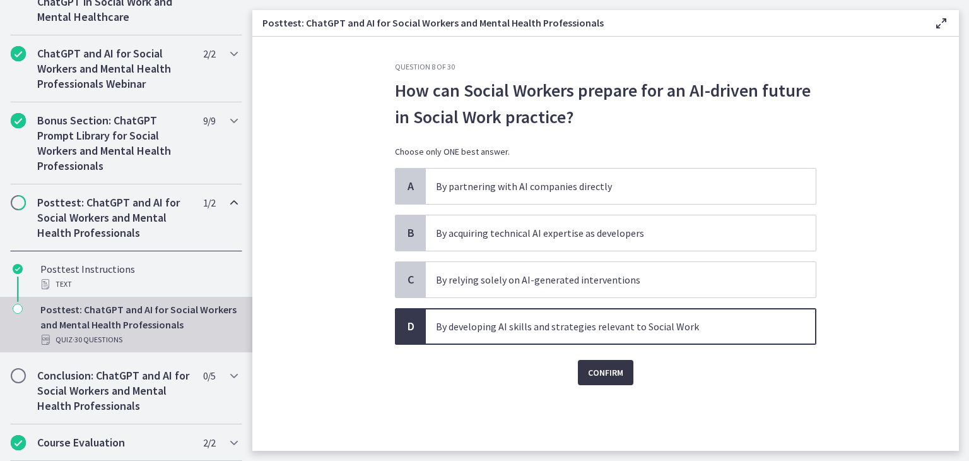
click at [615, 381] on button "Confirm" at bounding box center [606, 372] width 56 height 25
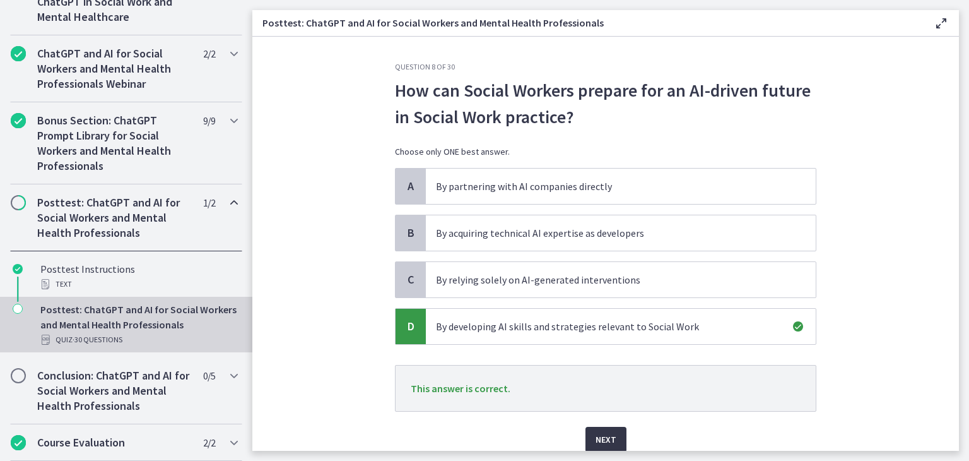
click at [596, 435] on span "Next" at bounding box center [606, 438] width 21 height 15
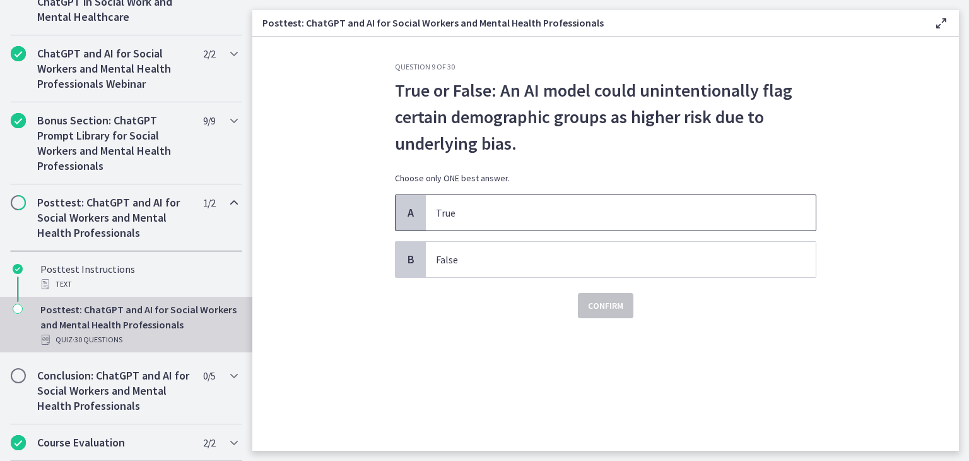
click at [714, 206] on p "True" at bounding box center [608, 212] width 344 height 15
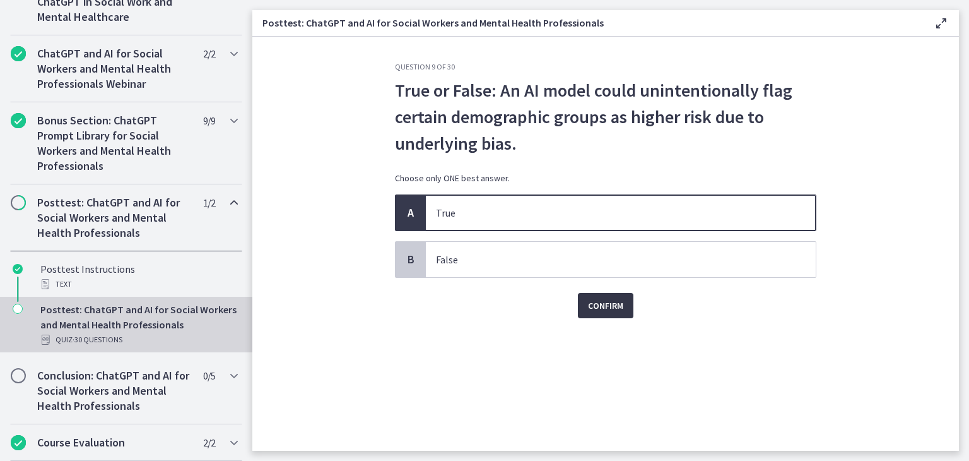
click at [611, 308] on span "Confirm" at bounding box center [605, 305] width 35 height 15
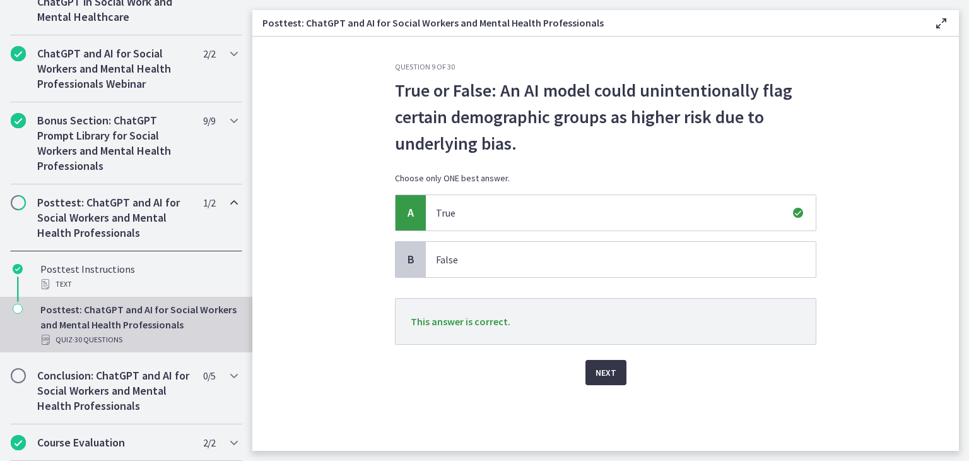
click at [603, 373] on span "Next" at bounding box center [606, 372] width 21 height 15
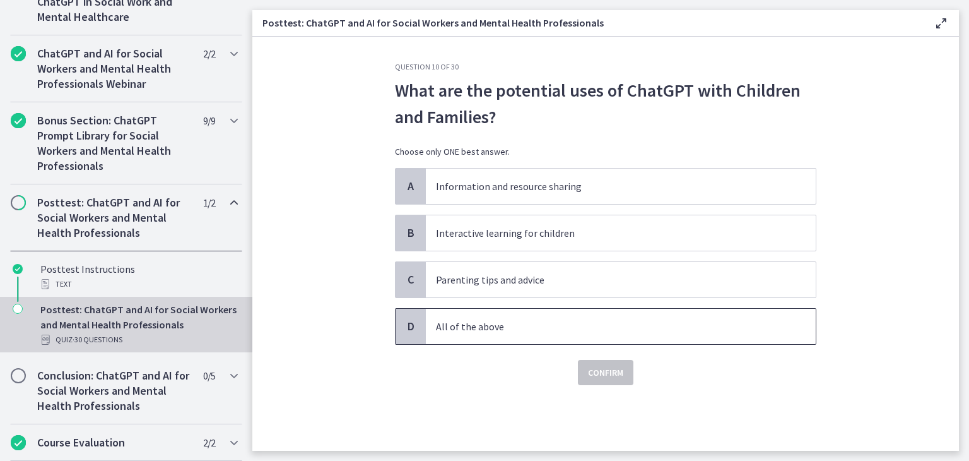
click at [496, 319] on p "All of the above" at bounding box center [608, 326] width 344 height 15
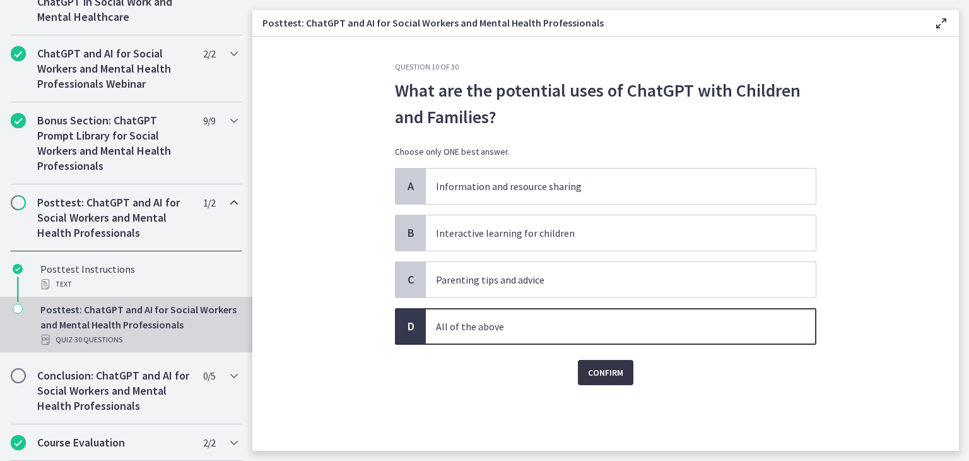
click at [611, 376] on span "Confirm" at bounding box center [605, 372] width 35 height 15
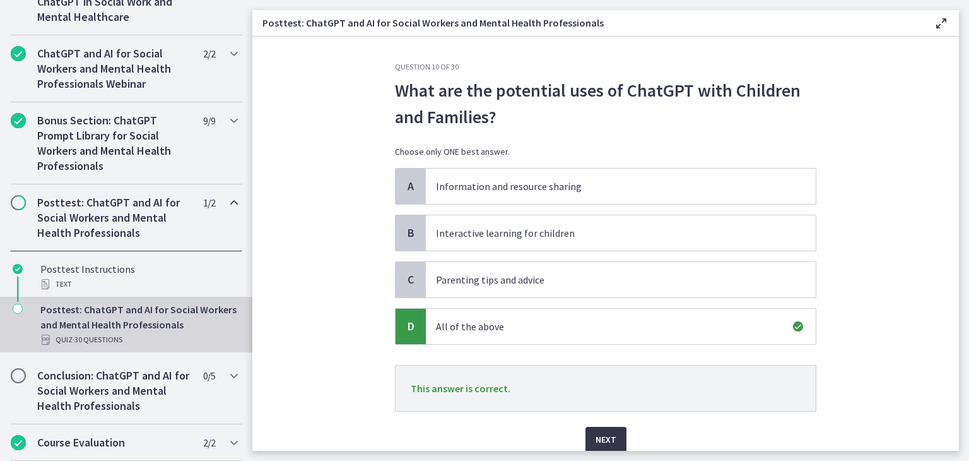
click at [603, 434] on span "Next" at bounding box center [606, 438] width 21 height 15
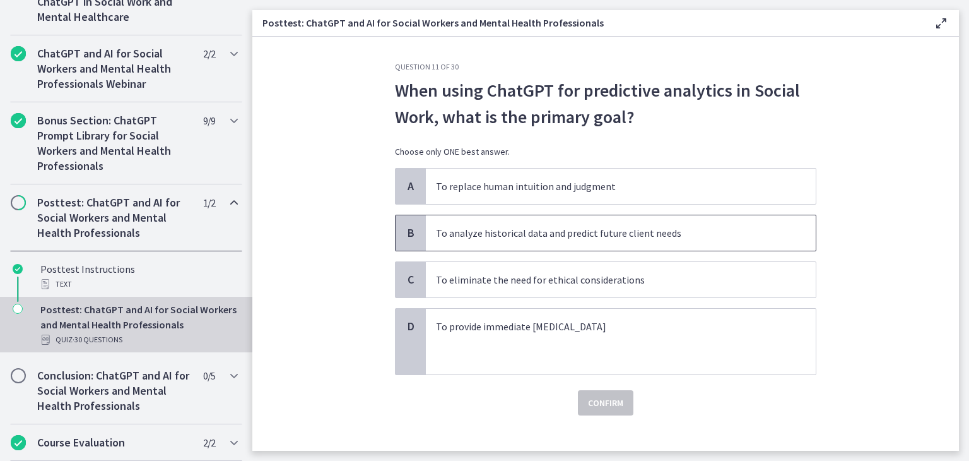
click at [693, 230] on p "To analyze historical data and predict future client needs" at bounding box center [608, 232] width 344 height 15
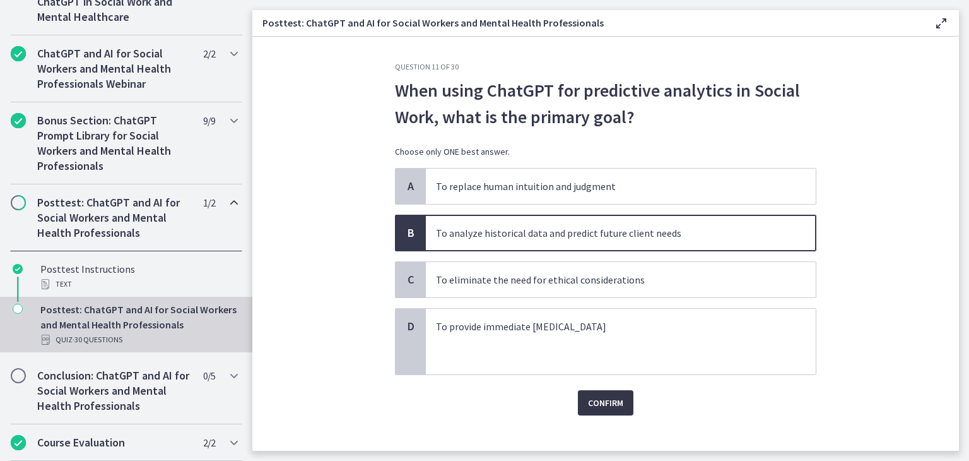
click at [603, 410] on button "Confirm" at bounding box center [606, 402] width 56 height 25
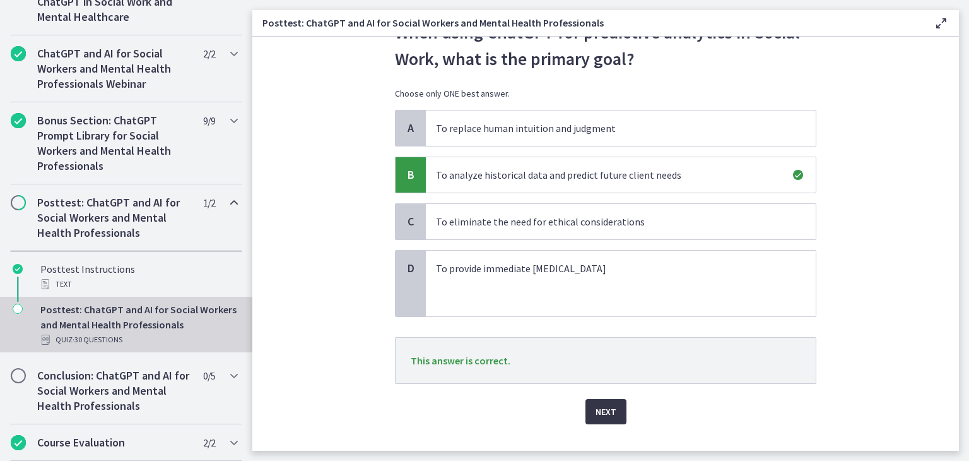
scroll to position [81, 0]
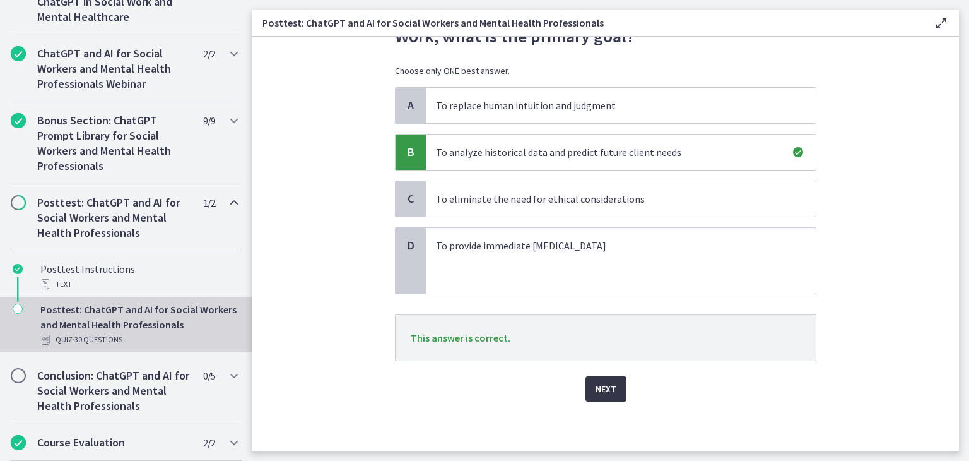
click at [598, 376] on button "Next" at bounding box center [605, 388] width 41 height 25
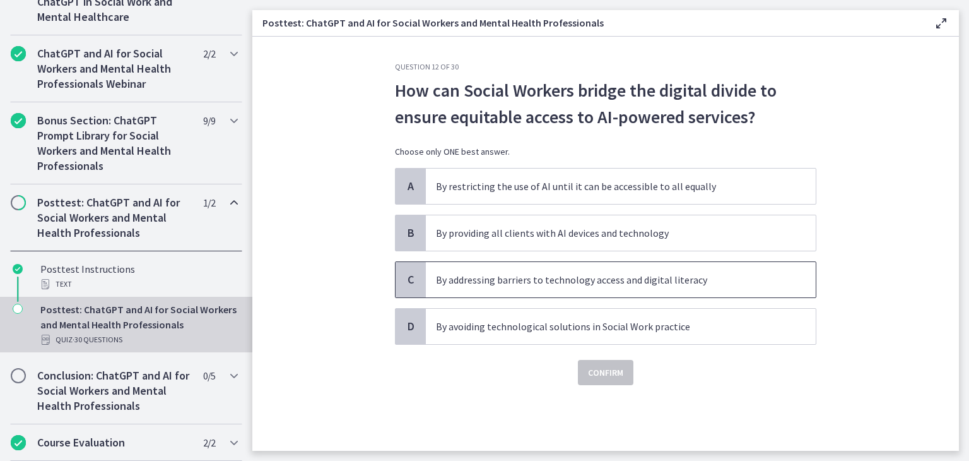
click at [717, 262] on span "By addressing barriers to technology access and digital literacy" at bounding box center [621, 279] width 390 height 35
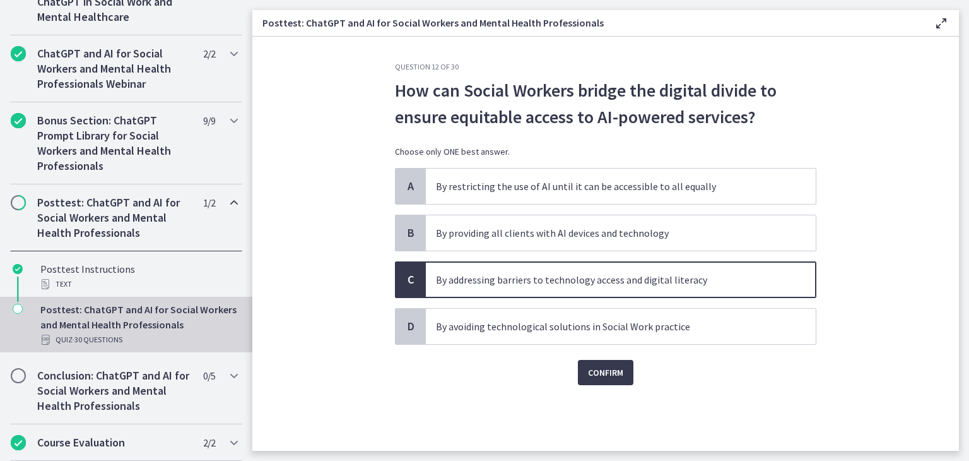
click at [603, 384] on div "Question 12 of 30 How can Social Workers bridge the digital divide to ensure eq…" at bounding box center [606, 256] width 442 height 389
click at [597, 374] on span "Confirm" at bounding box center [605, 372] width 35 height 15
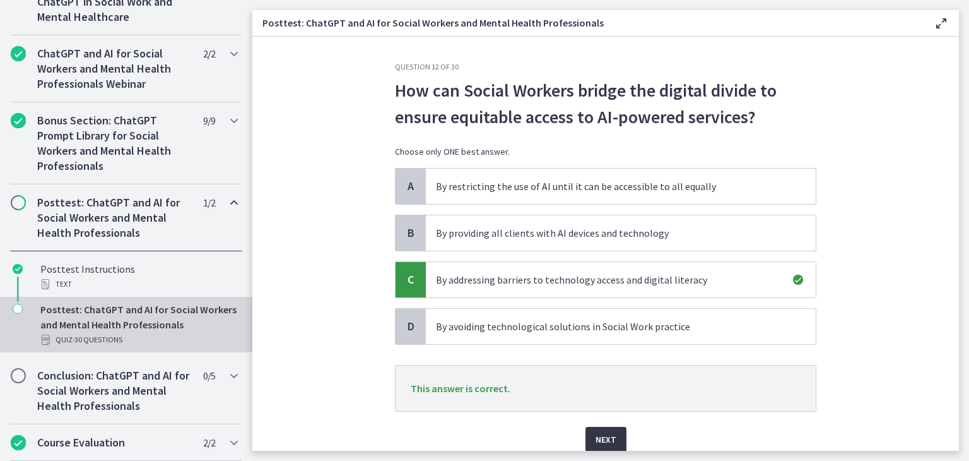
click at [606, 429] on button "Next" at bounding box center [605, 438] width 41 height 25
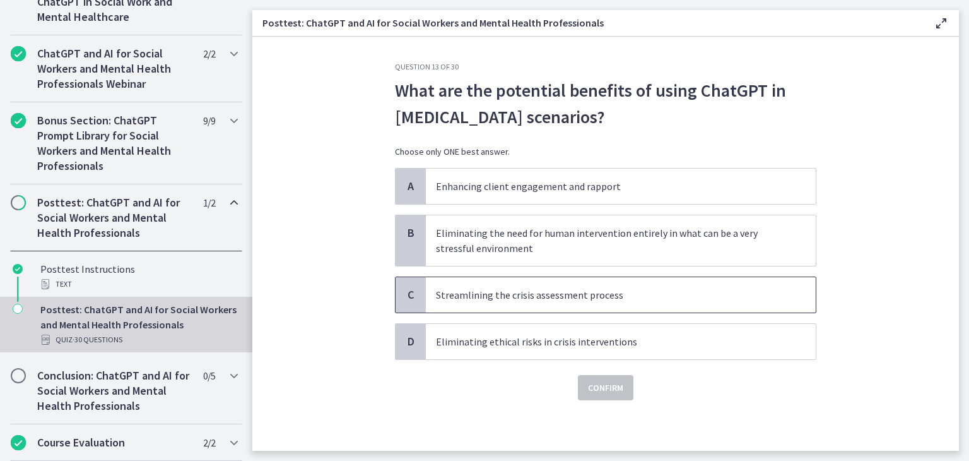
click at [590, 285] on span "Streamlining the crisis assessment process" at bounding box center [621, 294] width 390 height 35
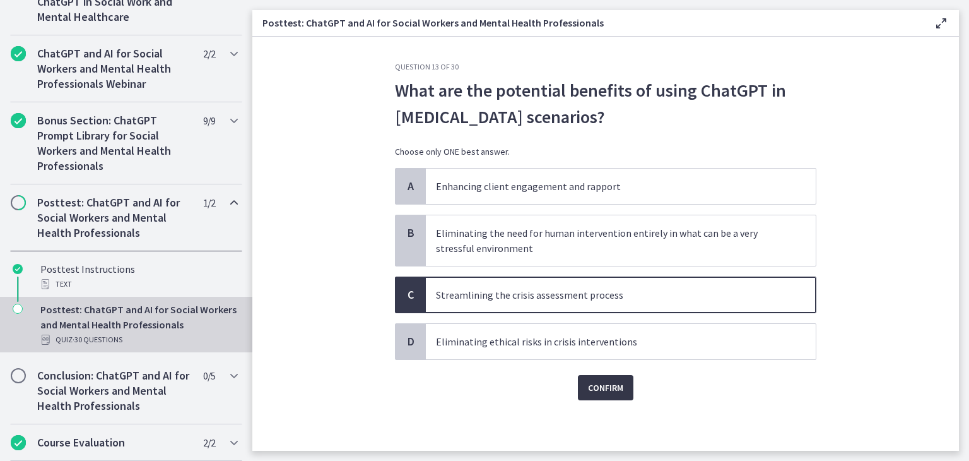
click at [608, 387] on span "Confirm" at bounding box center [605, 387] width 35 height 15
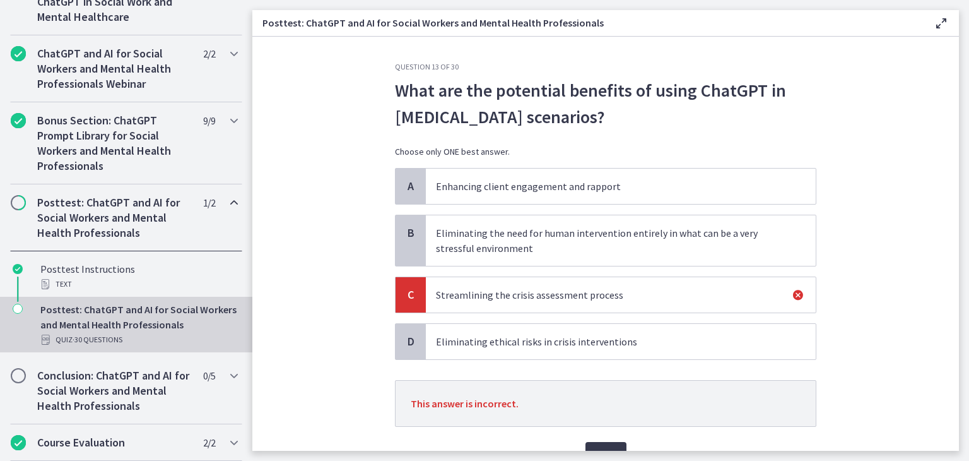
click at [692, 182] on p "Enhancing client engagement and rapport" at bounding box center [608, 186] width 344 height 15
click at [481, 184] on p "Enhancing client engagement and rapport" at bounding box center [608, 186] width 344 height 15
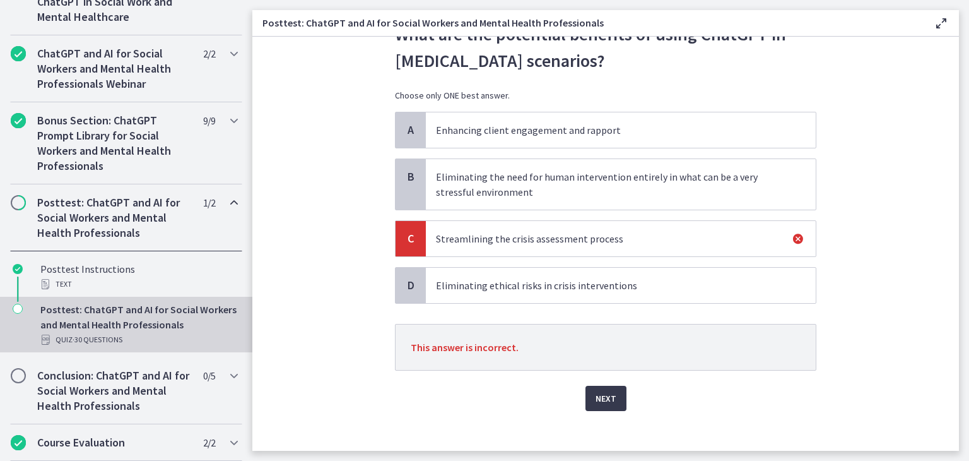
scroll to position [66, 0]
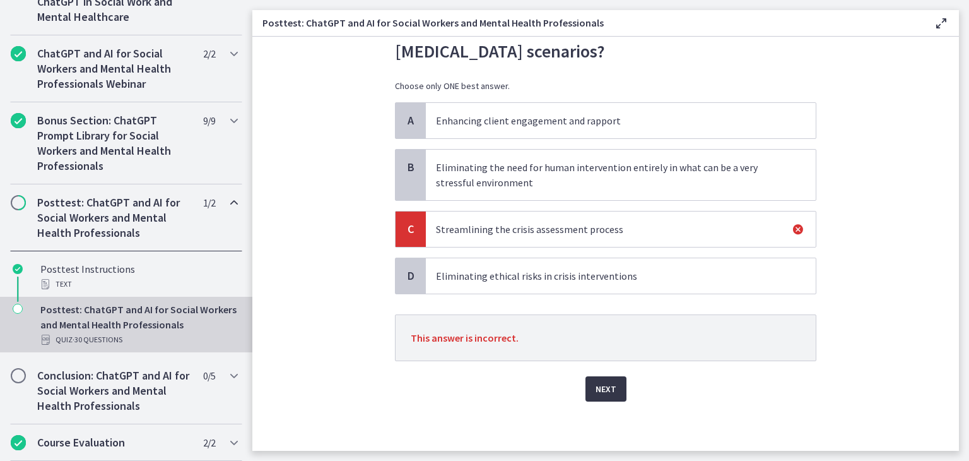
click at [608, 383] on span "Next" at bounding box center [606, 388] width 21 height 15
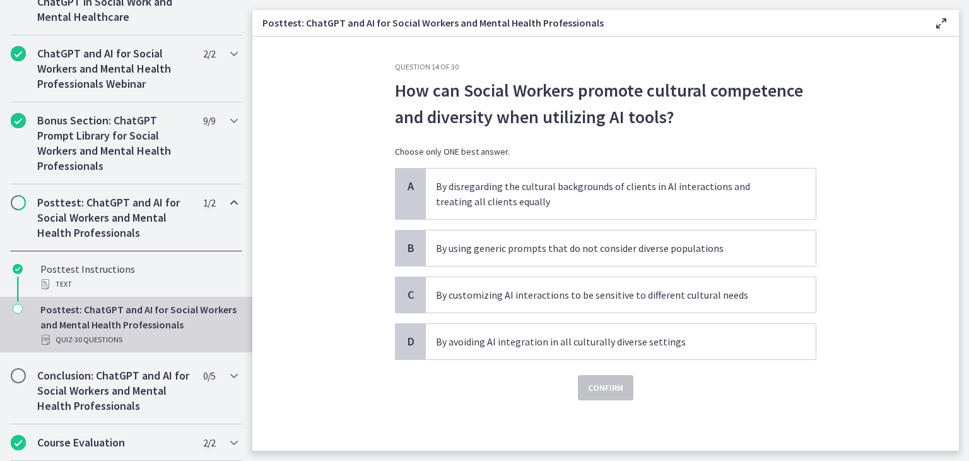
scroll to position [0, 0]
click at [731, 287] on p "By customizing AI interactions to be sensitive to different cultural needs" at bounding box center [608, 294] width 344 height 15
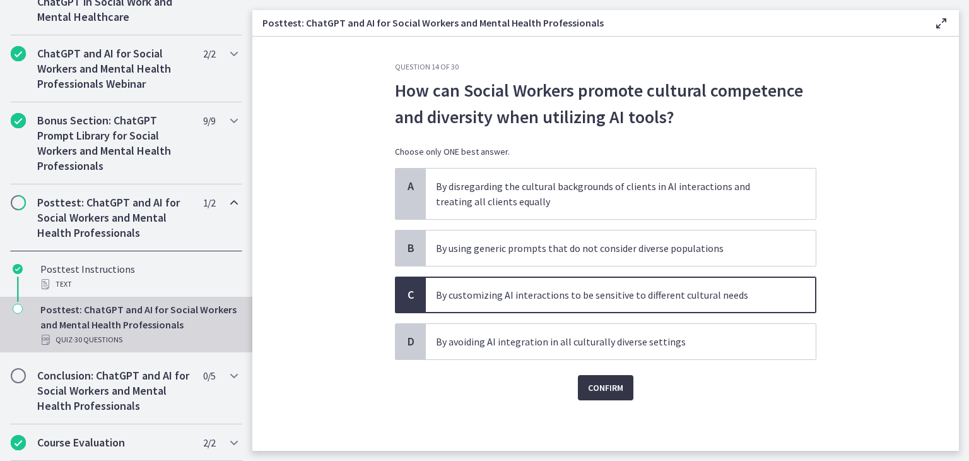
click at [633, 386] on button "Confirm" at bounding box center [606, 387] width 56 height 25
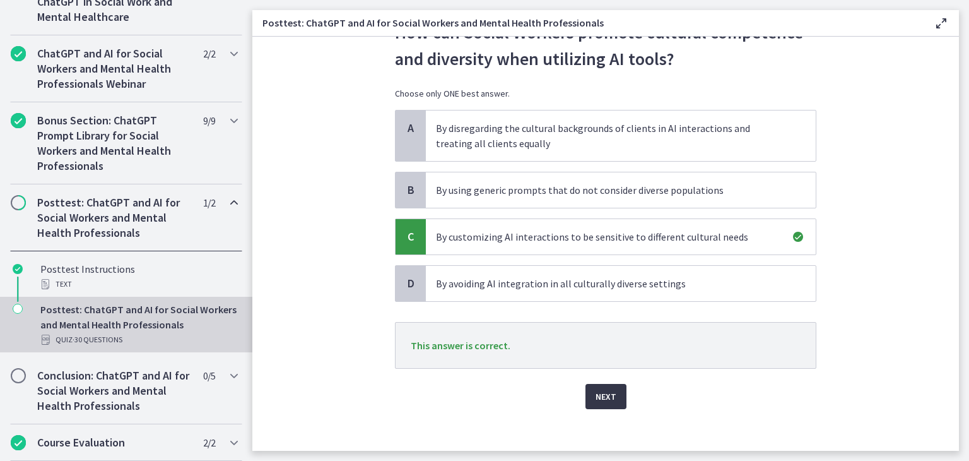
scroll to position [66, 0]
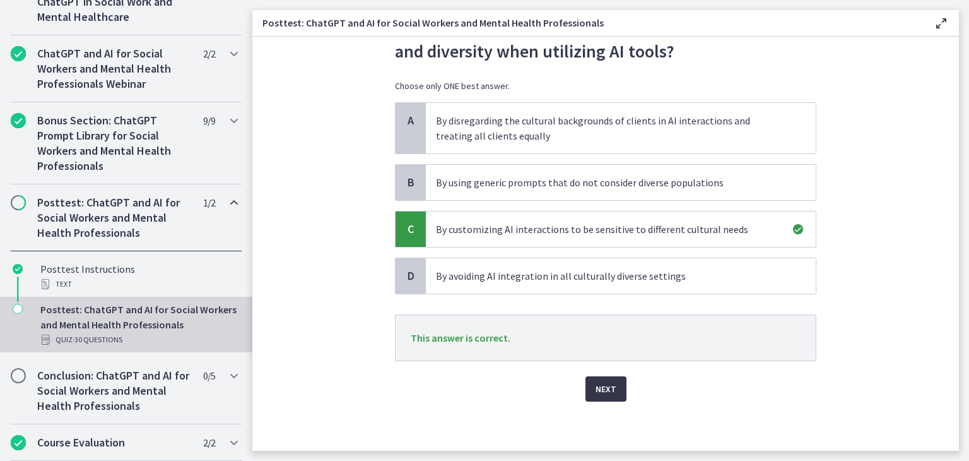
click at [608, 391] on span "Next" at bounding box center [606, 388] width 21 height 15
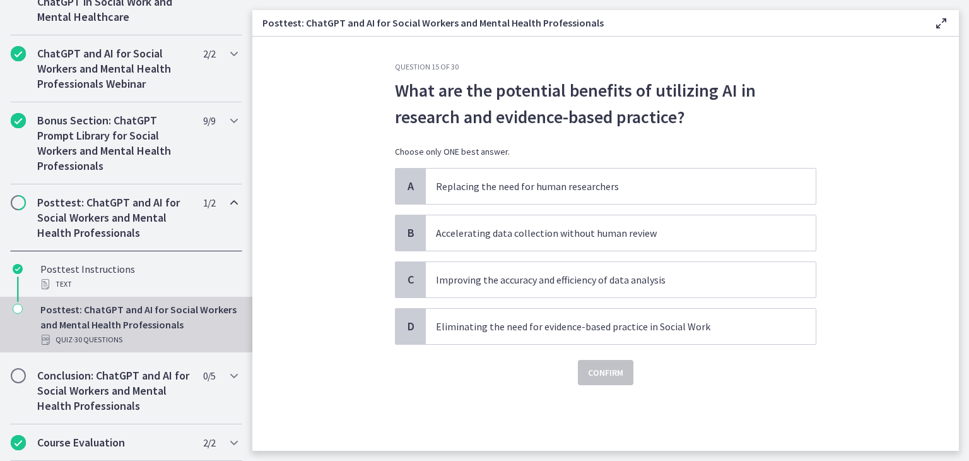
scroll to position [0, 0]
click at [719, 262] on span "Improving the accuracy and efficiency of data analysis" at bounding box center [621, 279] width 390 height 35
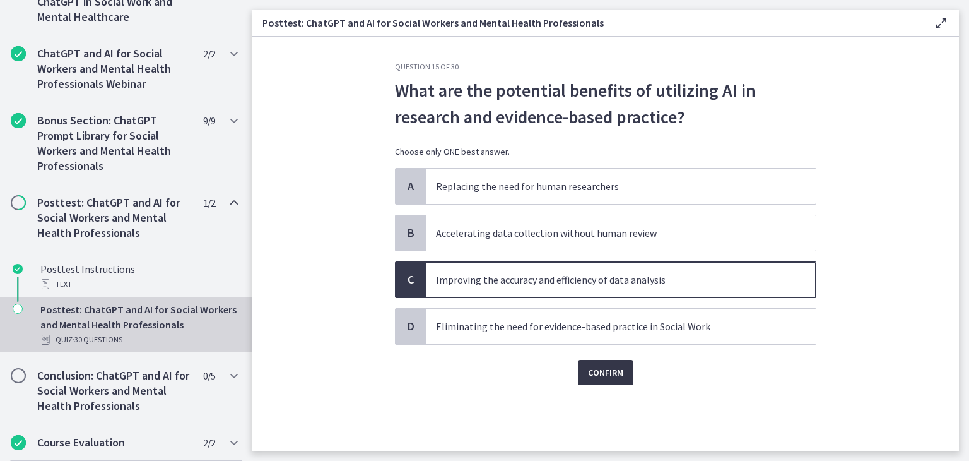
click at [613, 381] on button "Confirm" at bounding box center [606, 372] width 56 height 25
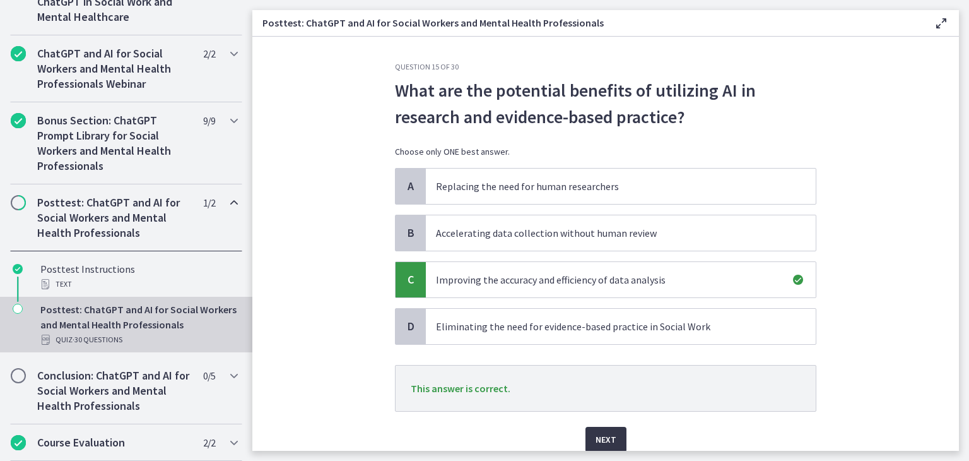
click at [609, 444] on span "Next" at bounding box center [606, 438] width 21 height 15
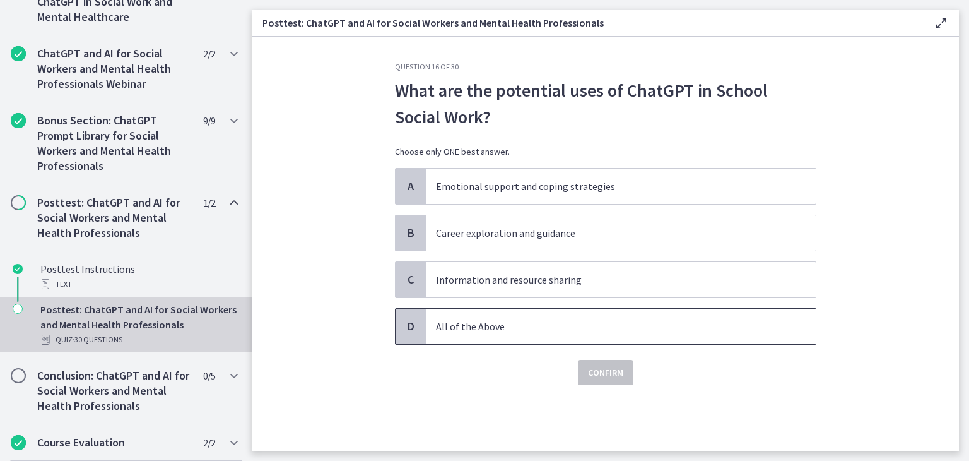
click at [551, 316] on span "All of the Above" at bounding box center [621, 325] width 390 height 35
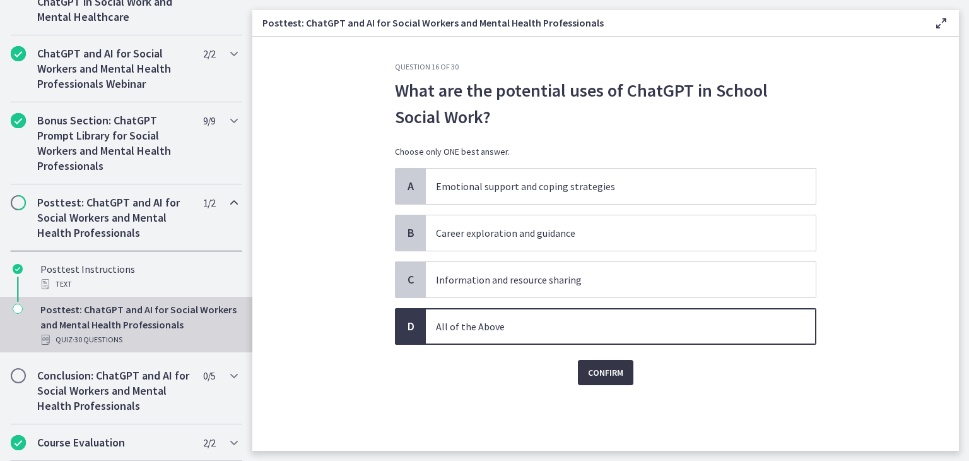
click at [616, 372] on span "Confirm" at bounding box center [605, 372] width 35 height 15
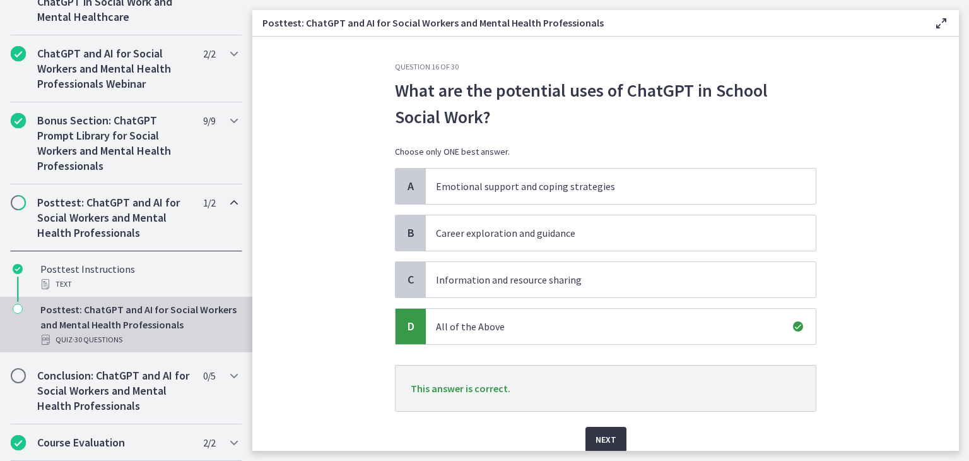
click at [606, 432] on span "Next" at bounding box center [606, 438] width 21 height 15
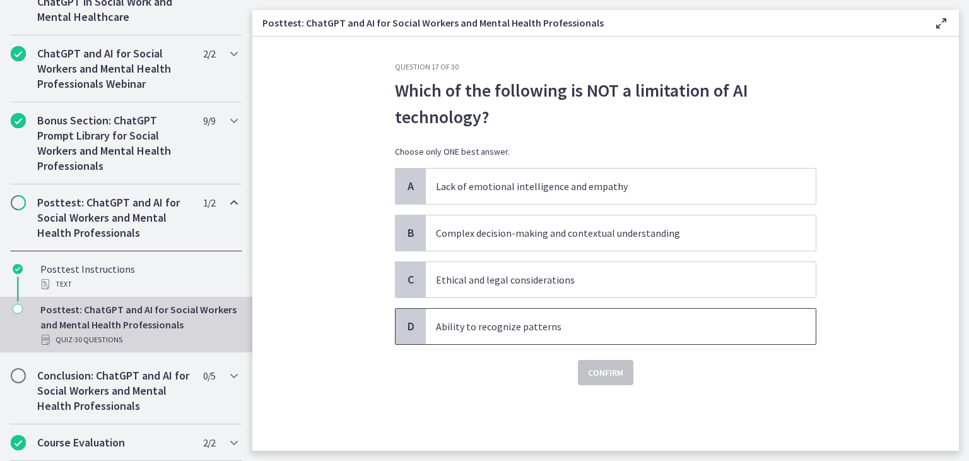
click at [665, 324] on p "Ability to recognize patterns" at bounding box center [608, 326] width 344 height 15
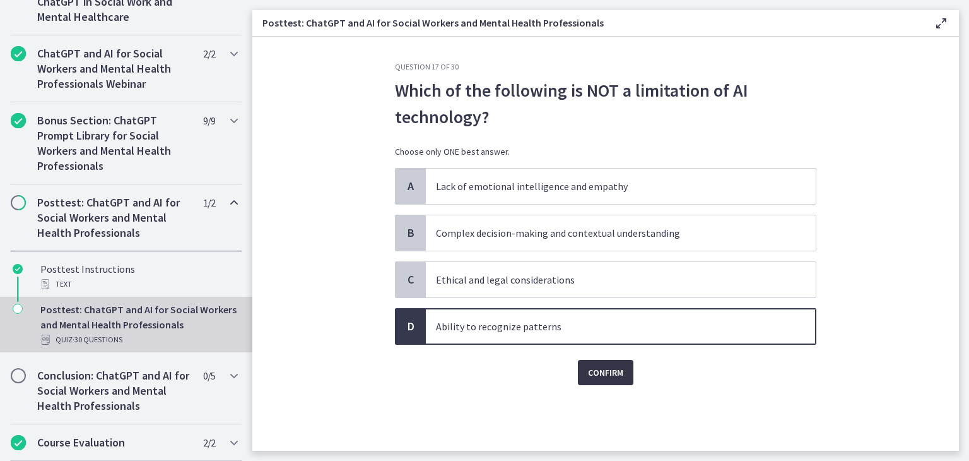
click at [604, 370] on span "Confirm" at bounding box center [605, 372] width 35 height 15
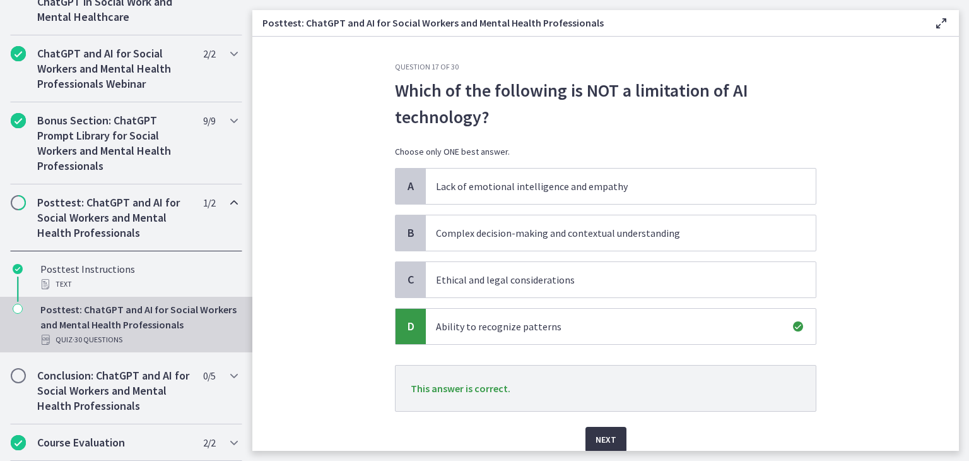
click at [604, 443] on span "Next" at bounding box center [606, 438] width 21 height 15
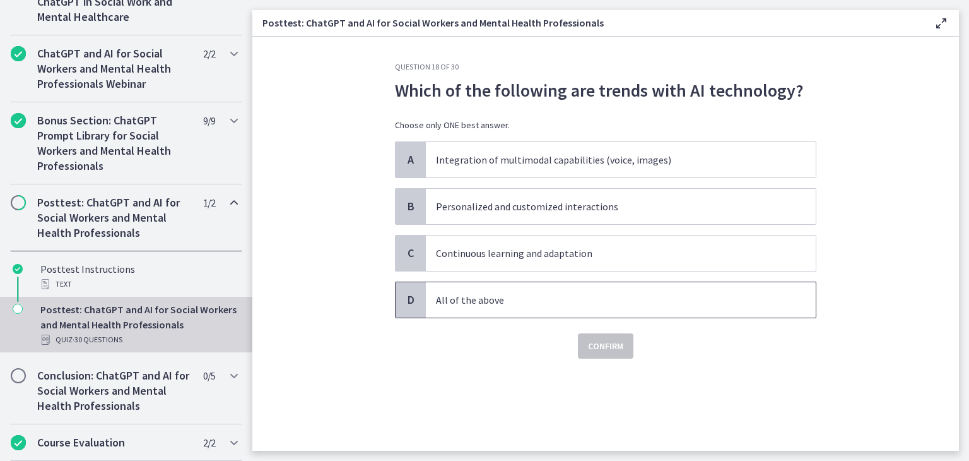
click at [484, 295] on p "All of the above" at bounding box center [608, 299] width 344 height 15
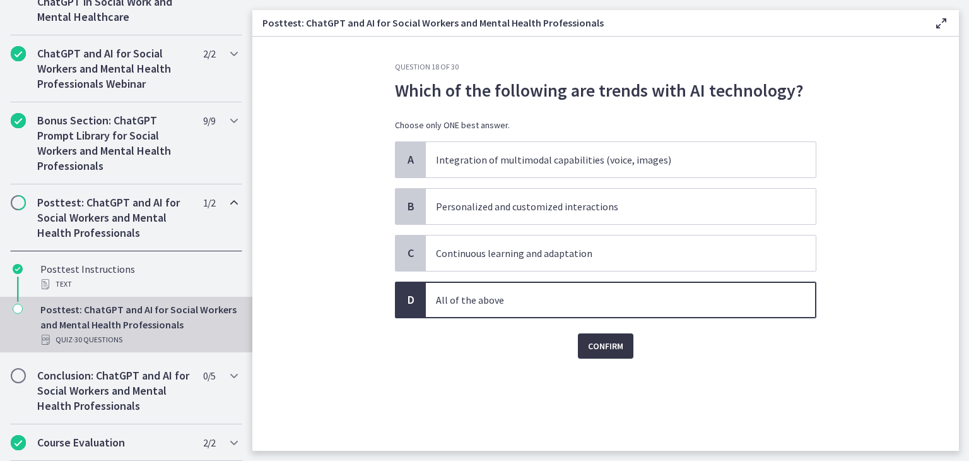
click at [611, 348] on span "Confirm" at bounding box center [605, 345] width 35 height 15
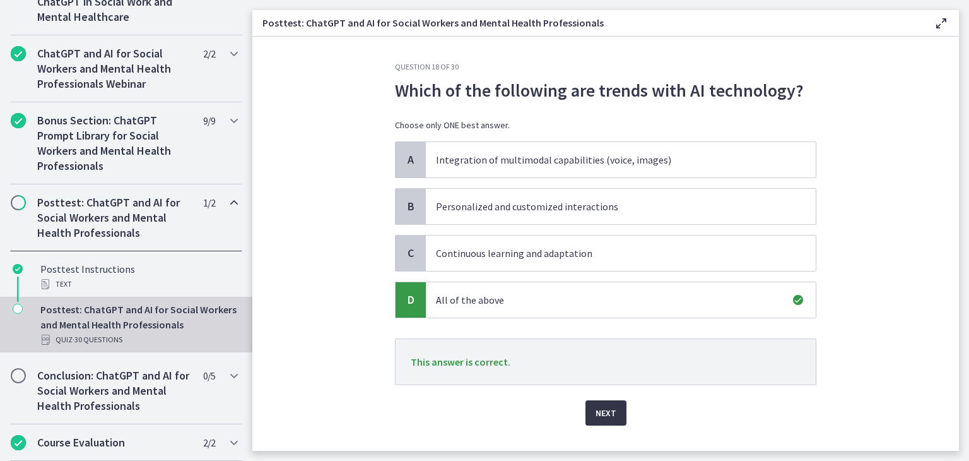
click at [587, 404] on button "Next" at bounding box center [605, 412] width 41 height 25
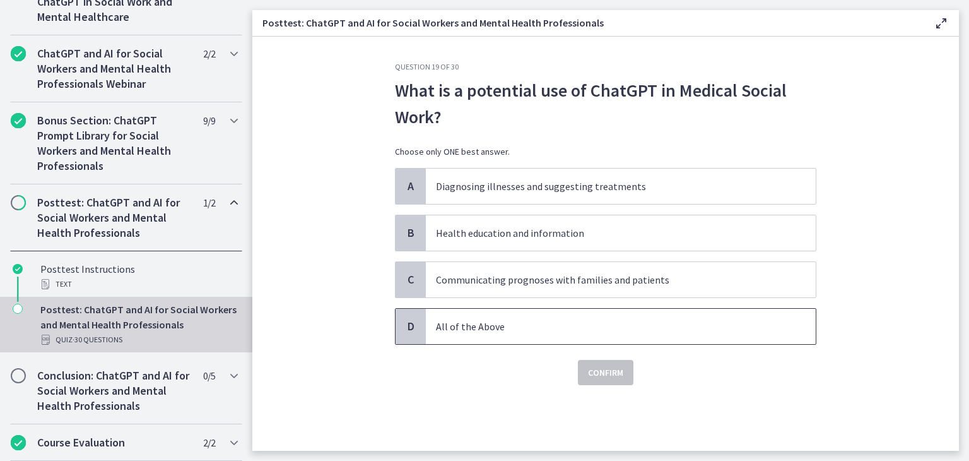
click at [532, 329] on p "All of the Above" at bounding box center [608, 326] width 344 height 15
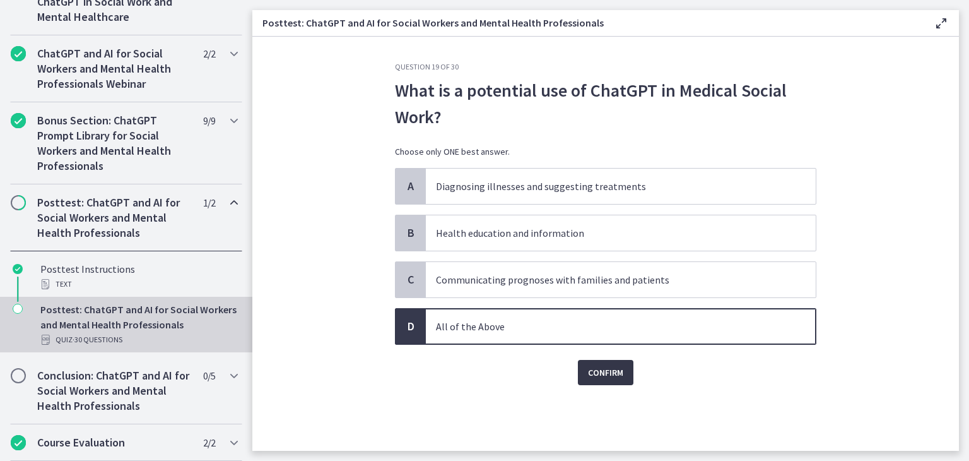
click at [609, 373] on span "Confirm" at bounding box center [605, 372] width 35 height 15
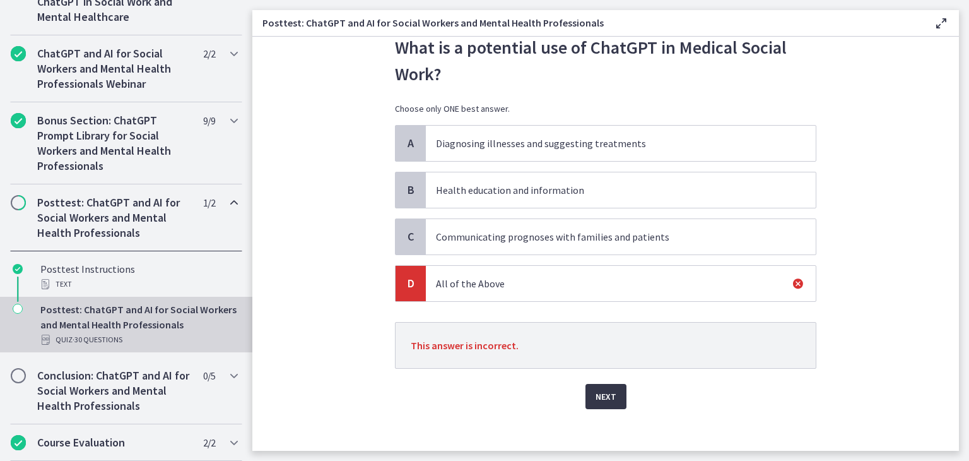
scroll to position [45, 0]
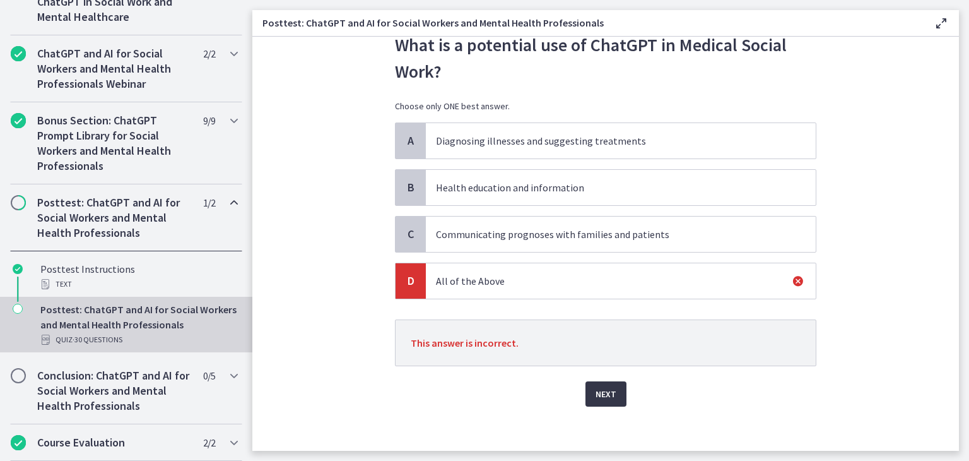
click at [596, 394] on span "Next" at bounding box center [606, 393] width 21 height 15
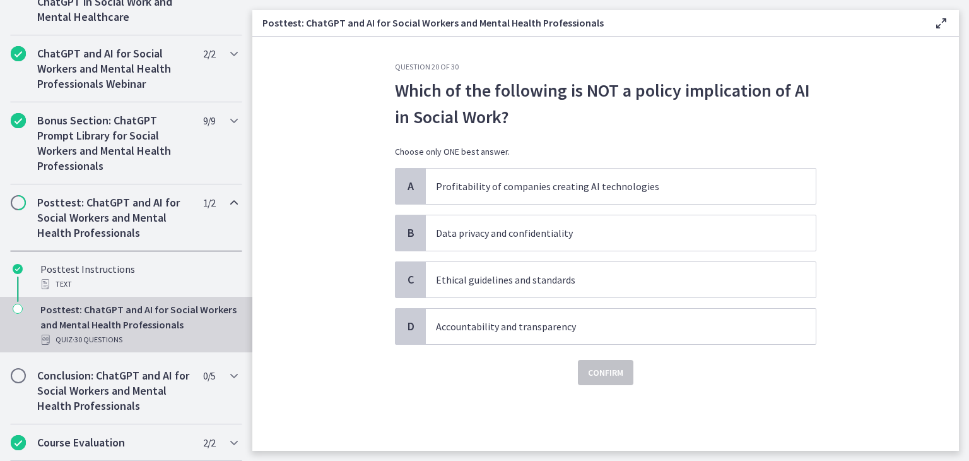
scroll to position [0, 0]
click at [643, 179] on p "Profitability of companies creating AI technologies" at bounding box center [608, 186] width 344 height 15
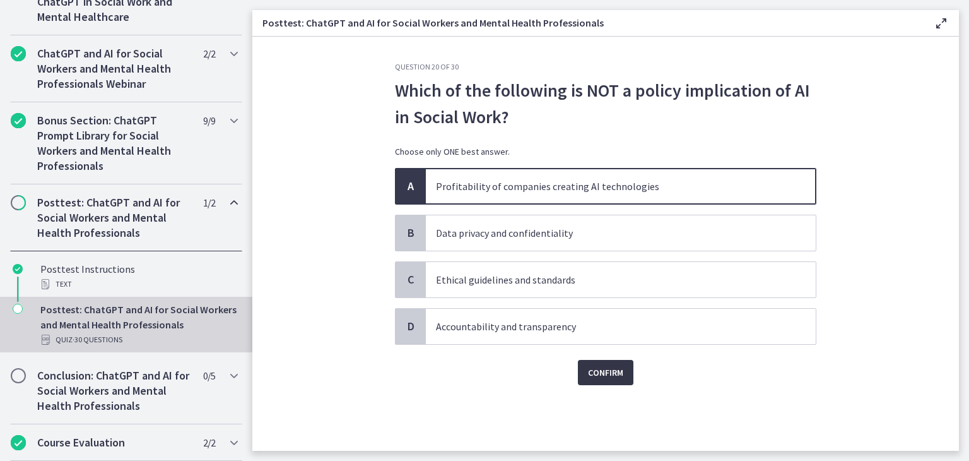
click at [609, 372] on span "Confirm" at bounding box center [605, 372] width 35 height 15
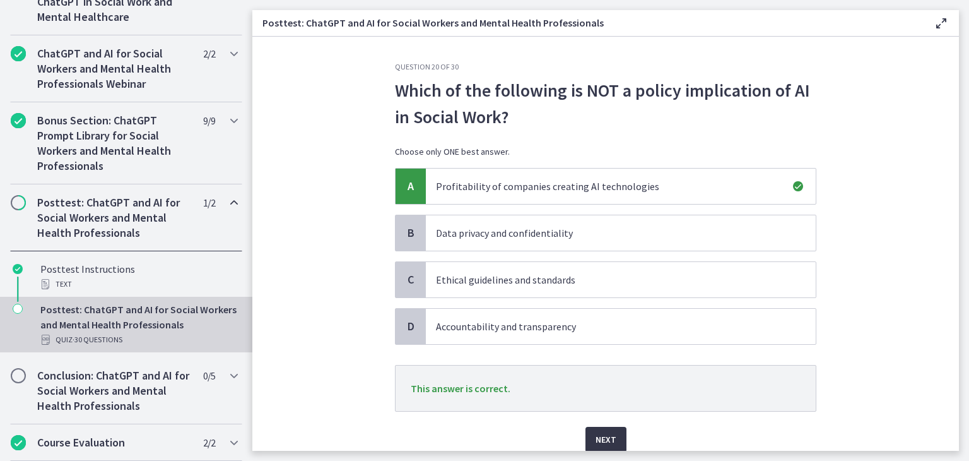
click at [600, 431] on span "Next" at bounding box center [606, 438] width 21 height 15
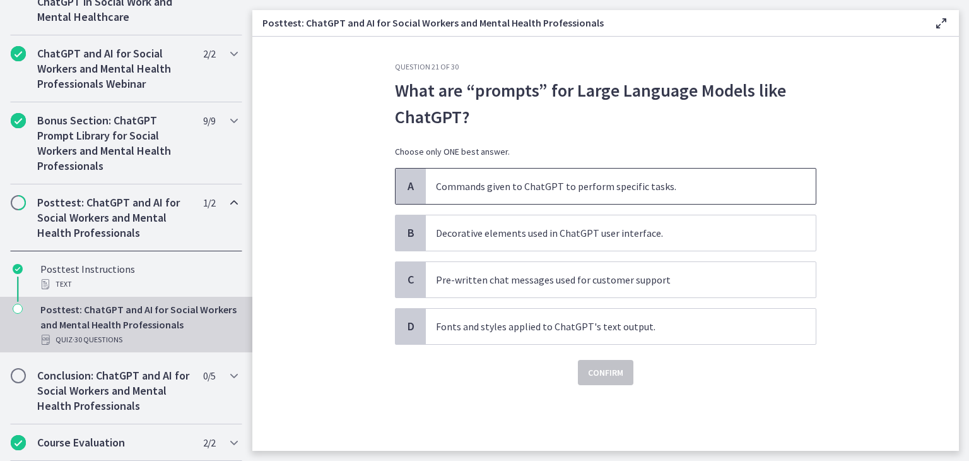
click at [678, 187] on p "Commands given to ChatGPT to perform specific tasks." at bounding box center [608, 186] width 344 height 15
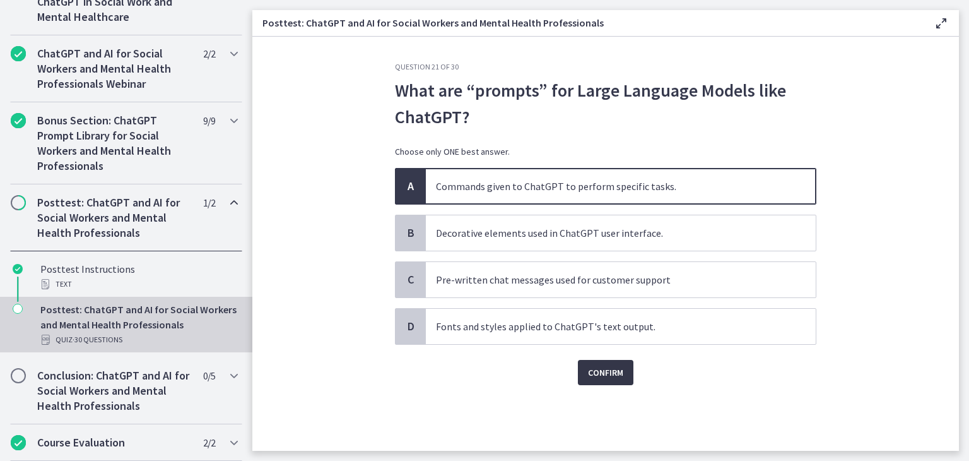
click at [617, 372] on span "Confirm" at bounding box center [605, 372] width 35 height 15
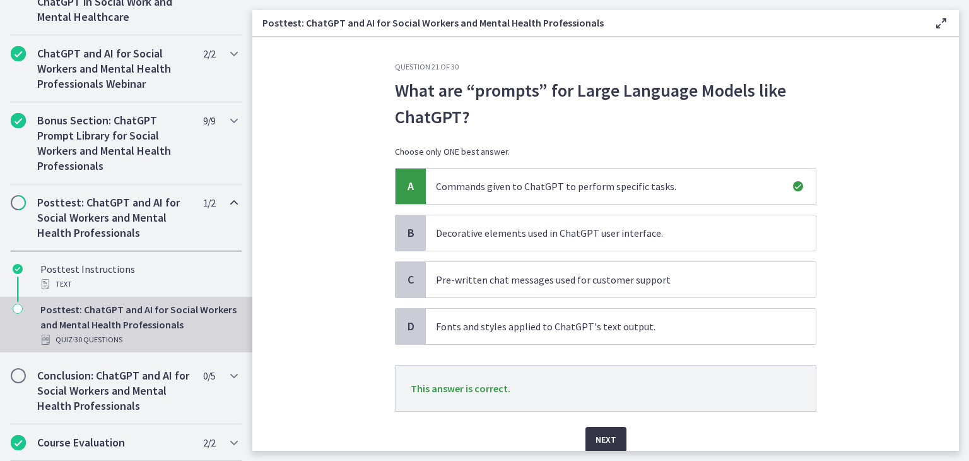
click at [599, 431] on span "Next" at bounding box center [606, 438] width 21 height 15
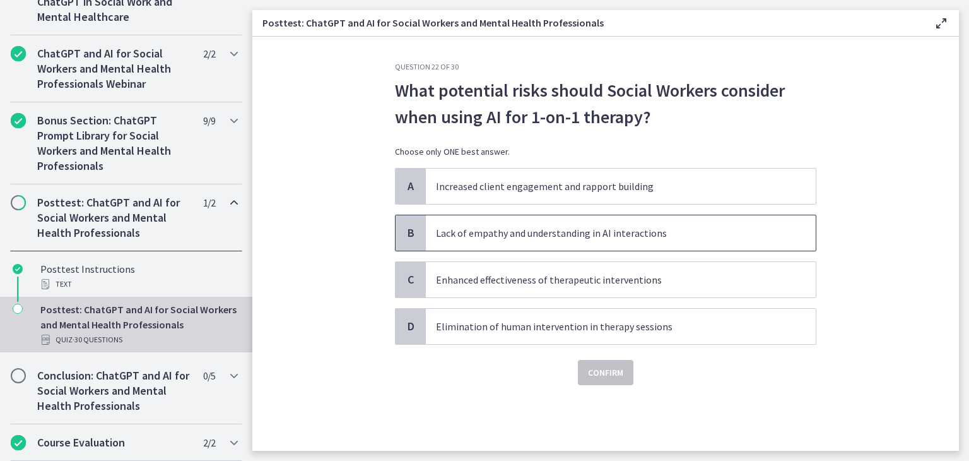
click at [681, 225] on p "Lack of empathy and understanding in AI interactions" at bounding box center [608, 232] width 344 height 15
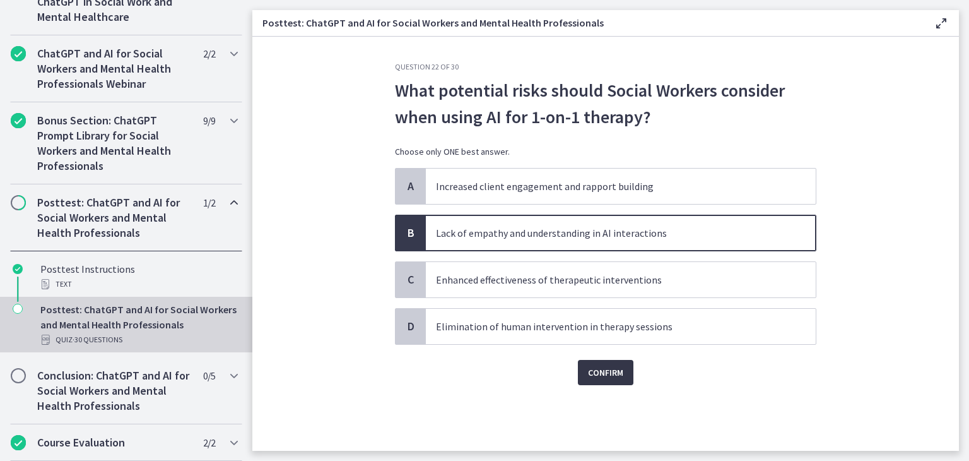
click at [610, 370] on span "Confirm" at bounding box center [605, 372] width 35 height 15
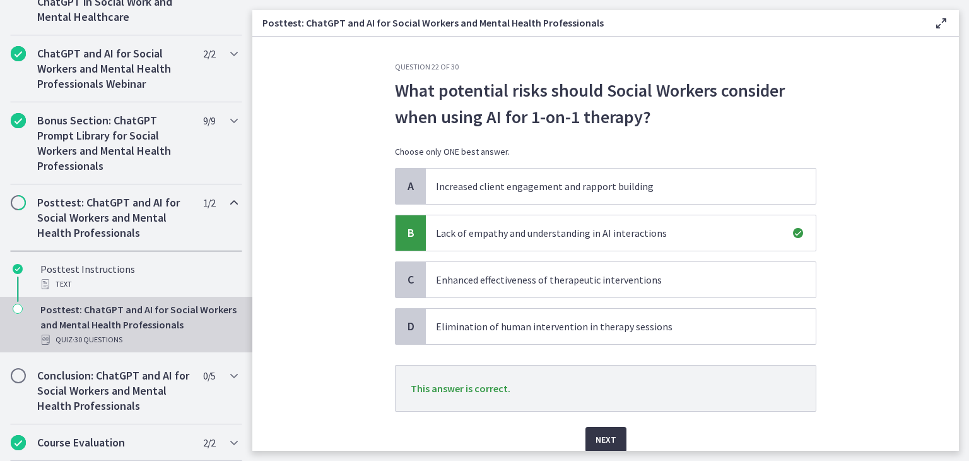
click at [596, 431] on span "Next" at bounding box center [606, 438] width 21 height 15
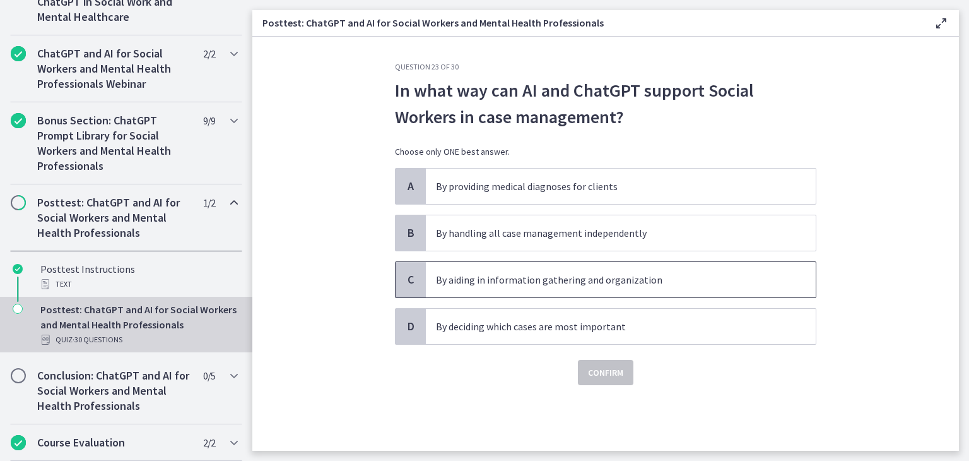
click at [647, 267] on span "By aiding in information gathering and organization" at bounding box center [621, 279] width 390 height 35
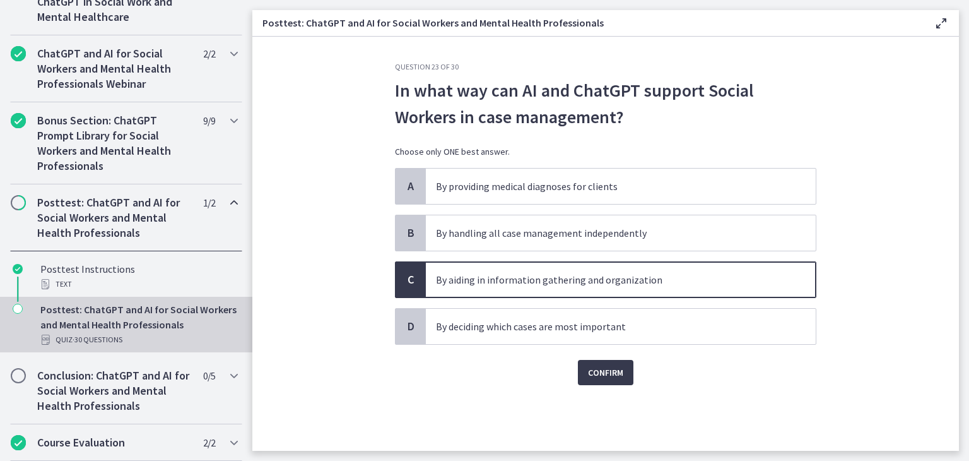
click at [618, 384] on div "Question 23 of 30 In what way can AI and ChatGPT support Social Workers in case…" at bounding box center [606, 256] width 442 height 389
click at [609, 379] on button "Confirm" at bounding box center [606, 372] width 56 height 25
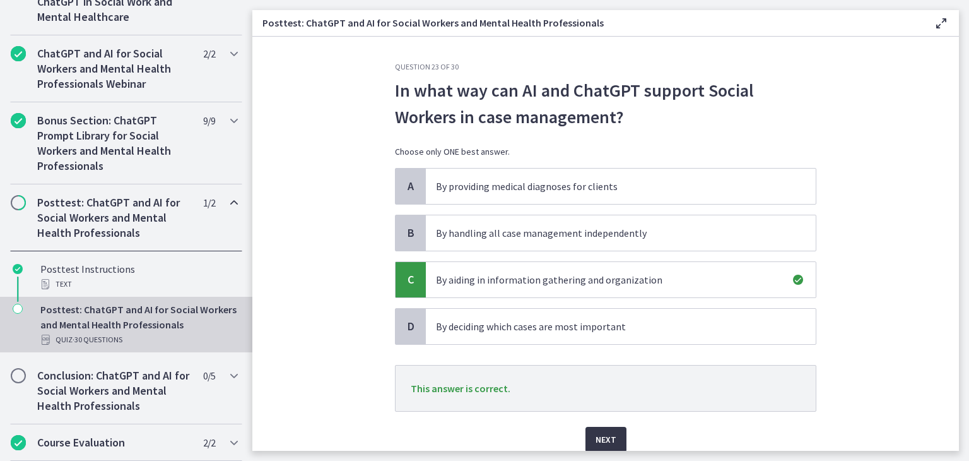
click at [597, 428] on button "Next" at bounding box center [605, 438] width 41 height 25
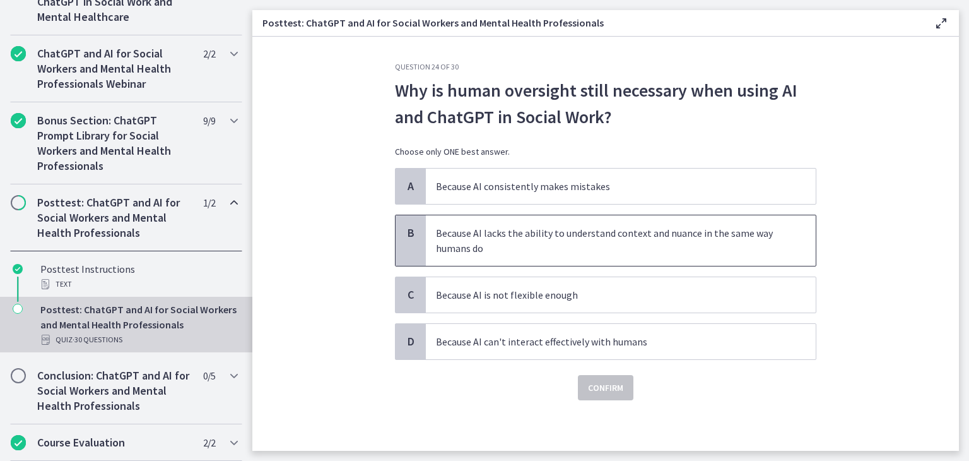
click at [752, 218] on span "Because AI lacks the ability to understand context and nuance in the same way h…" at bounding box center [621, 240] width 390 height 50
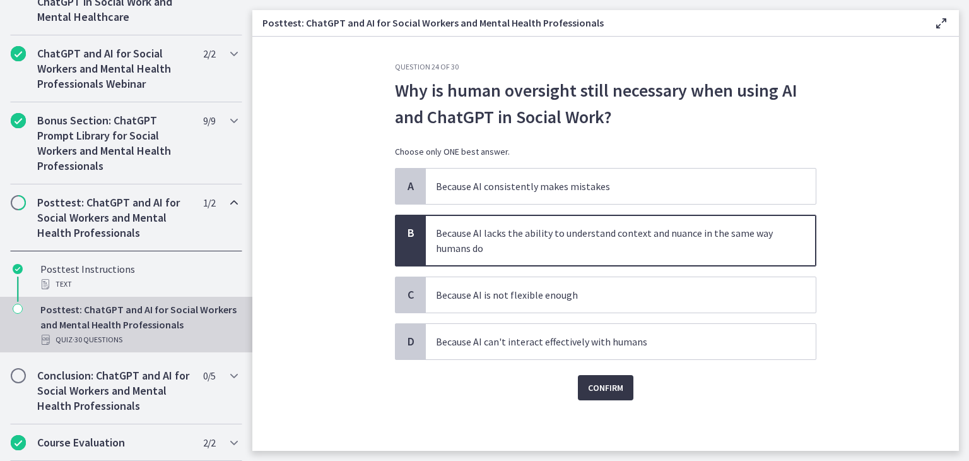
click at [618, 381] on span "Confirm" at bounding box center [605, 387] width 35 height 15
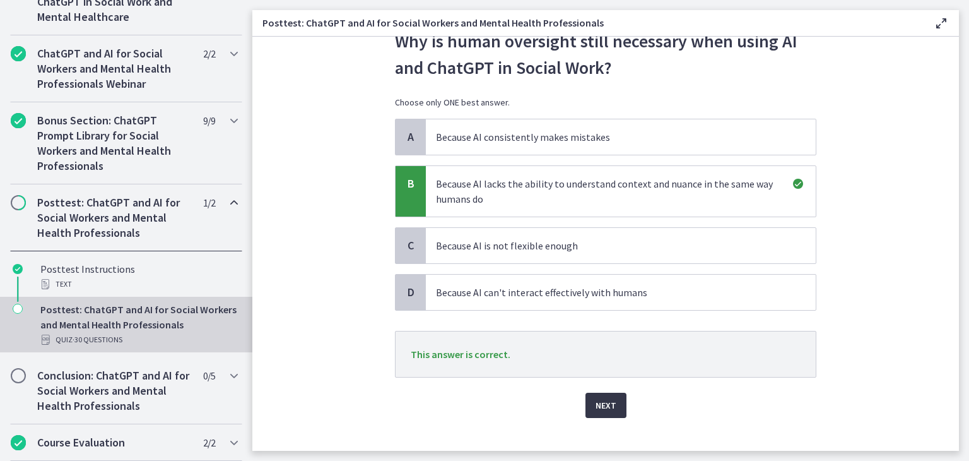
scroll to position [66, 0]
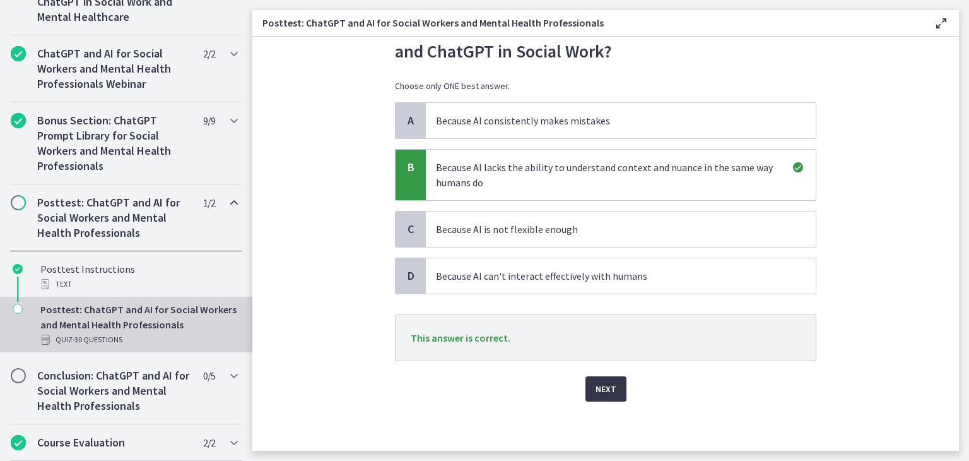
click at [606, 384] on span "Next" at bounding box center [606, 388] width 21 height 15
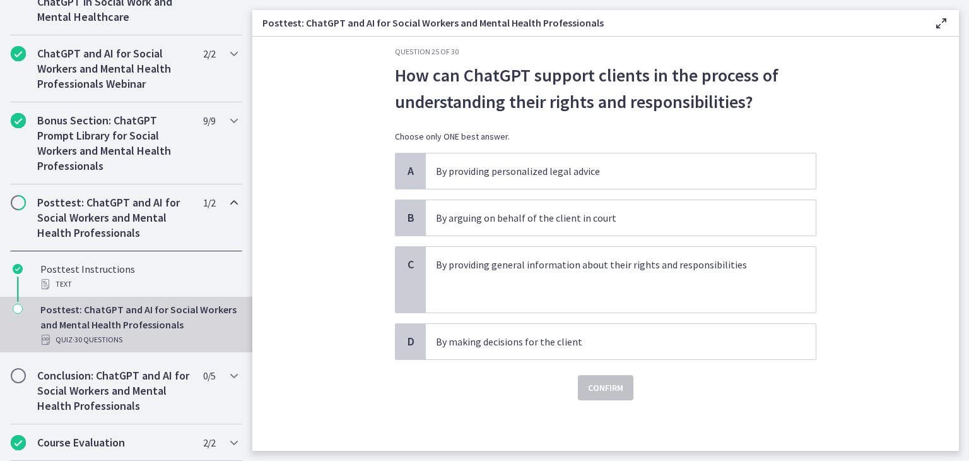
scroll to position [0, 0]
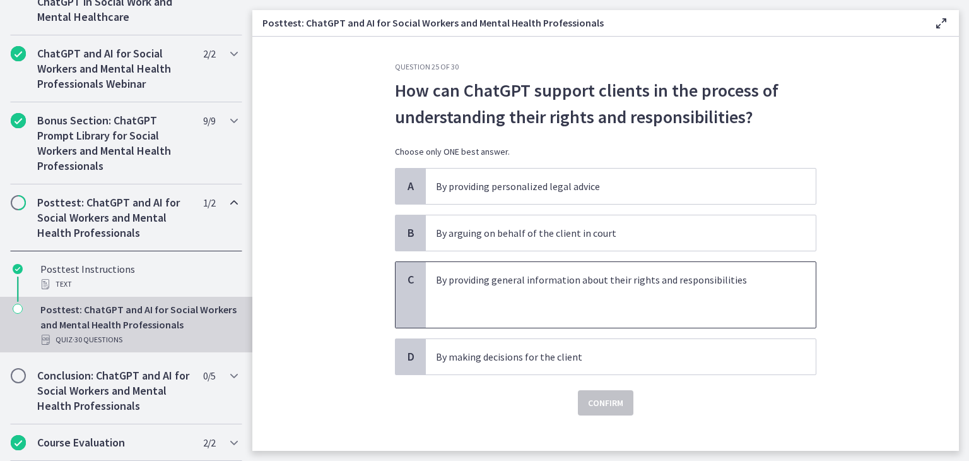
click at [707, 278] on p "By providing general information about their rights and responsibilities" at bounding box center [608, 279] width 344 height 15
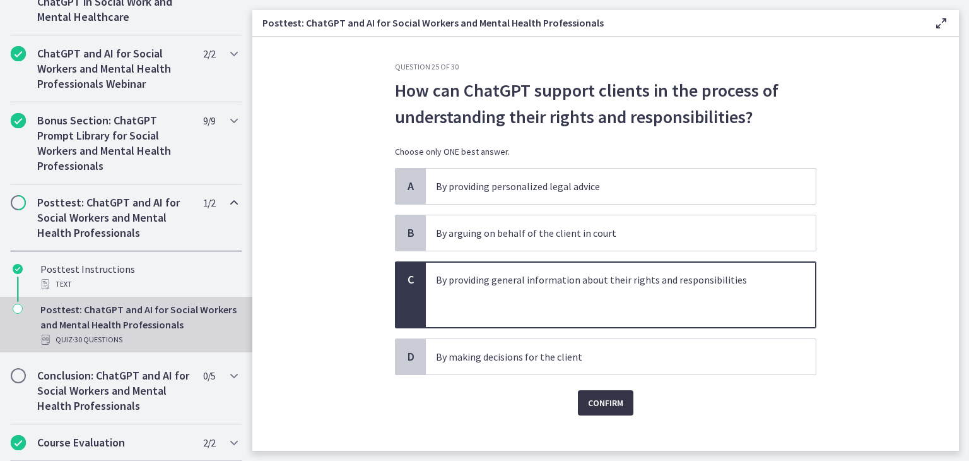
click at [612, 392] on button "Confirm" at bounding box center [606, 402] width 56 height 25
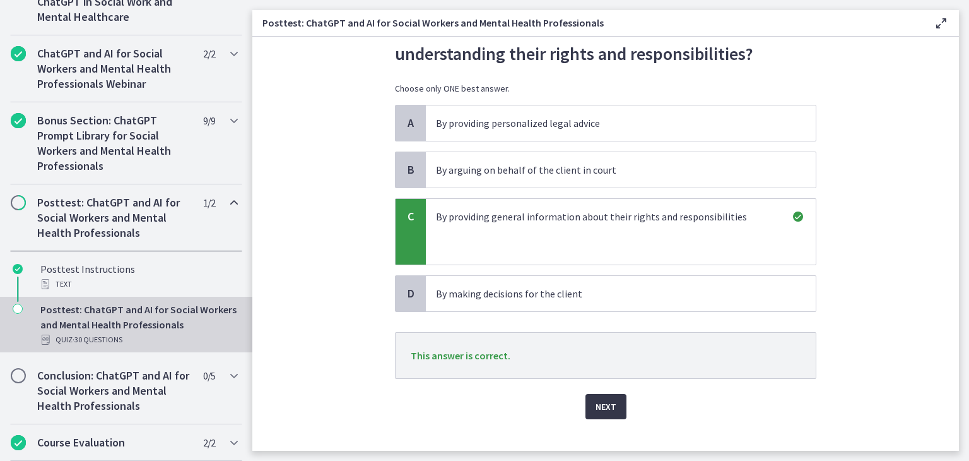
scroll to position [81, 0]
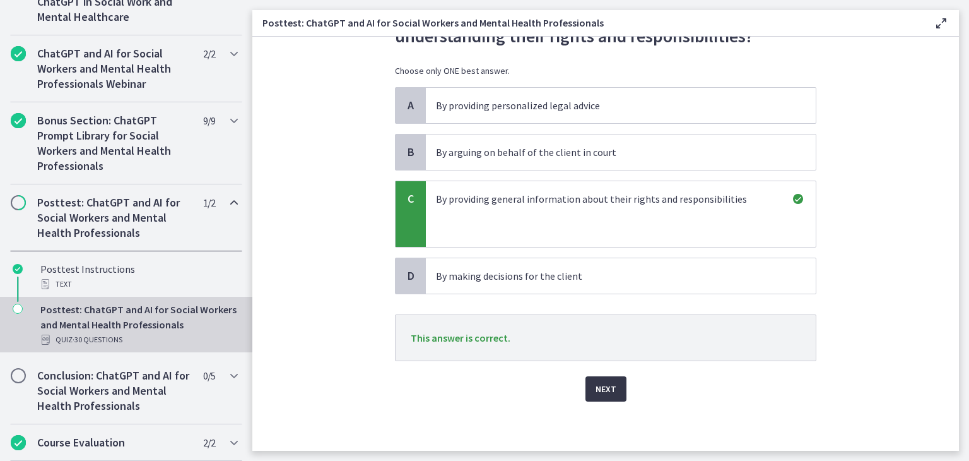
click at [596, 390] on span "Next" at bounding box center [606, 388] width 21 height 15
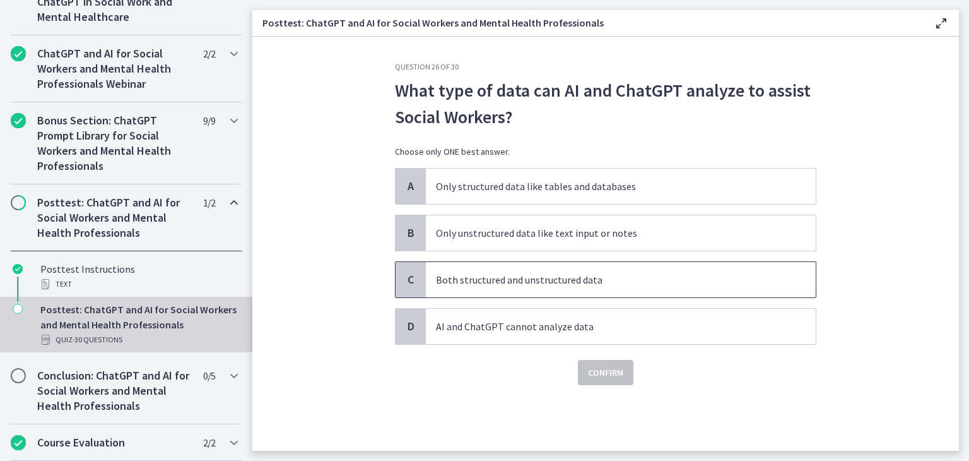
click at [616, 265] on span "Both structured and unstructured data" at bounding box center [621, 279] width 390 height 35
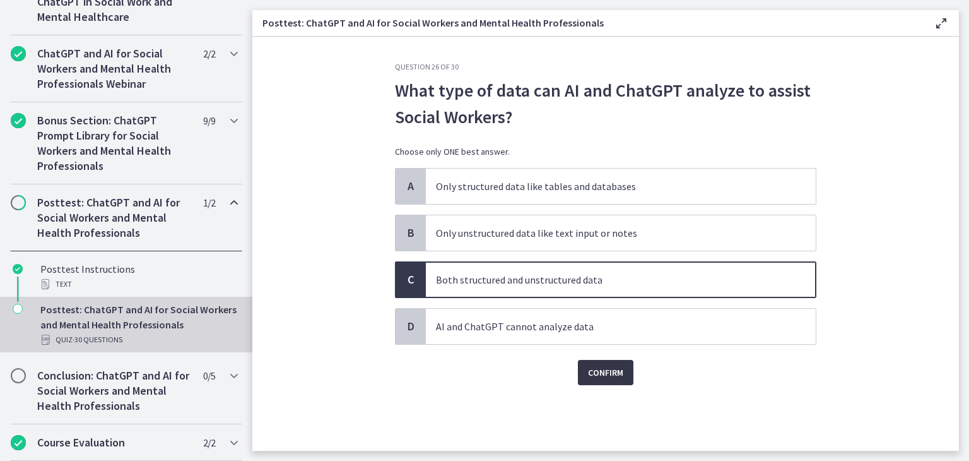
click at [625, 368] on button "Confirm" at bounding box center [606, 372] width 56 height 25
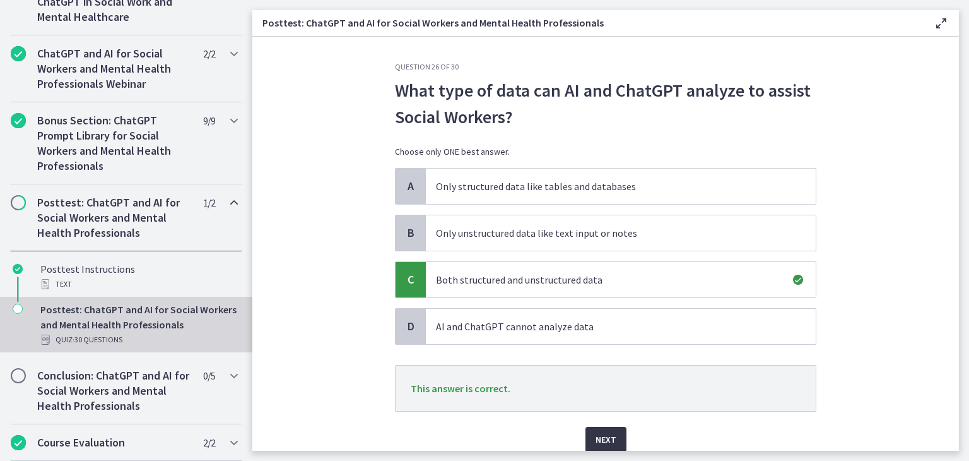
click at [606, 433] on span "Next" at bounding box center [606, 438] width 21 height 15
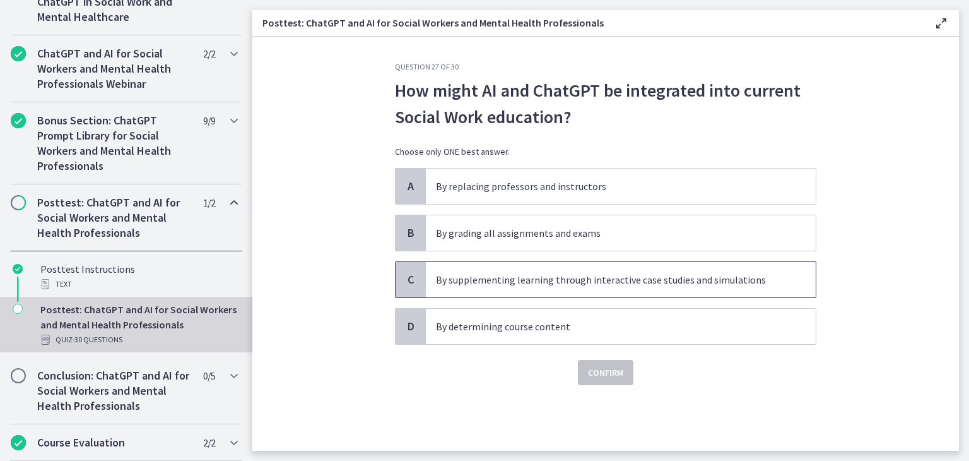
click at [695, 269] on span "By supplementing learning through interactive case studies and simulations" at bounding box center [621, 279] width 390 height 35
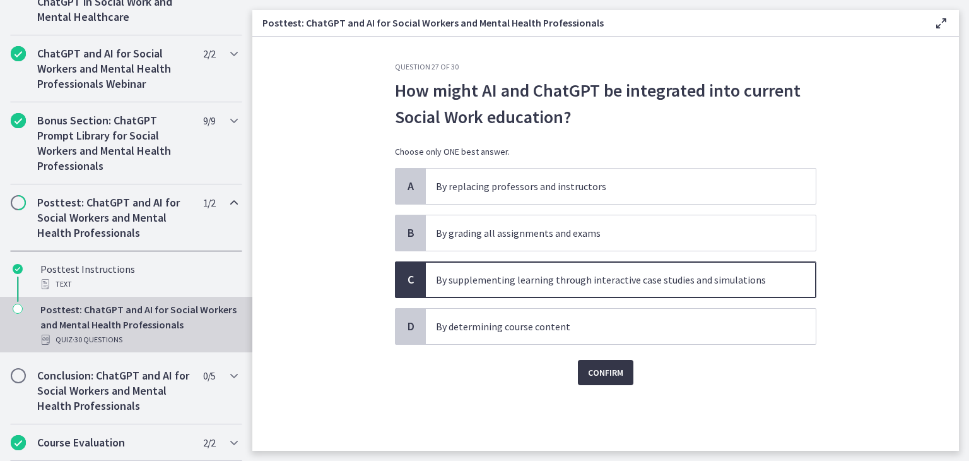
click at [614, 368] on span "Confirm" at bounding box center [605, 372] width 35 height 15
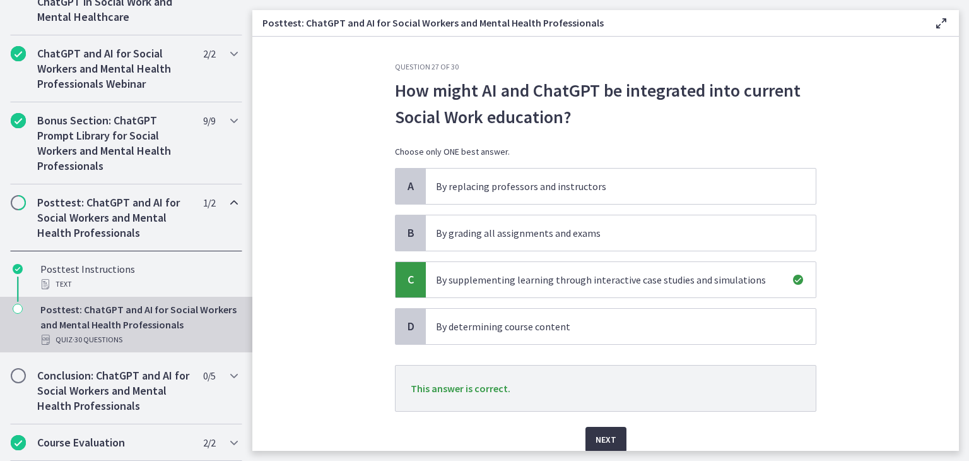
click at [604, 446] on button "Next" at bounding box center [605, 438] width 41 height 25
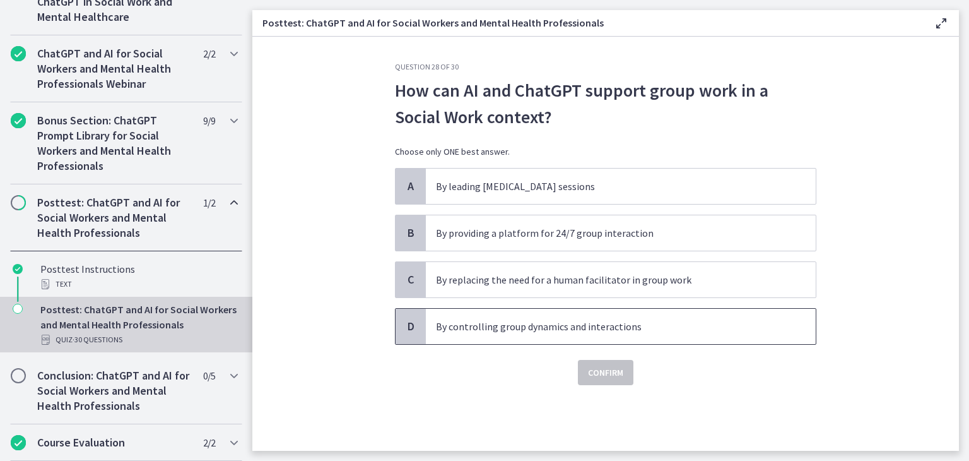
click at [676, 336] on span "By controlling group dynamics and interactions" at bounding box center [621, 325] width 390 height 35
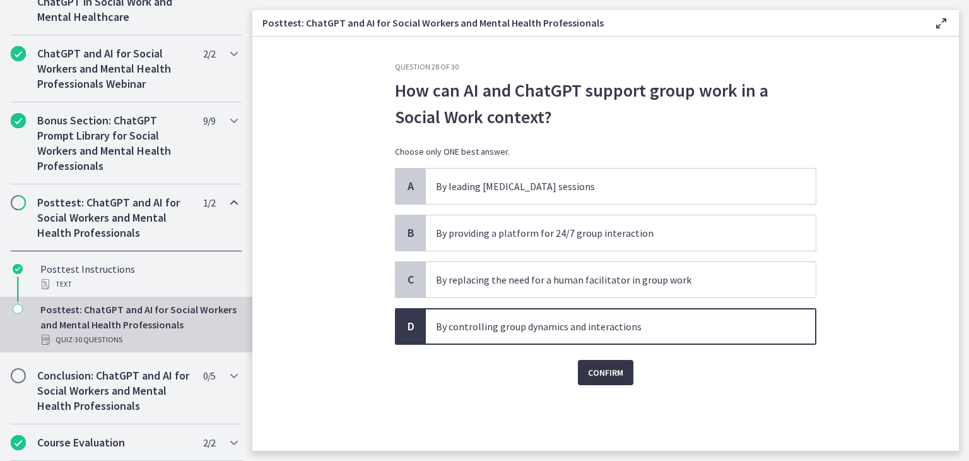
click at [608, 368] on span "Confirm" at bounding box center [605, 372] width 35 height 15
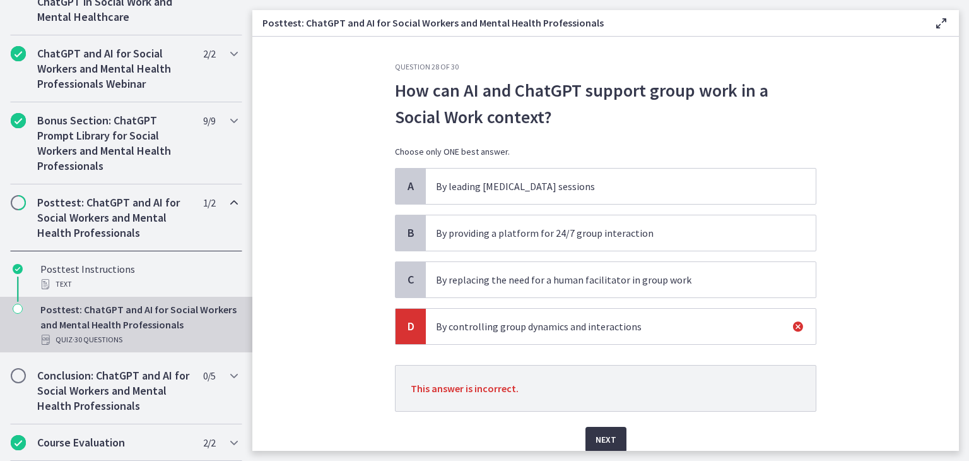
click at [598, 435] on span "Next" at bounding box center [606, 438] width 21 height 15
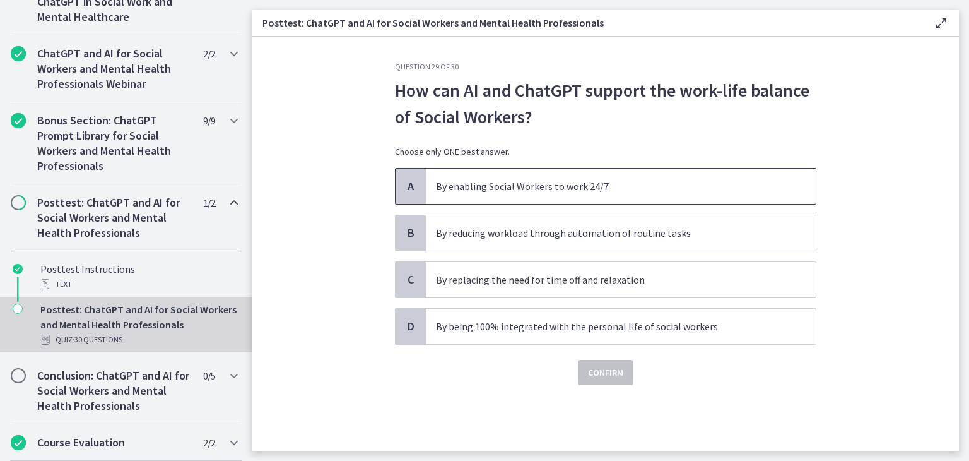
click at [722, 201] on span "By enabling Social Workers to work 24/7" at bounding box center [621, 185] width 390 height 35
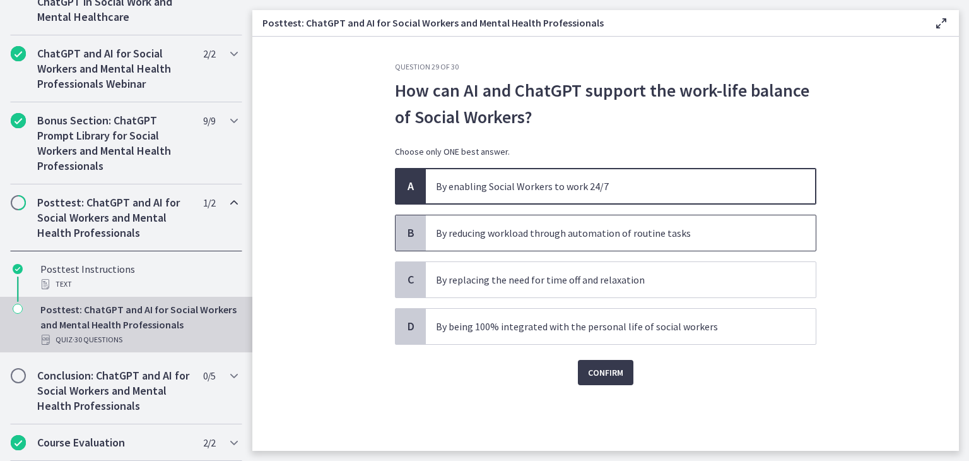
click at [707, 227] on p "By reducing workload through automation of routine tasks" at bounding box center [608, 232] width 344 height 15
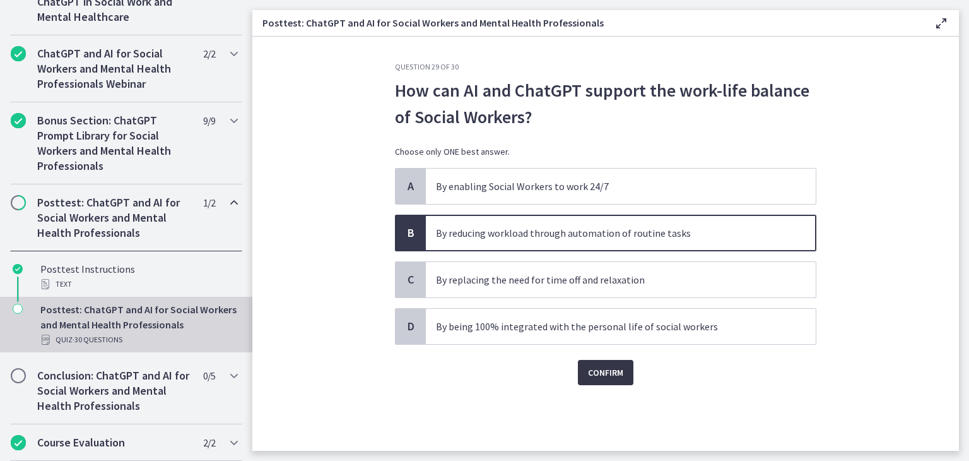
click at [623, 372] on span "Confirm" at bounding box center [605, 372] width 35 height 15
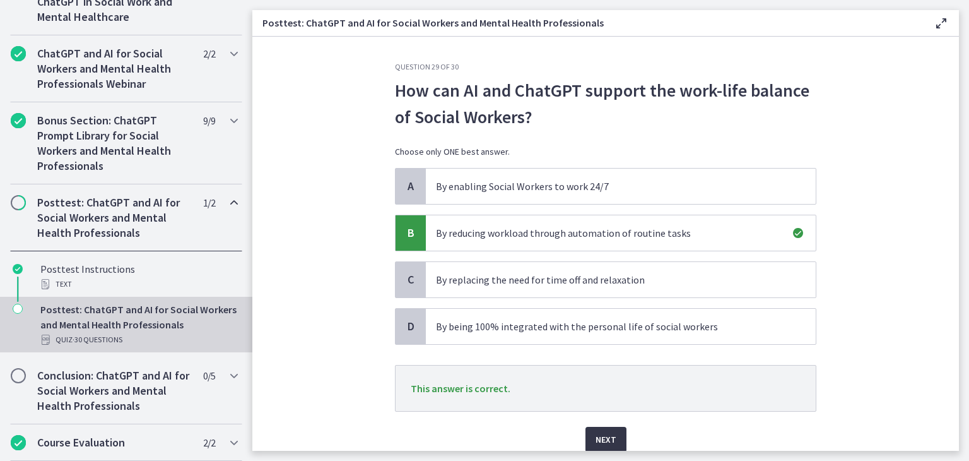
click at [602, 433] on span "Next" at bounding box center [606, 438] width 21 height 15
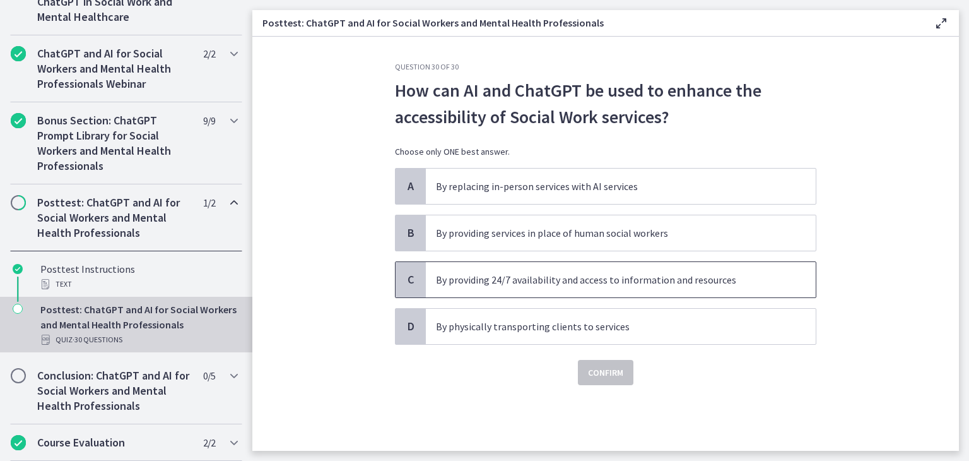
click at [695, 269] on span "By providing 24/7 availability and access to information and resources" at bounding box center [621, 279] width 390 height 35
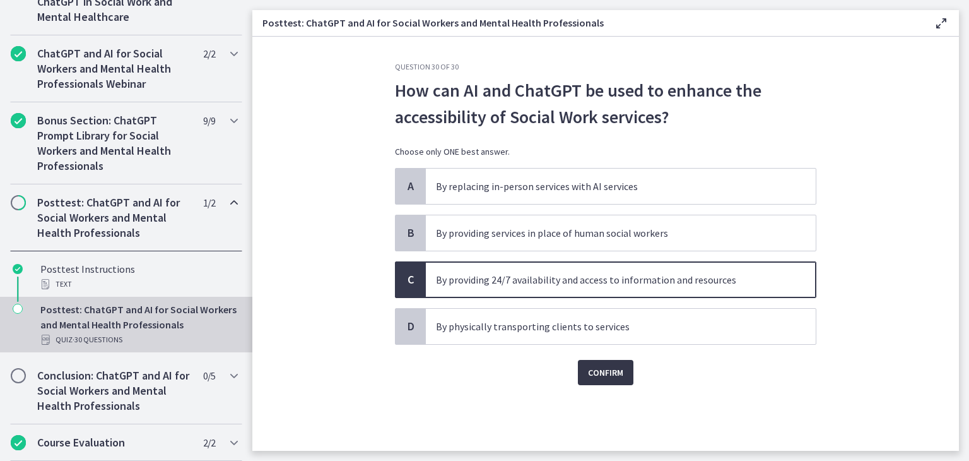
click at [611, 375] on span "Confirm" at bounding box center [605, 372] width 35 height 15
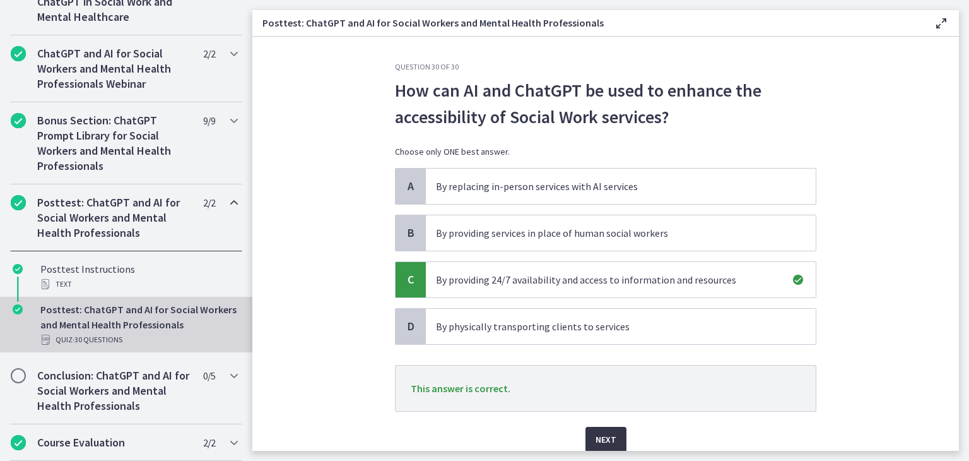
scroll to position [50, 0]
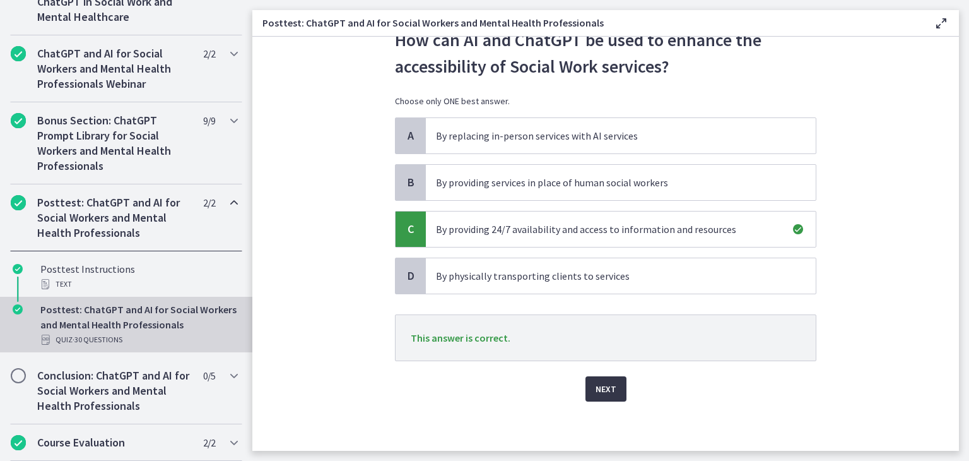
click at [611, 386] on button "Next" at bounding box center [605, 388] width 41 height 25
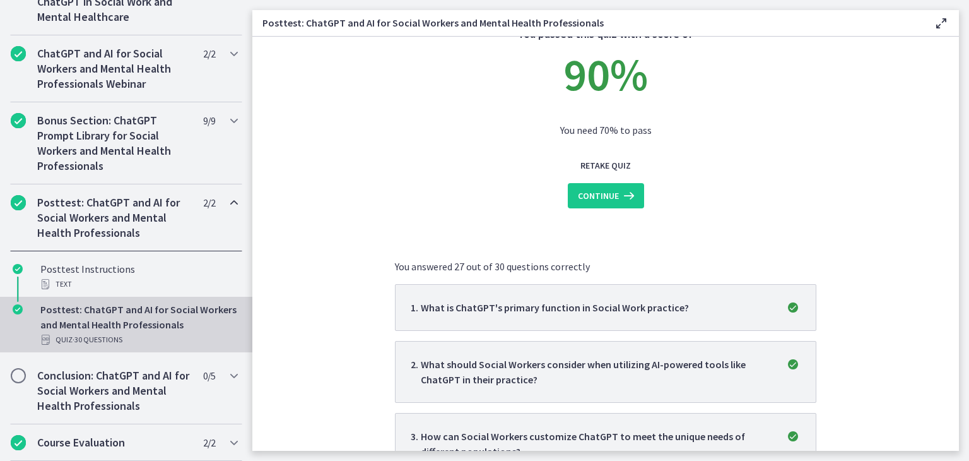
scroll to position [0, 0]
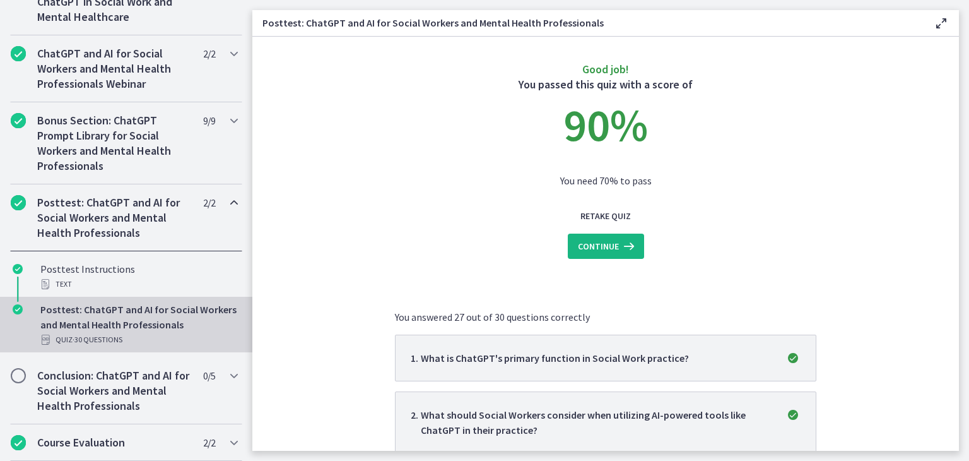
click at [623, 238] on icon at bounding box center [628, 245] width 18 height 15
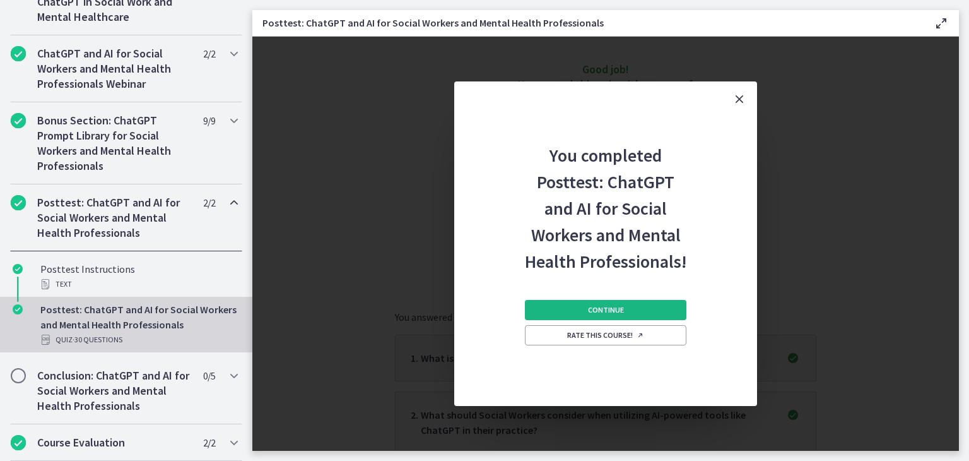
click at [614, 309] on span "Continue" at bounding box center [606, 310] width 36 height 10
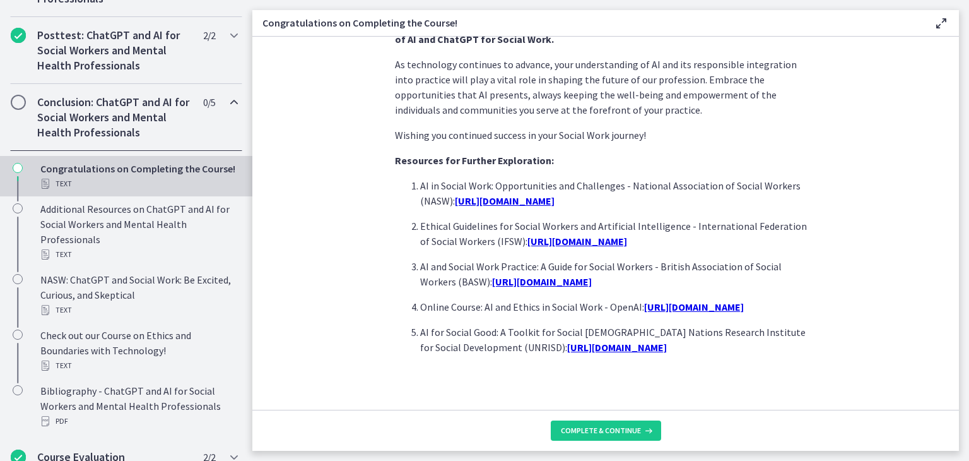
scroll to position [1098, 0]
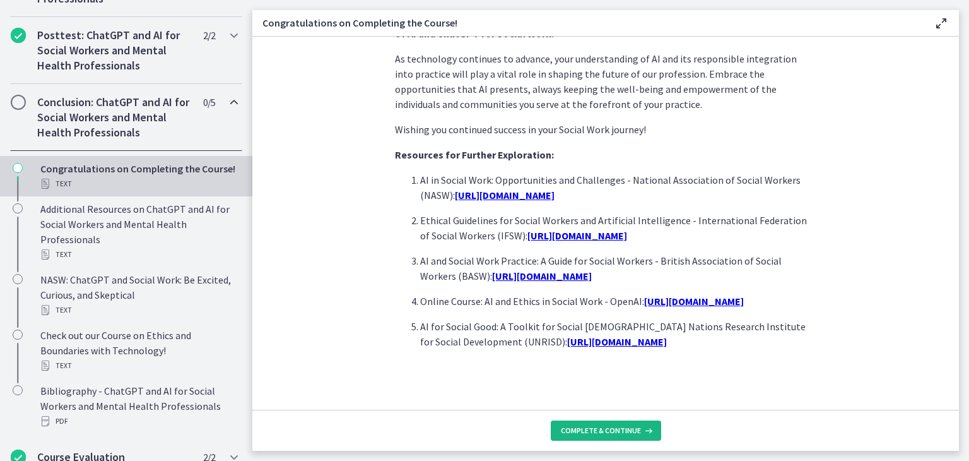
click at [601, 425] on span "Complete & continue" at bounding box center [601, 430] width 80 height 10
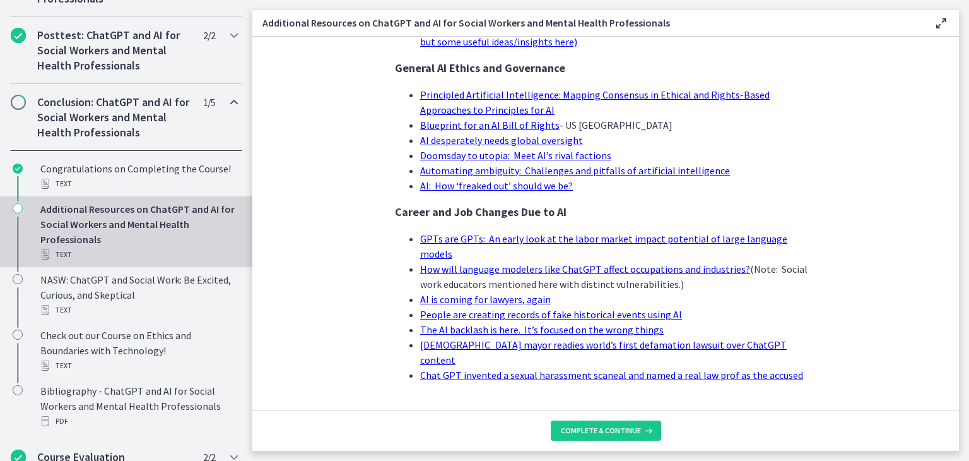
scroll to position [1239, 0]
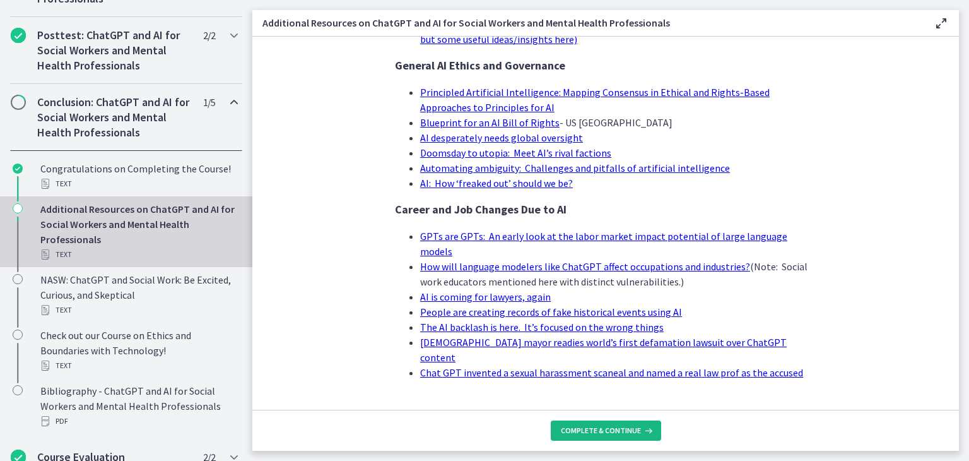
click at [614, 427] on span "Complete & continue" at bounding box center [601, 430] width 80 height 10
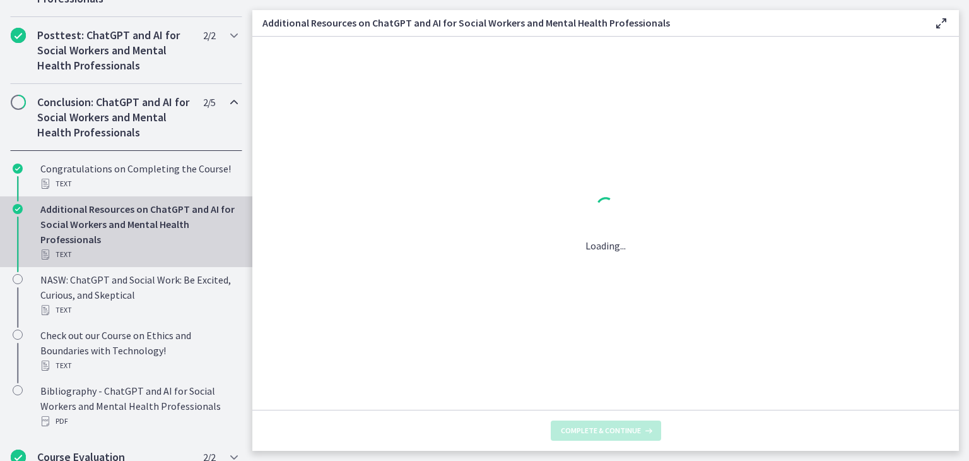
scroll to position [0, 0]
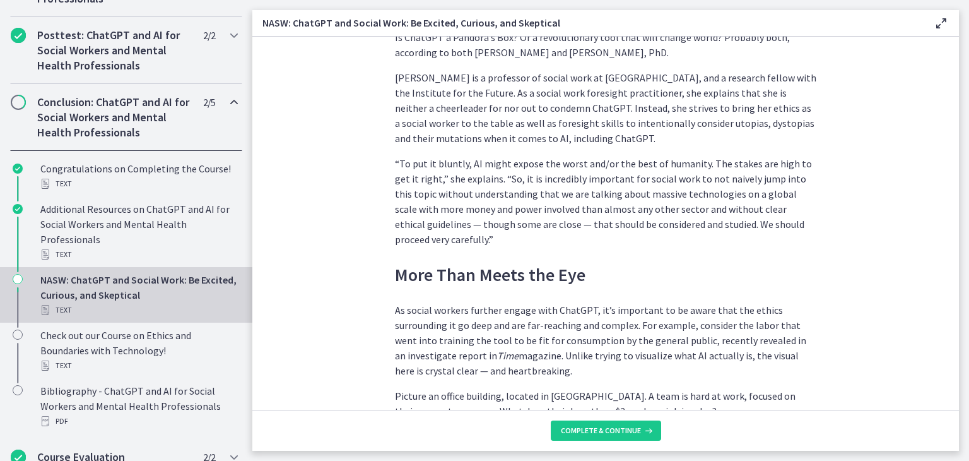
scroll to position [1499, 0]
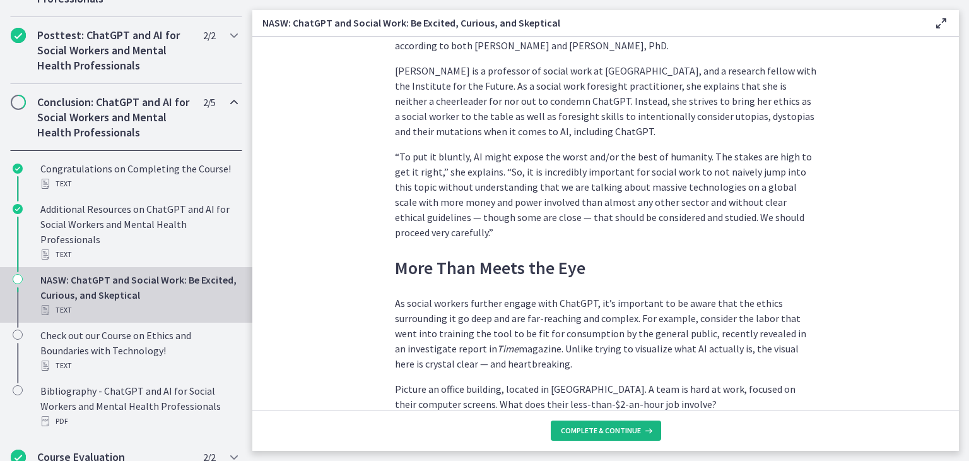
click at [614, 427] on span "Complete & continue" at bounding box center [601, 430] width 80 height 10
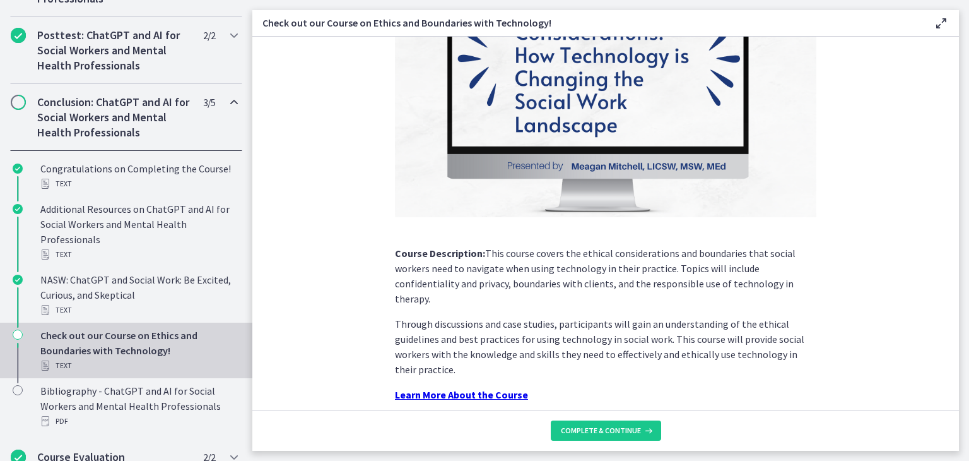
scroll to position [170, 0]
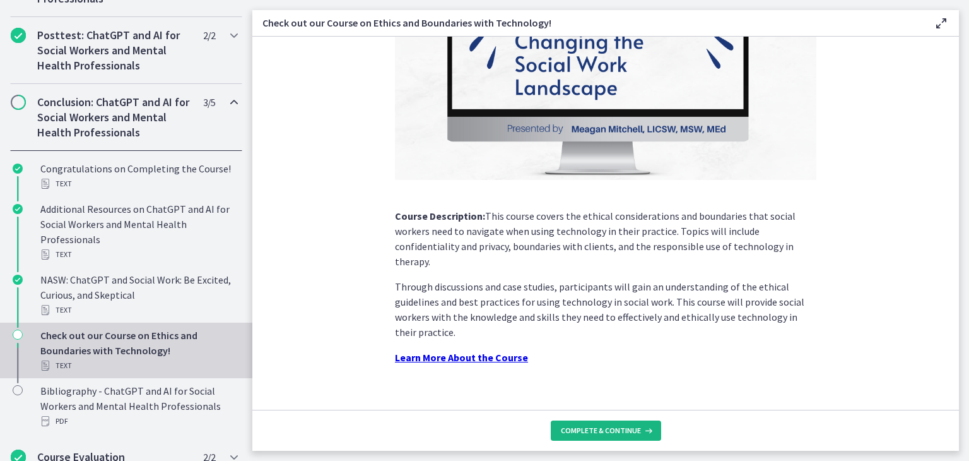
click at [627, 428] on span "Complete & continue" at bounding box center [601, 430] width 80 height 10
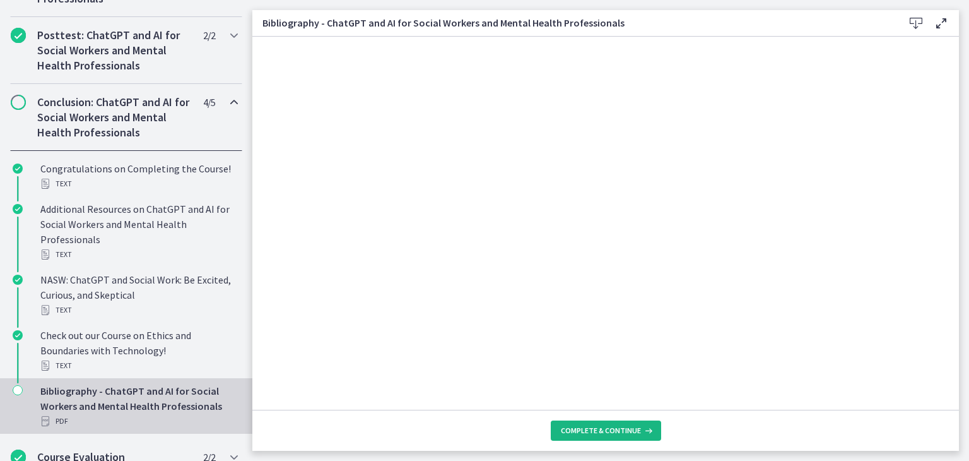
click at [618, 429] on span "Complete & continue" at bounding box center [601, 430] width 80 height 10
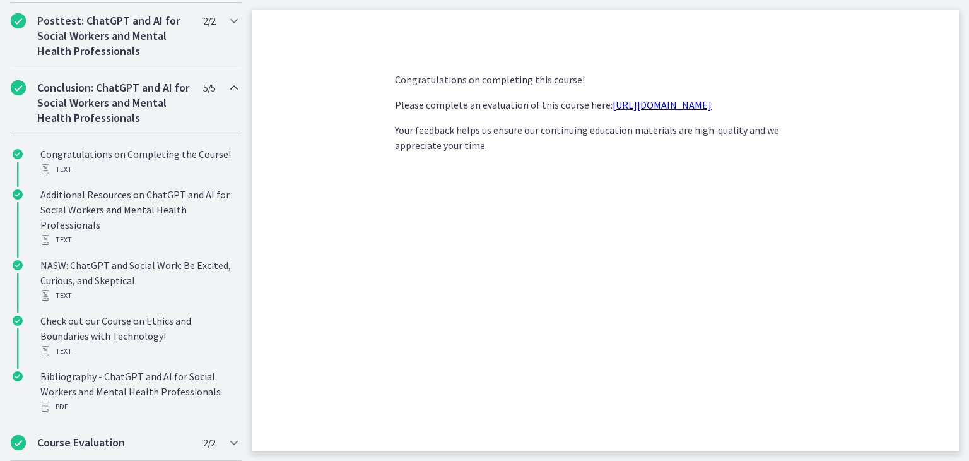
click at [676, 108] on link "https://forms.gle/jm1zbfhChZ2exBv78" at bounding box center [662, 104] width 99 height 13
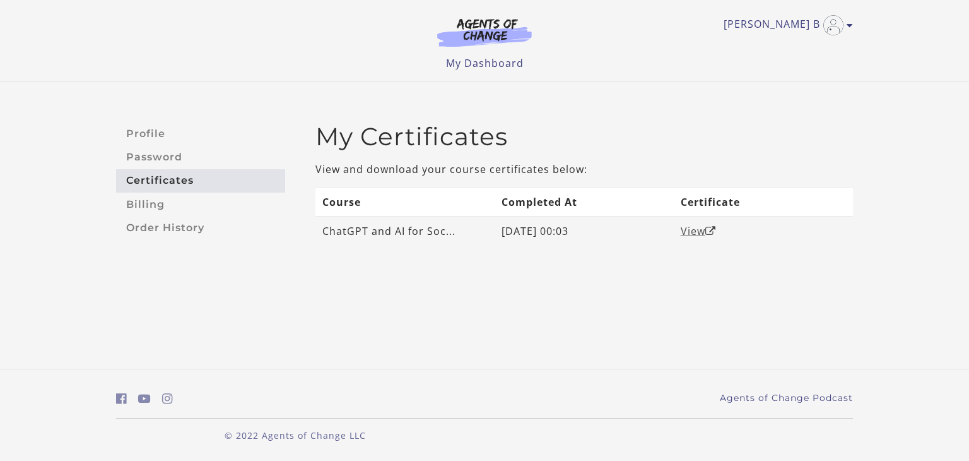
click at [701, 232] on link "View" at bounding box center [698, 231] width 35 height 14
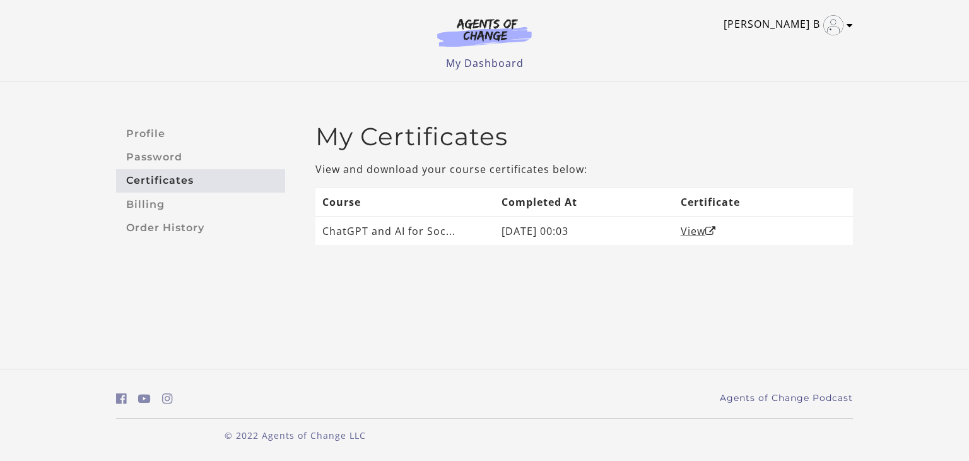
click at [792, 31] on link "[PERSON_NAME] B" at bounding box center [785, 25] width 123 height 20
click at [780, 44] on link "My Account" at bounding box center [800, 45] width 111 height 21
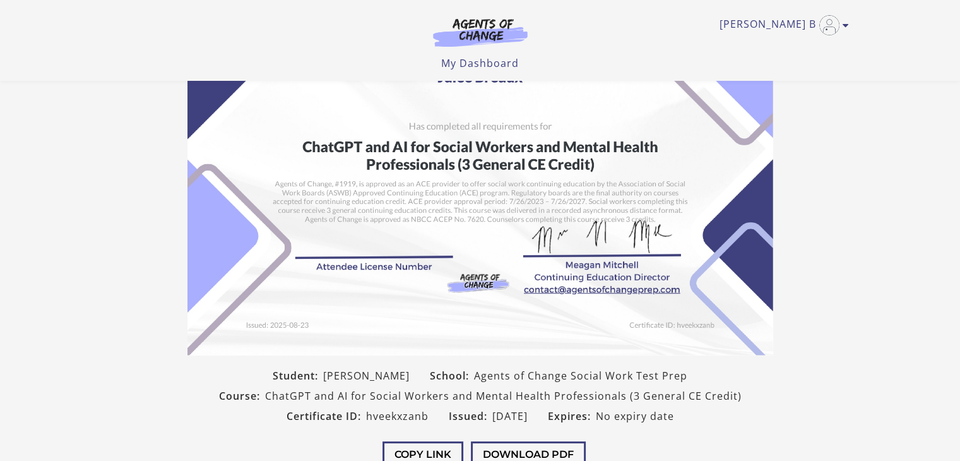
scroll to position [245, 0]
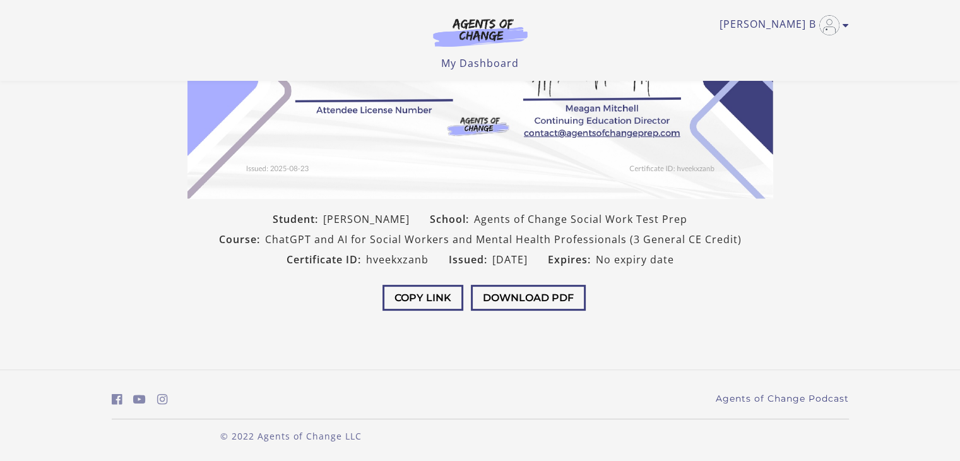
click at [696, 245] on span "ChatGPT and AI for Social Workers and Mental Health Professionals (3 General CE…" at bounding box center [503, 239] width 476 height 15
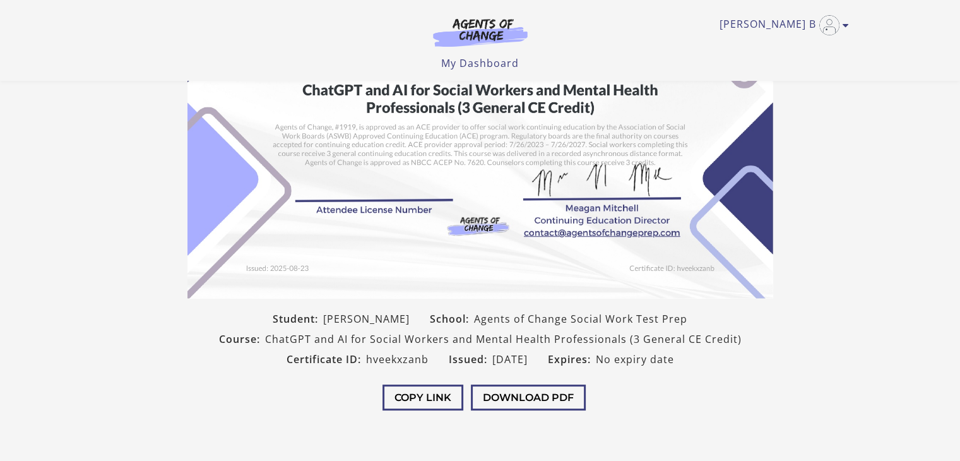
scroll to position [144, 0]
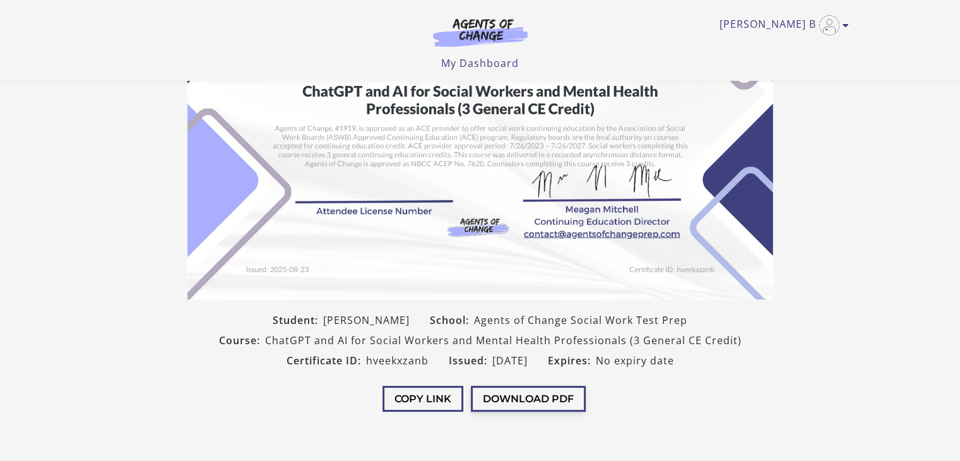
click at [532, 402] on button "Download PDF" at bounding box center [528, 398] width 115 height 26
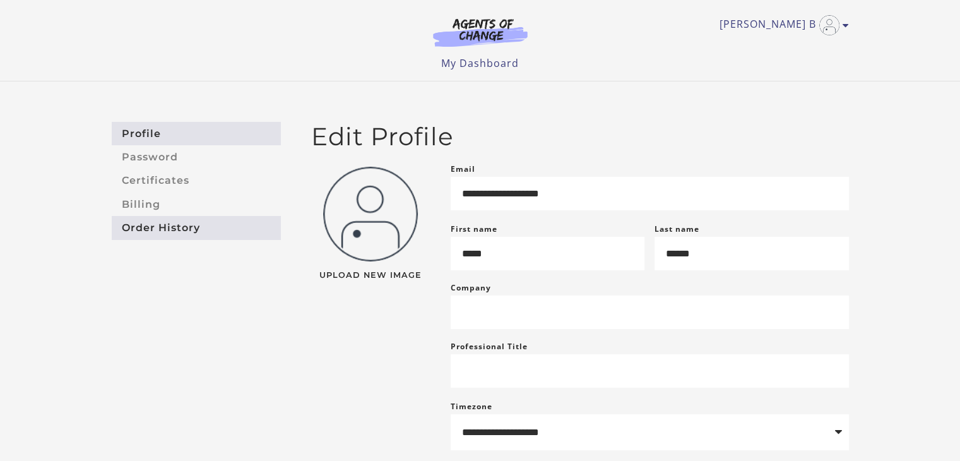
click at [174, 228] on link "Order History" at bounding box center [196, 227] width 169 height 23
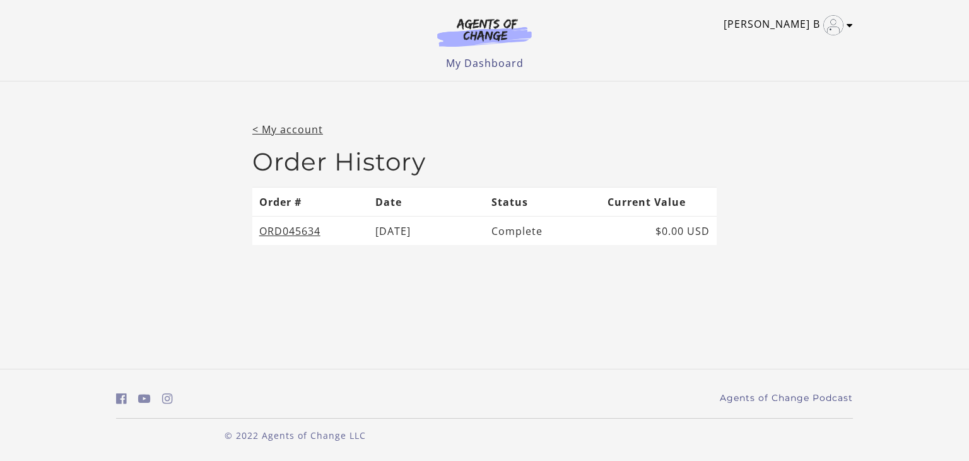
click at [802, 26] on link "[PERSON_NAME] B" at bounding box center [785, 25] width 123 height 20
click at [469, 63] on link "My Dashboard" at bounding box center [485, 63] width 78 height 14
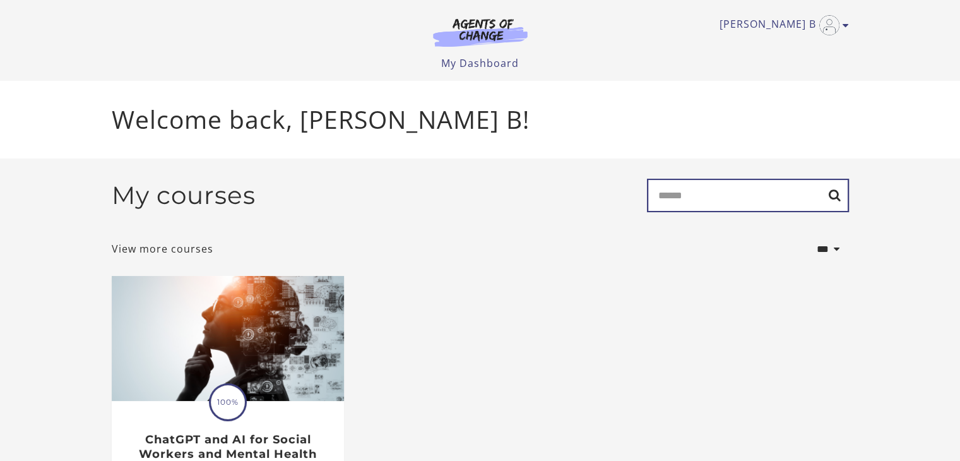
click at [722, 202] on input "Search" at bounding box center [748, 195] width 202 height 33
type input "**********"
